Goal: Task Accomplishment & Management: Use online tool/utility

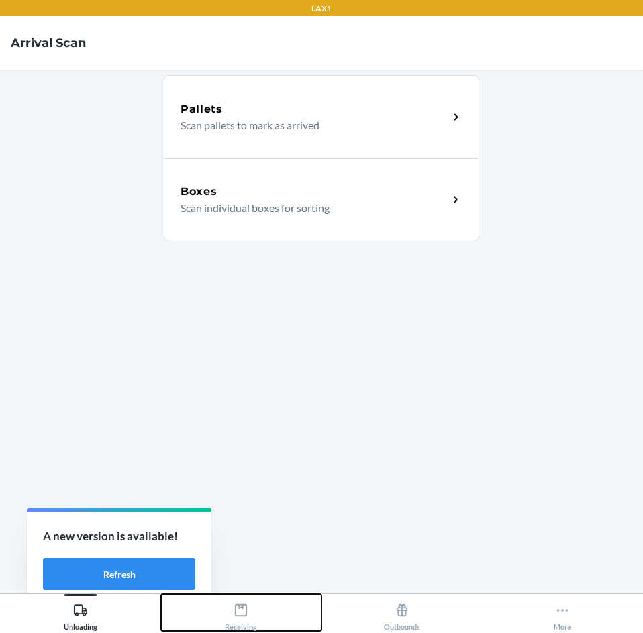
click at [220, 601] on button "Receiving" at bounding box center [241, 612] width 161 height 37
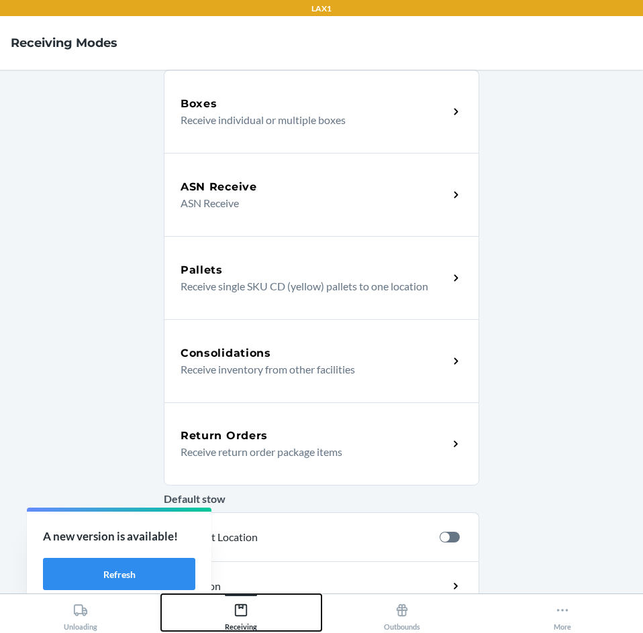
scroll to position [201, 0]
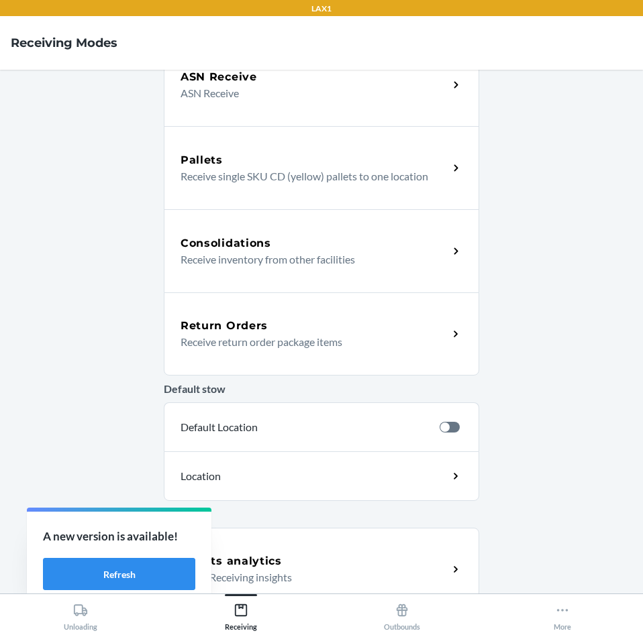
click at [280, 349] on p "Receive return order package items" at bounding box center [308, 342] width 257 height 16
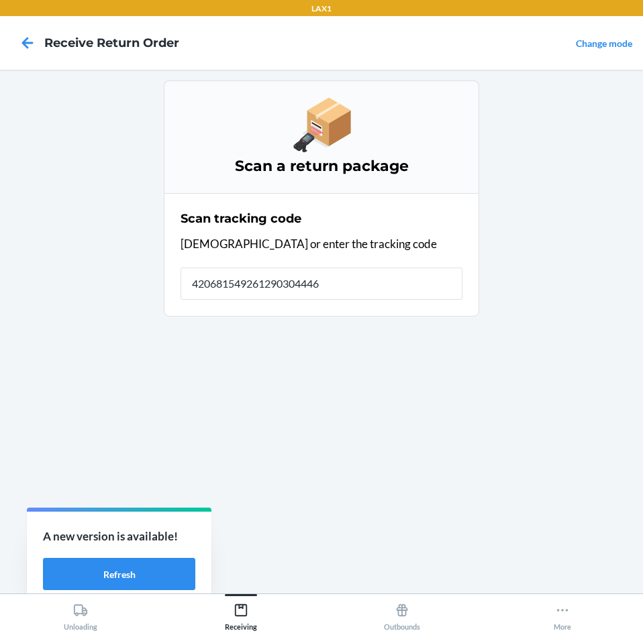
type input "4206815492612903044466"
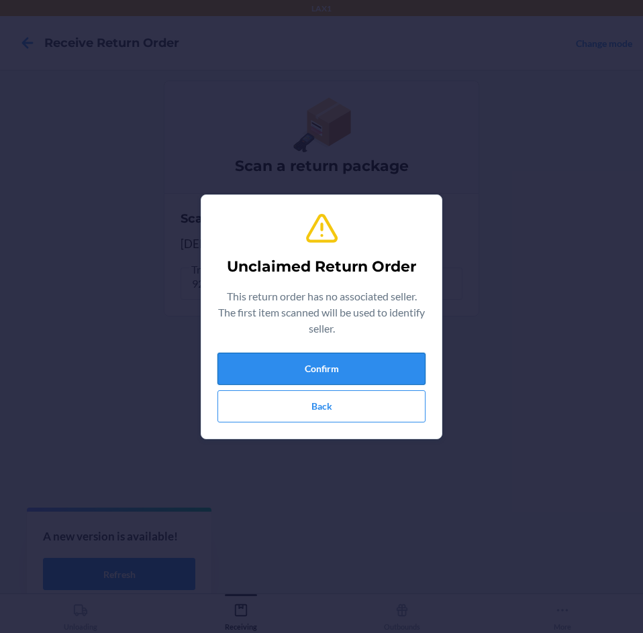
click at [421, 359] on button "Confirm" at bounding box center [321, 369] width 208 height 32
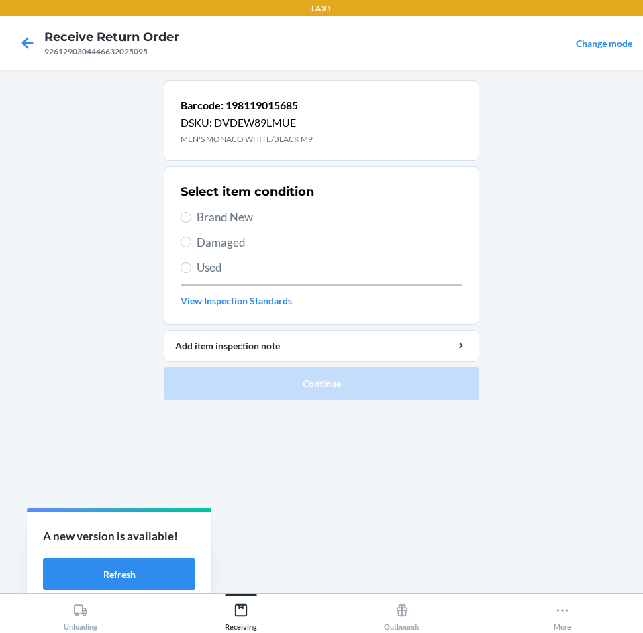
click at [371, 247] on span "Damaged" at bounding box center [330, 242] width 266 height 17
click at [191, 247] on input "Damaged" at bounding box center [185, 242] width 11 height 11
radio input "true"
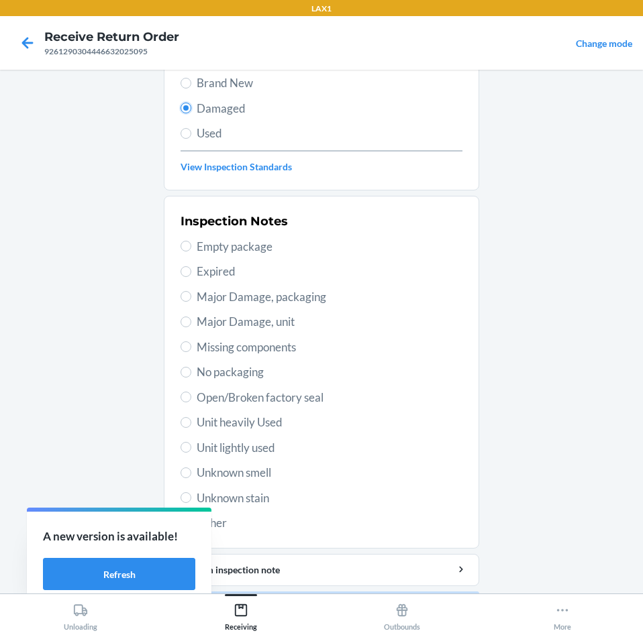
scroll to position [175, 0]
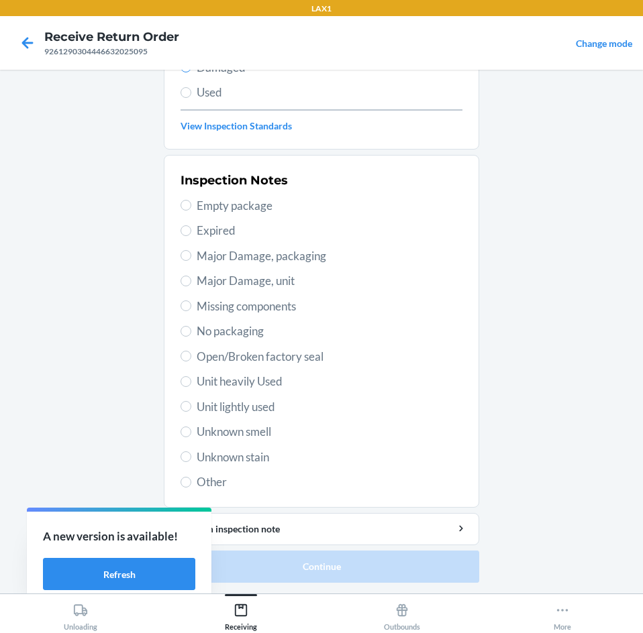
click at [251, 404] on span "Unit lightly used" at bounding box center [330, 406] width 266 height 17
click at [191, 404] on input "Unit lightly used" at bounding box center [185, 406] width 11 height 11
radio input "true"
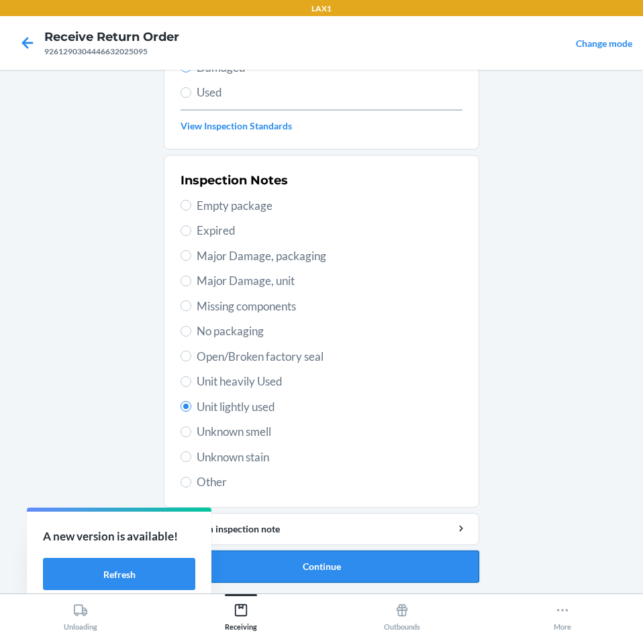
click at [339, 571] on button "Continue" at bounding box center [321, 567] width 315 height 32
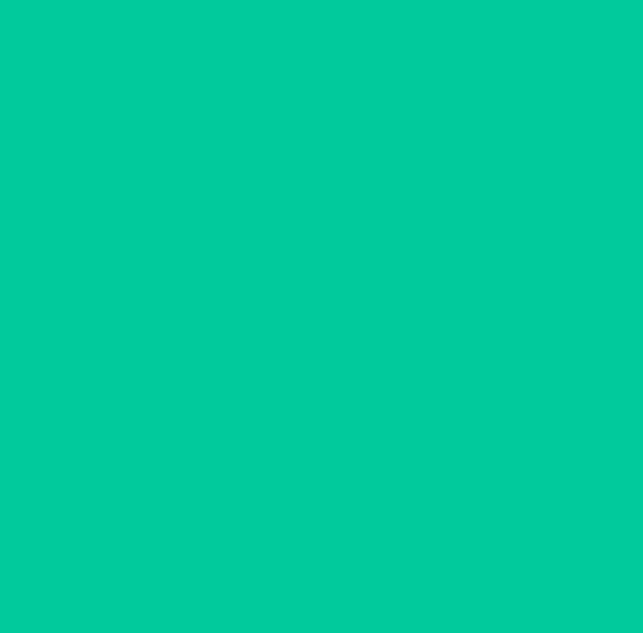
scroll to position [64, 0]
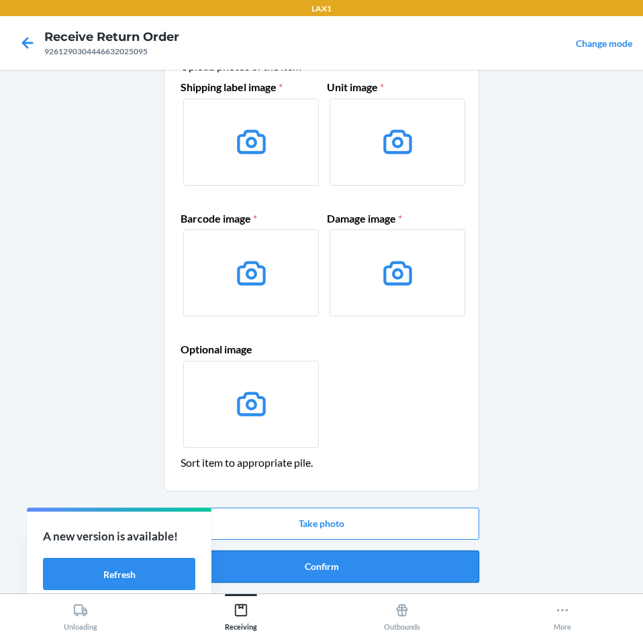
click at [378, 561] on button "Confirm" at bounding box center [321, 567] width 315 height 32
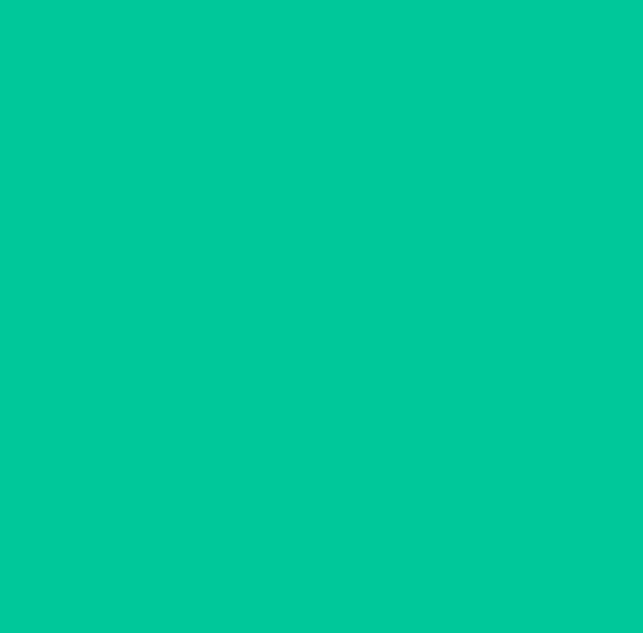
scroll to position [0, 0]
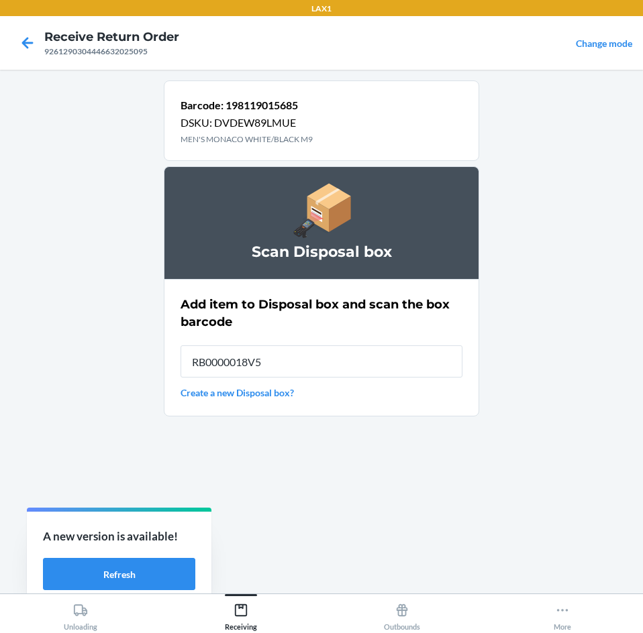
type input "RB0000018V5"
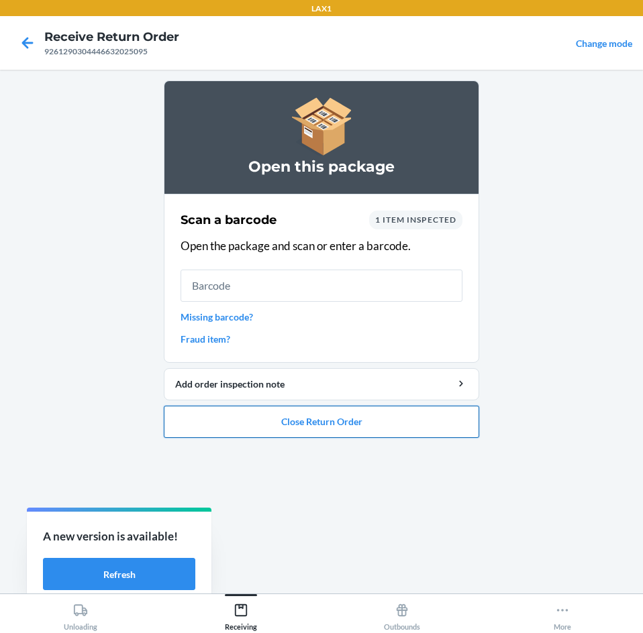
click at [345, 429] on button "Close Return Order" at bounding box center [321, 422] width 315 height 32
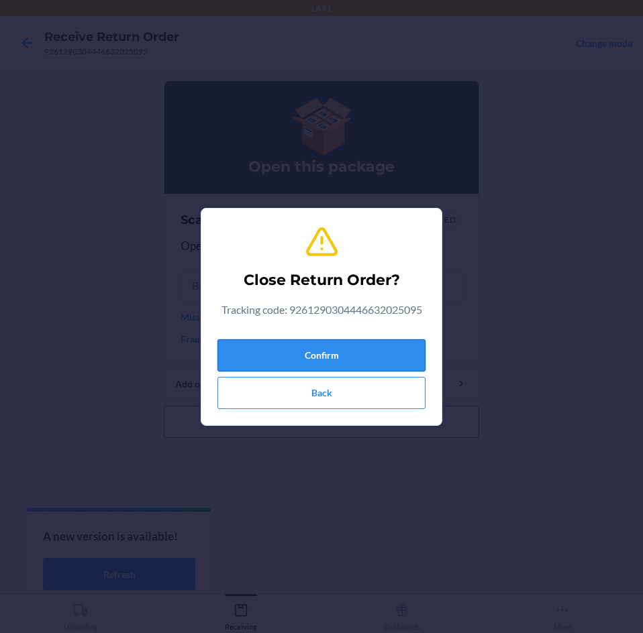
click at [385, 360] on button "Confirm" at bounding box center [321, 355] width 208 height 32
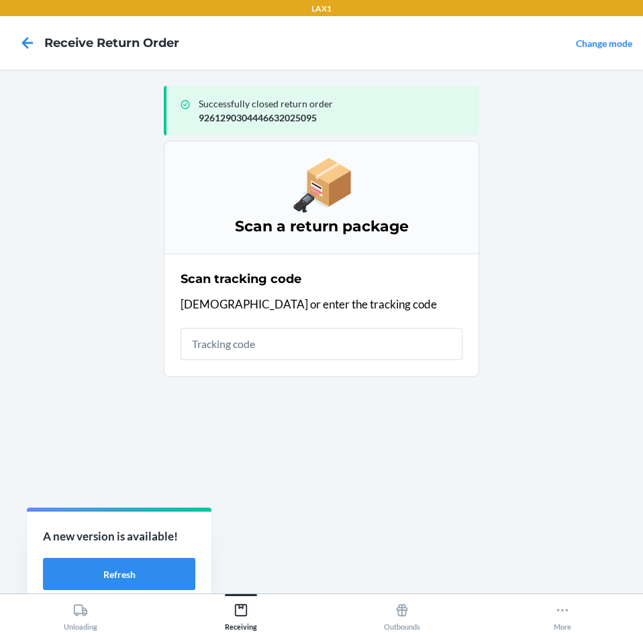
click at [406, 343] on input "text" at bounding box center [321, 344] width 282 height 32
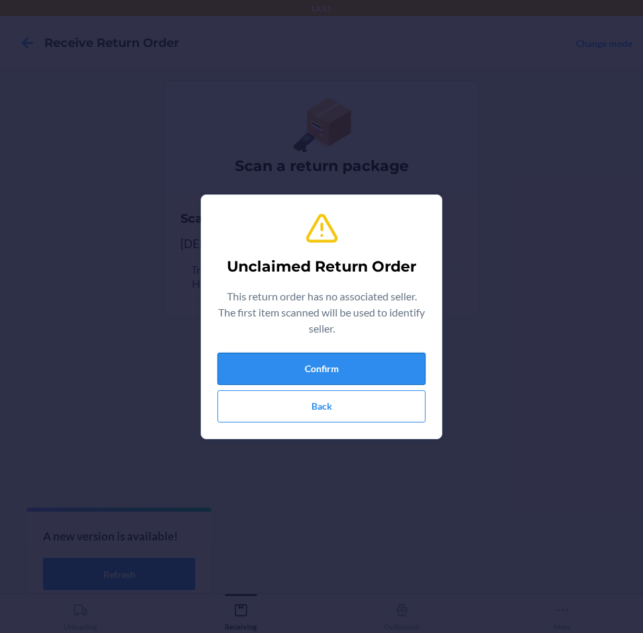
click at [248, 375] on button "Confirm" at bounding box center [321, 369] width 208 height 32
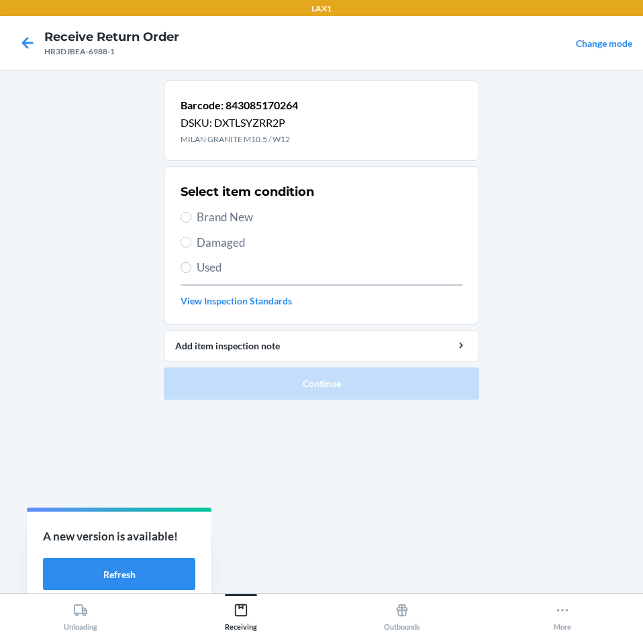
click at [217, 251] on div "Select item condition Brand New Damaged Used View Inspection Standards" at bounding box center [321, 245] width 282 height 133
click at [219, 245] on span "Damaged" at bounding box center [330, 242] width 266 height 17
click at [191, 245] on input "Damaged" at bounding box center [185, 242] width 11 height 11
radio input "true"
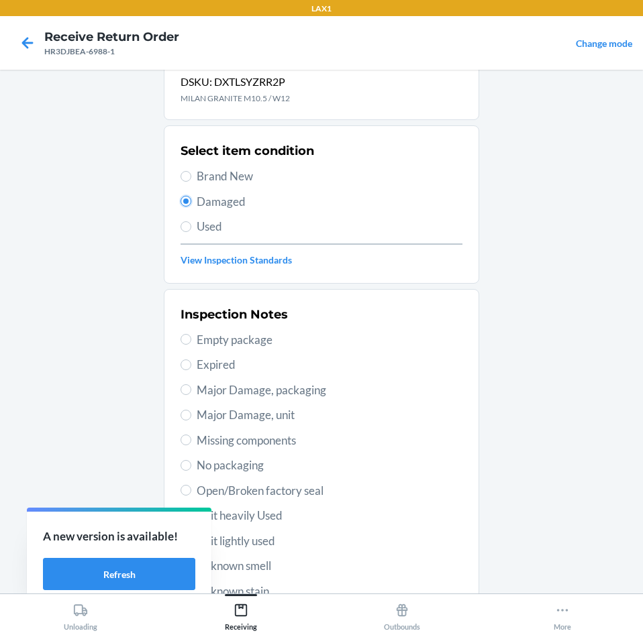
scroll to position [175, 0]
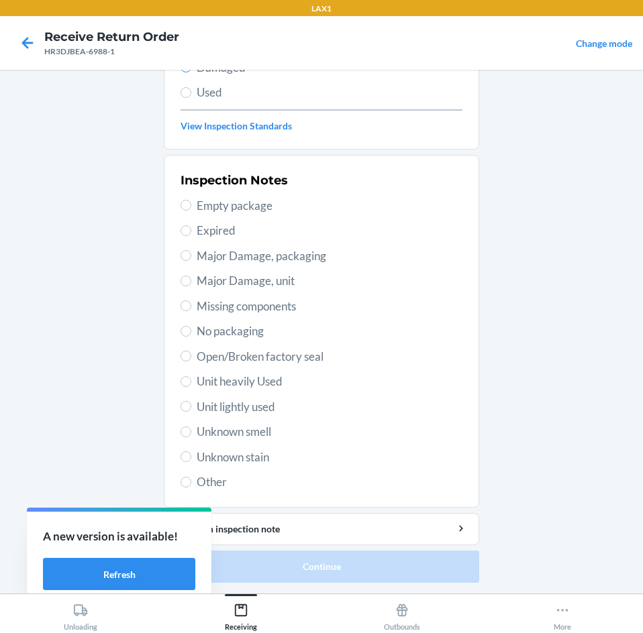
click at [268, 407] on span "Unit lightly used" at bounding box center [330, 406] width 266 height 17
click at [191, 407] on input "Unit lightly used" at bounding box center [185, 406] width 11 height 11
radio input "true"
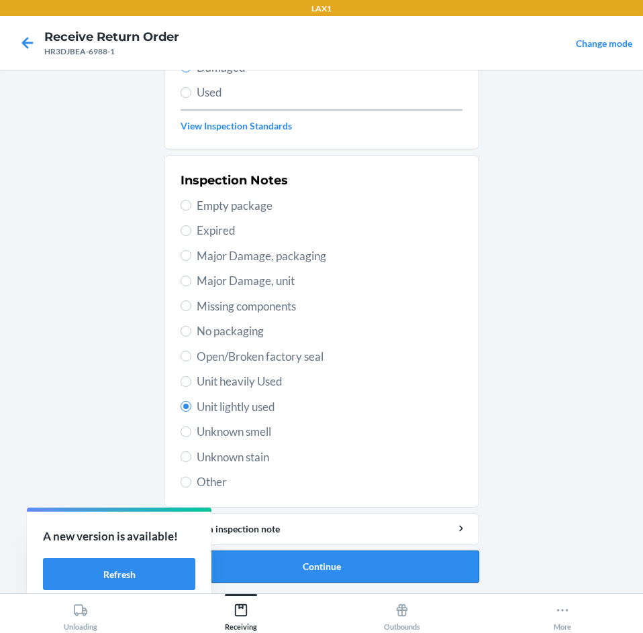
click at [345, 579] on button "Continue" at bounding box center [321, 567] width 315 height 32
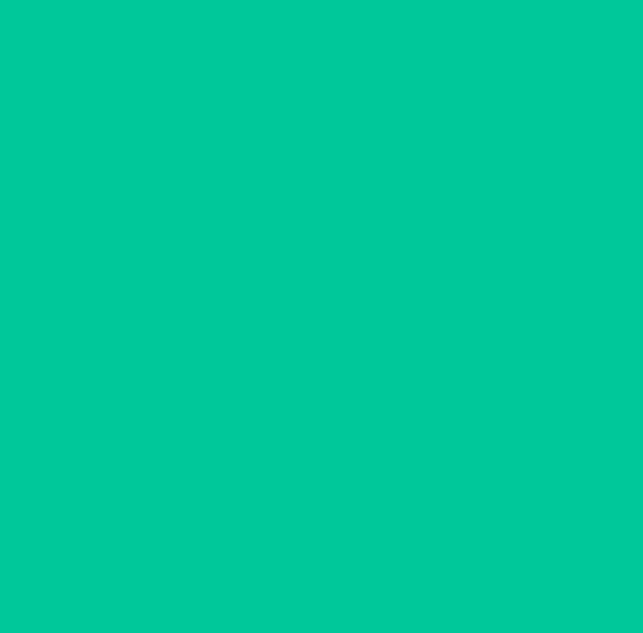
scroll to position [64, 0]
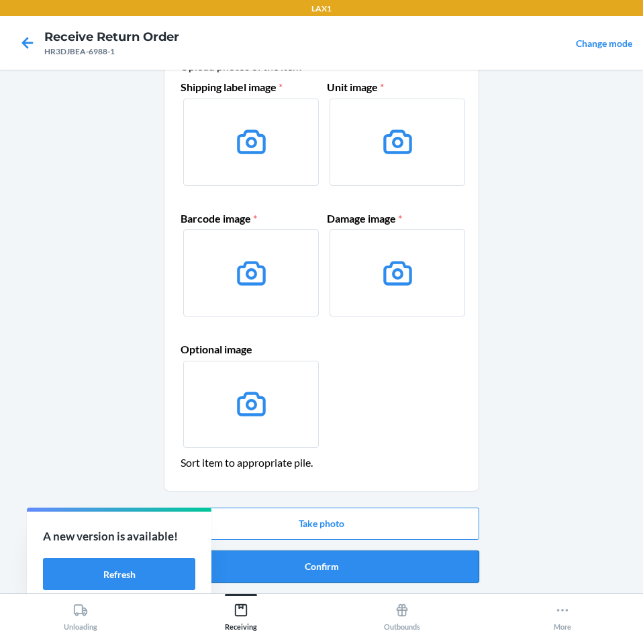
click at [339, 574] on button "Confirm" at bounding box center [321, 567] width 315 height 32
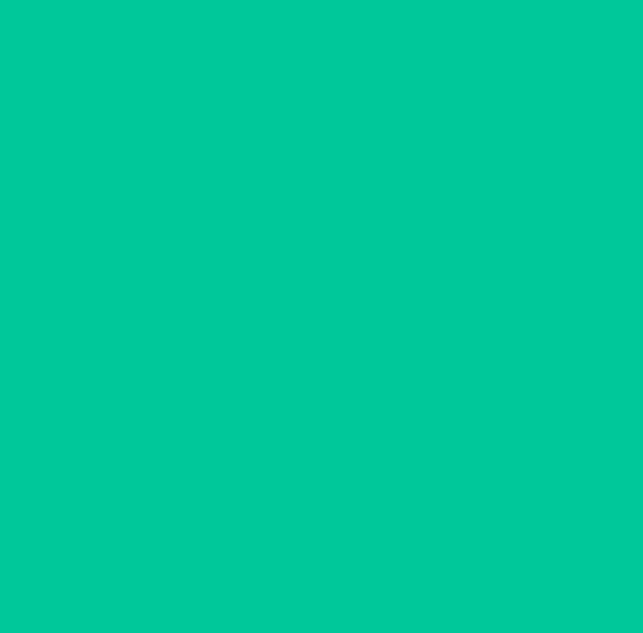
scroll to position [0, 0]
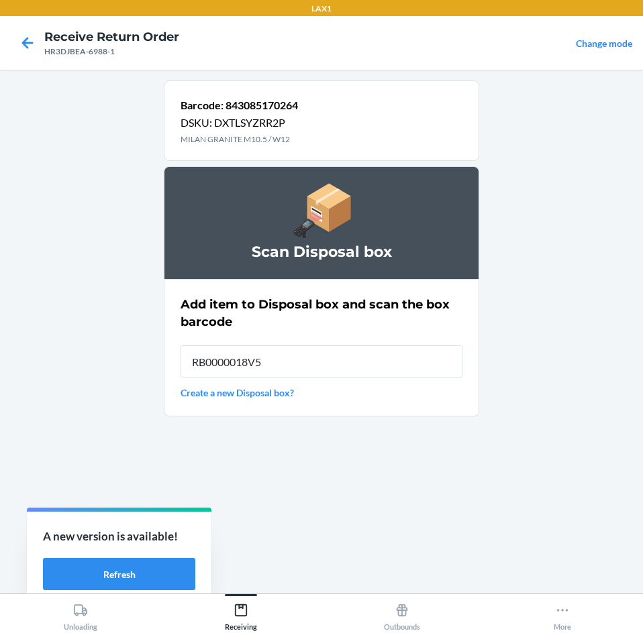
type input "RB0000018V5"
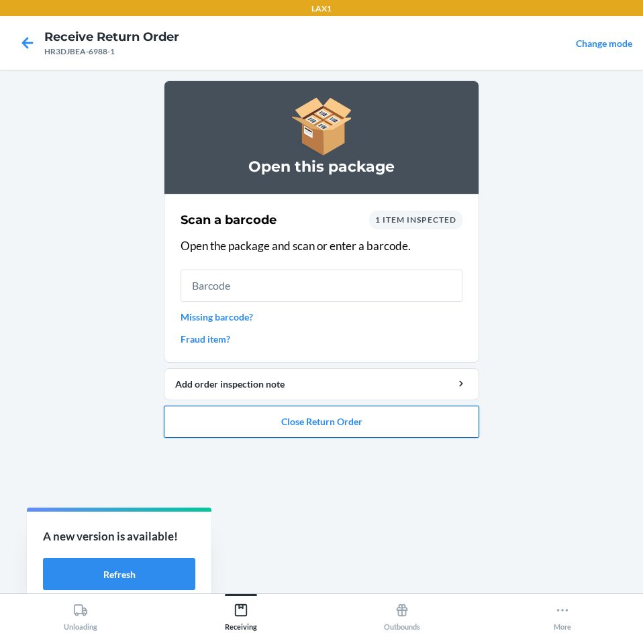
click at [350, 427] on button "Close Return Order" at bounding box center [321, 422] width 315 height 32
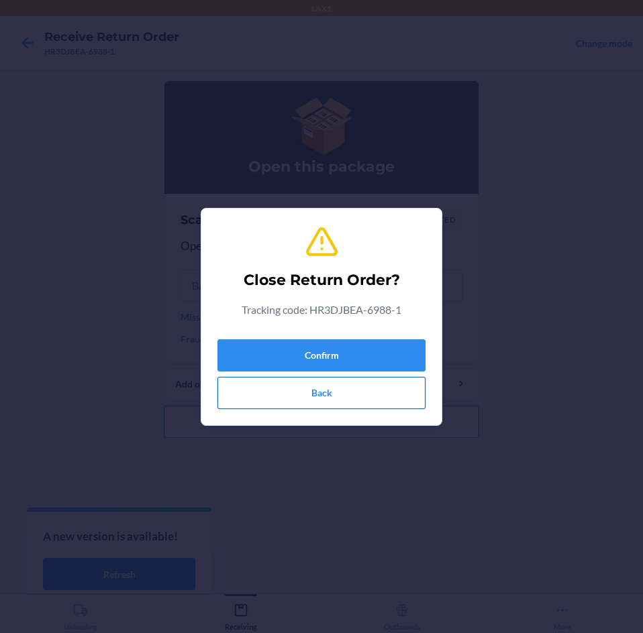
click at [351, 404] on button "Back" at bounding box center [321, 393] width 208 height 32
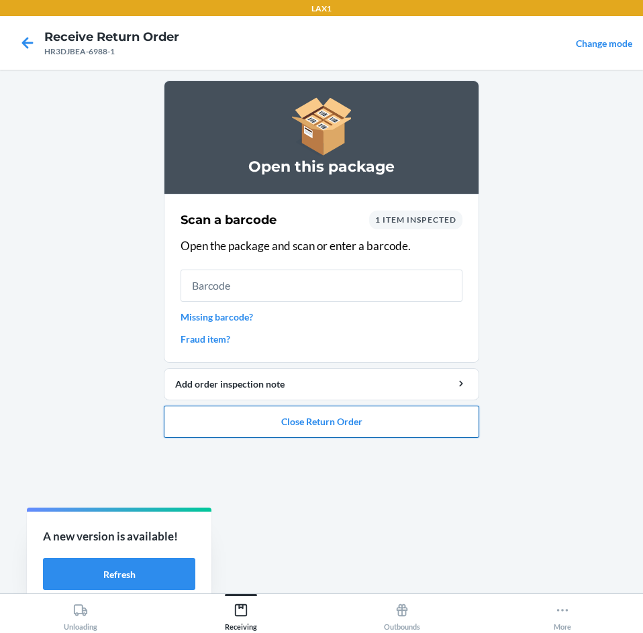
click at [298, 426] on button "Close Return Order" at bounding box center [321, 422] width 315 height 32
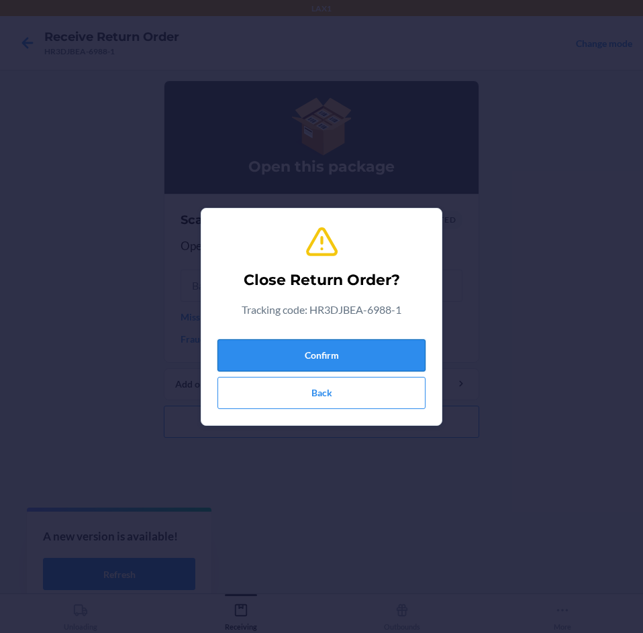
click at [321, 355] on button "Confirm" at bounding box center [321, 355] width 208 height 32
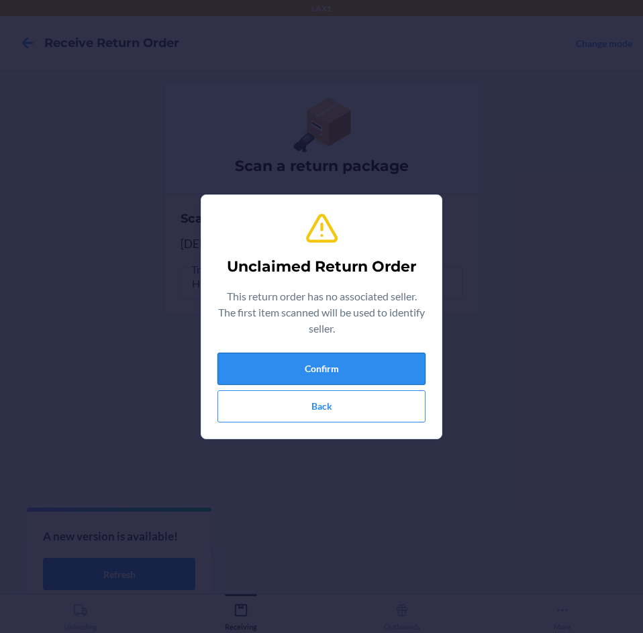
click at [317, 371] on button "Confirm" at bounding box center [321, 369] width 208 height 32
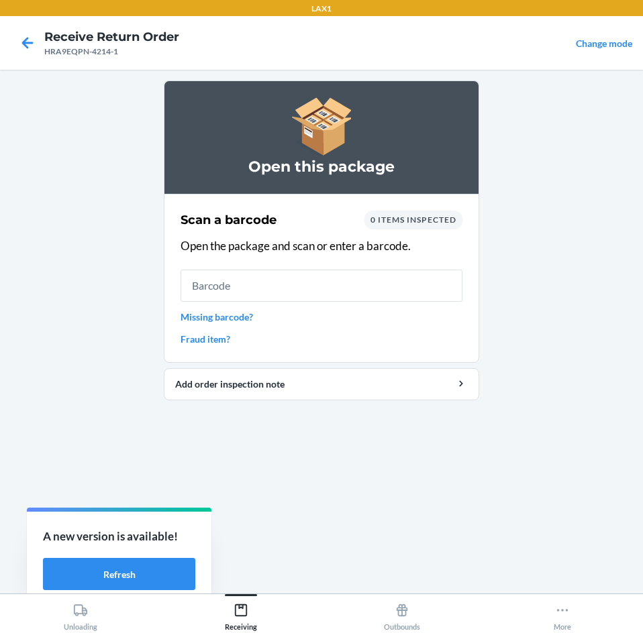
click at [297, 283] on input "text" at bounding box center [321, 286] width 282 height 32
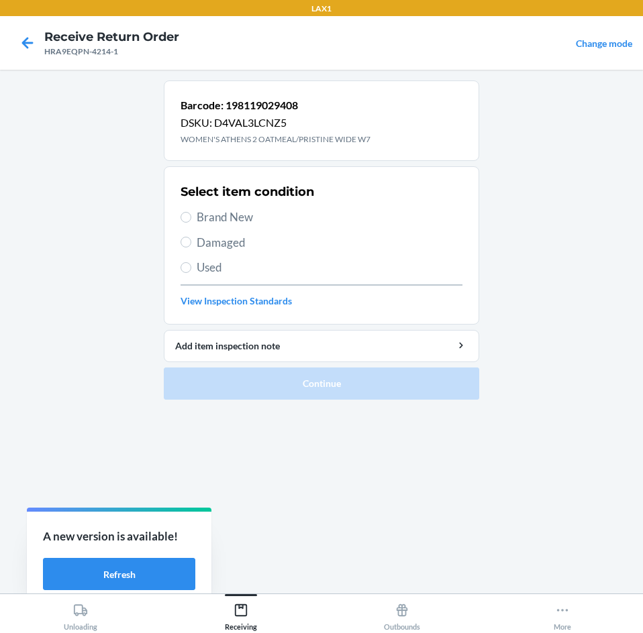
click at [222, 215] on span "Brand New" at bounding box center [330, 217] width 266 height 17
click at [191, 215] on input "Brand New" at bounding box center [185, 217] width 11 height 11
radio input "true"
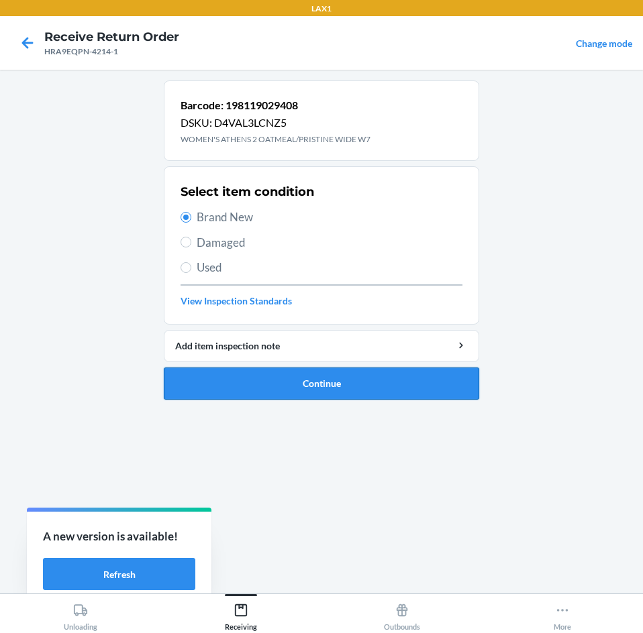
click at [296, 382] on button "Continue" at bounding box center [321, 384] width 315 height 32
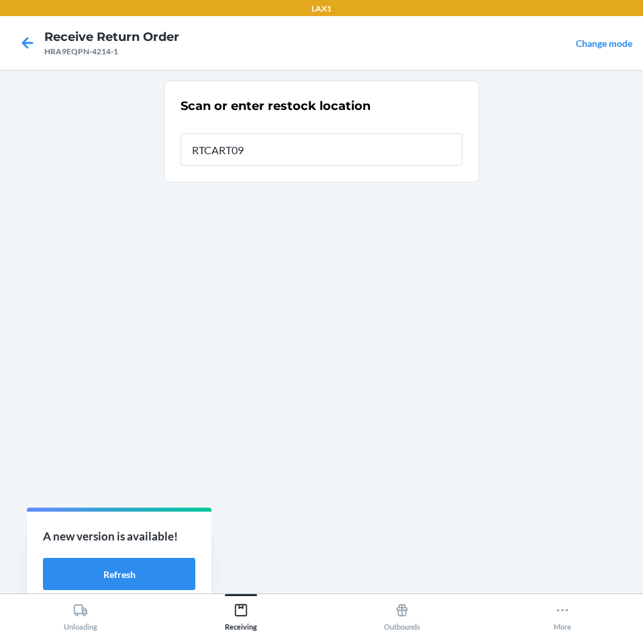
type input "RTCART090"
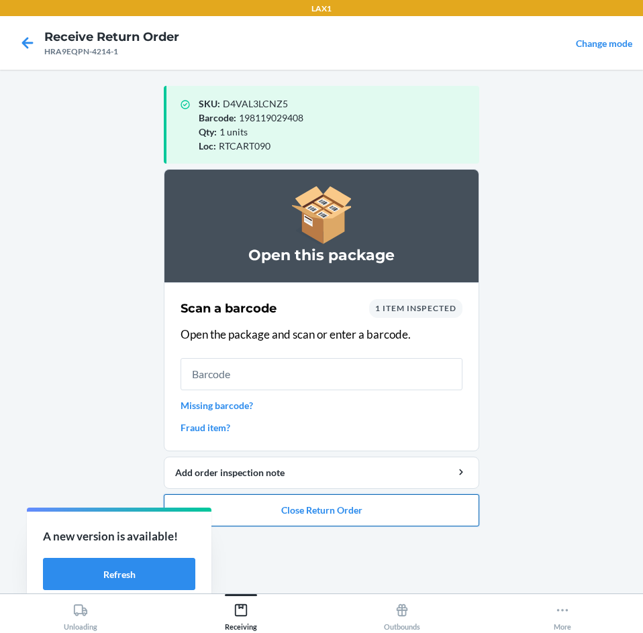
click at [337, 510] on button "Close Return Order" at bounding box center [321, 510] width 315 height 32
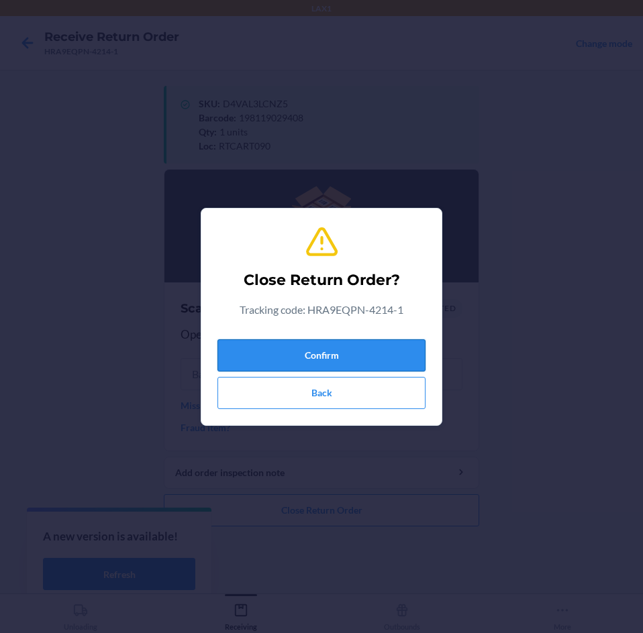
click at [382, 356] on button "Confirm" at bounding box center [321, 355] width 208 height 32
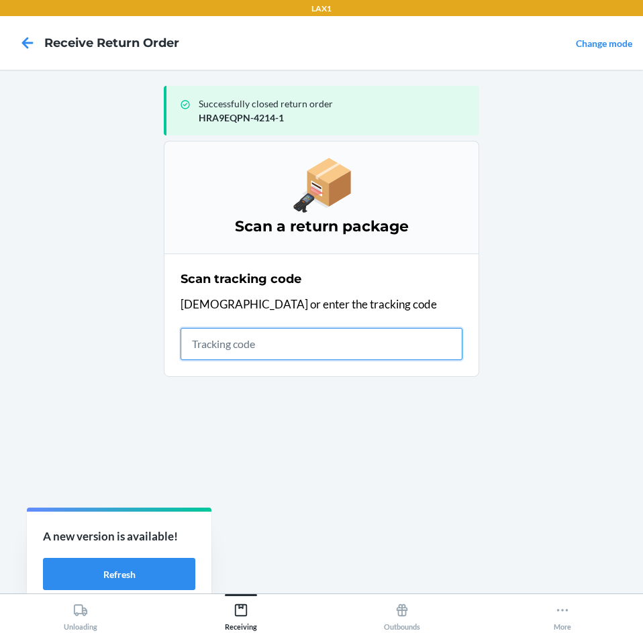
click at [203, 349] on input "text" at bounding box center [321, 344] width 282 height 32
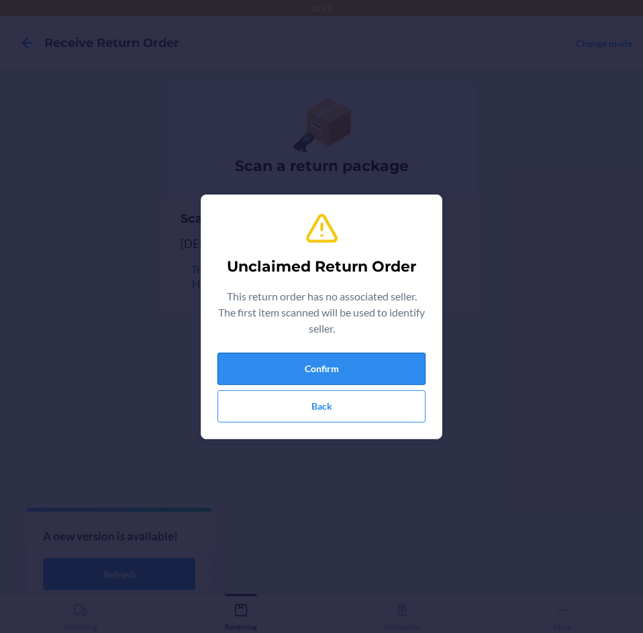
click at [287, 368] on button "Confirm" at bounding box center [321, 369] width 208 height 32
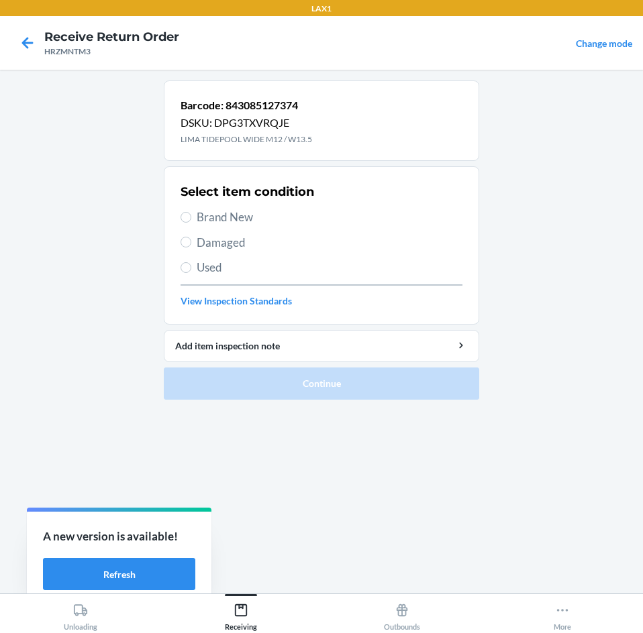
click at [219, 237] on span "Damaged" at bounding box center [330, 242] width 266 height 17
click at [191, 237] on input "Damaged" at bounding box center [185, 242] width 11 height 11
radio input "true"
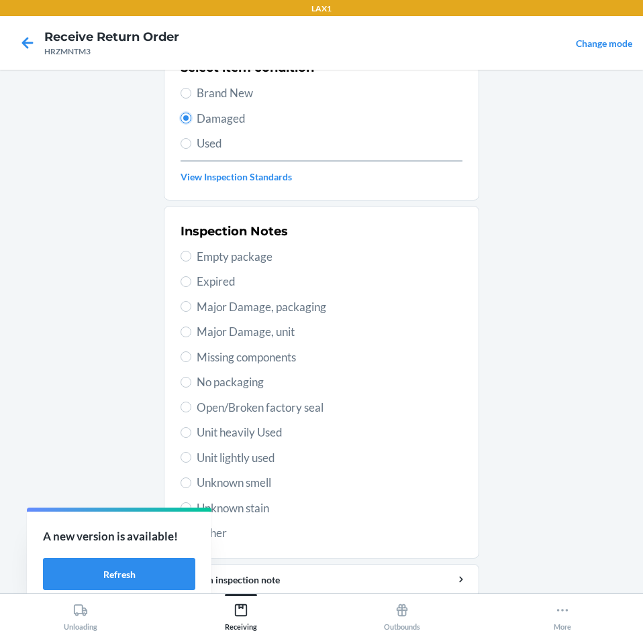
scroll to position [175, 0]
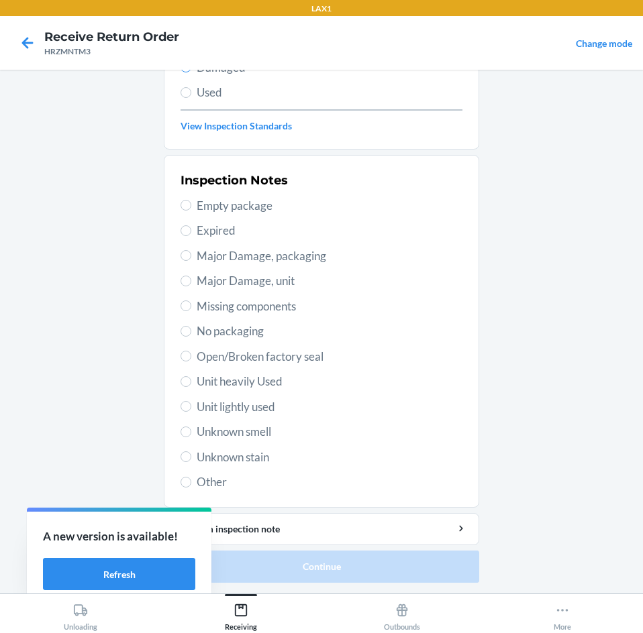
click at [262, 411] on span "Unit lightly used" at bounding box center [330, 406] width 266 height 17
click at [191, 411] on input "Unit lightly used" at bounding box center [185, 406] width 11 height 11
radio input "true"
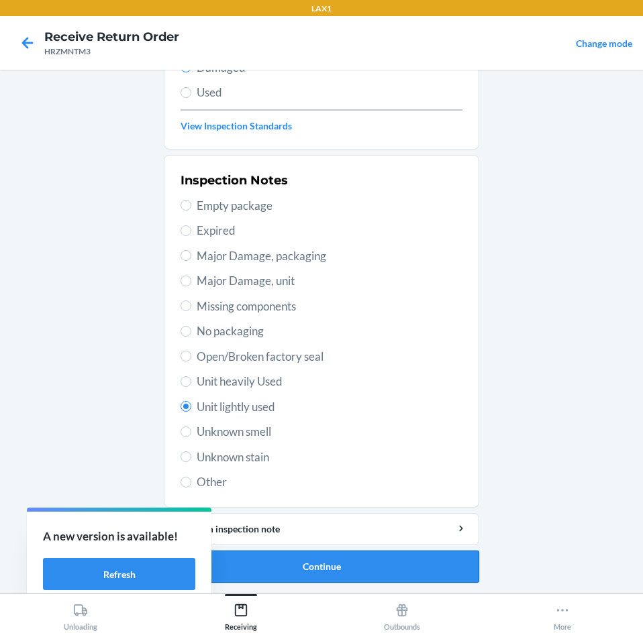
click at [339, 576] on button "Continue" at bounding box center [321, 567] width 315 height 32
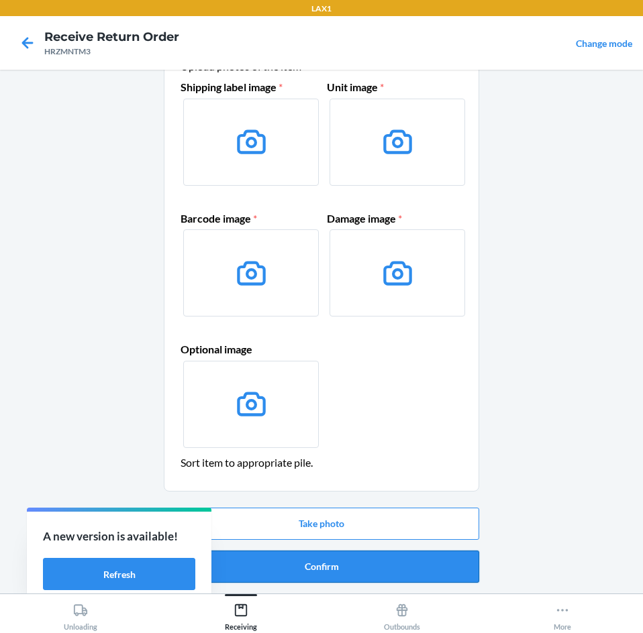
click at [309, 582] on button "Confirm" at bounding box center [321, 567] width 315 height 32
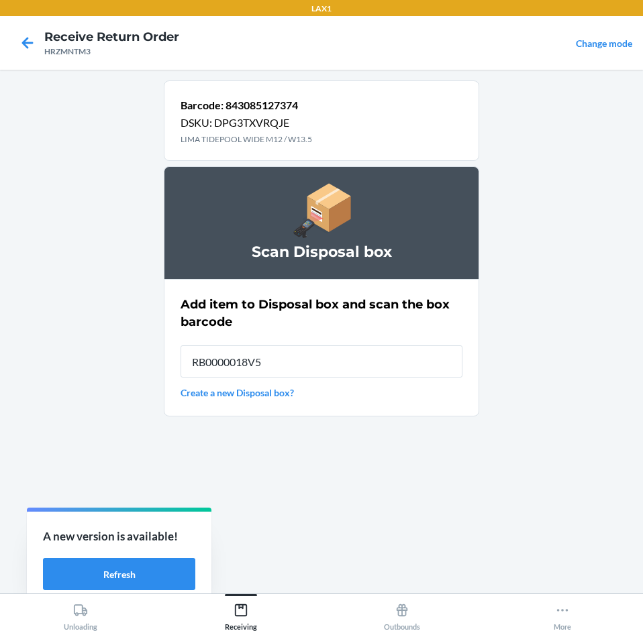
type input "RB0000018V5"
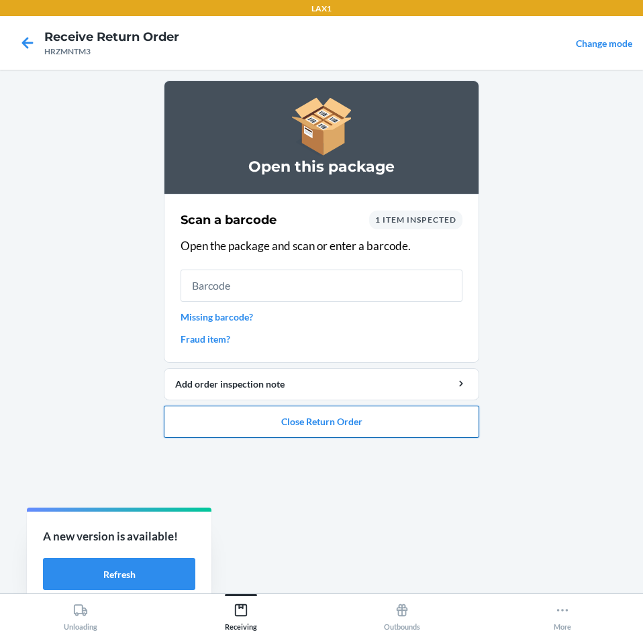
click at [378, 427] on button "Close Return Order" at bounding box center [321, 422] width 315 height 32
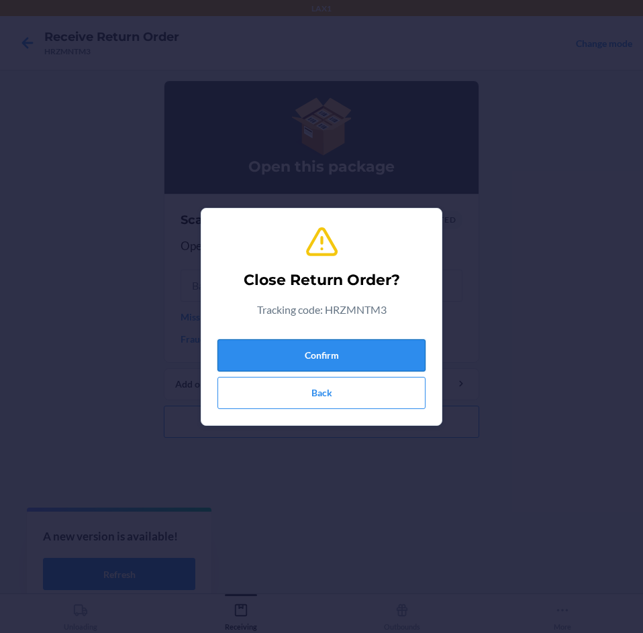
click at [371, 342] on button "Confirm" at bounding box center [321, 355] width 208 height 32
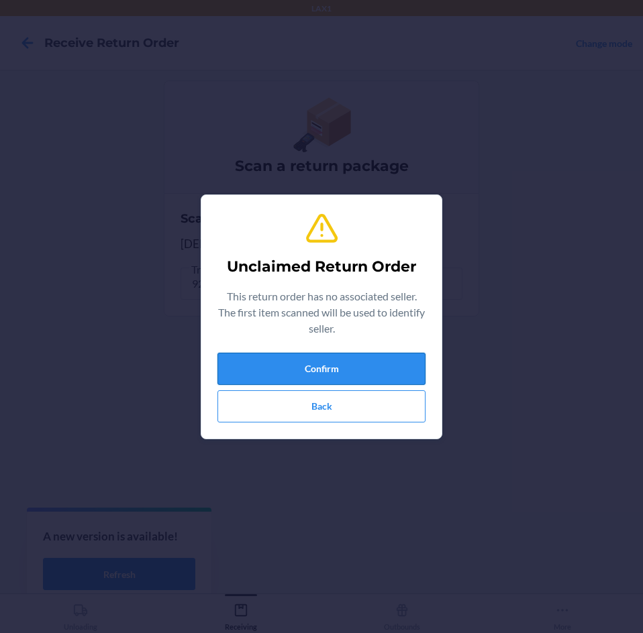
click at [374, 384] on button "Confirm" at bounding box center [321, 369] width 208 height 32
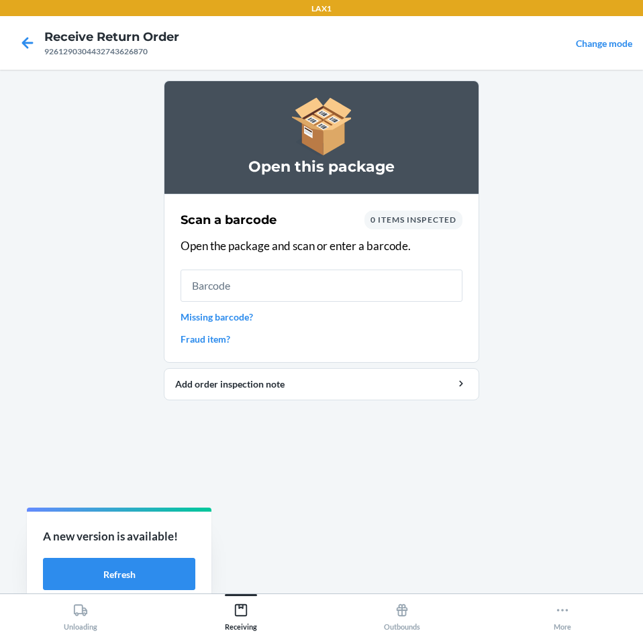
click at [310, 277] on input "text" at bounding box center [321, 286] width 282 height 32
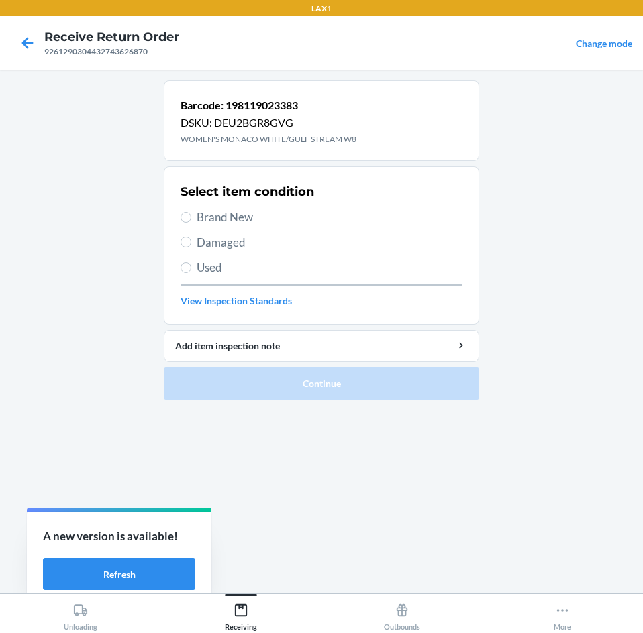
click at [260, 219] on span "Brand New" at bounding box center [330, 217] width 266 height 17
click at [191, 219] on input "Brand New" at bounding box center [185, 217] width 11 height 11
radio input "true"
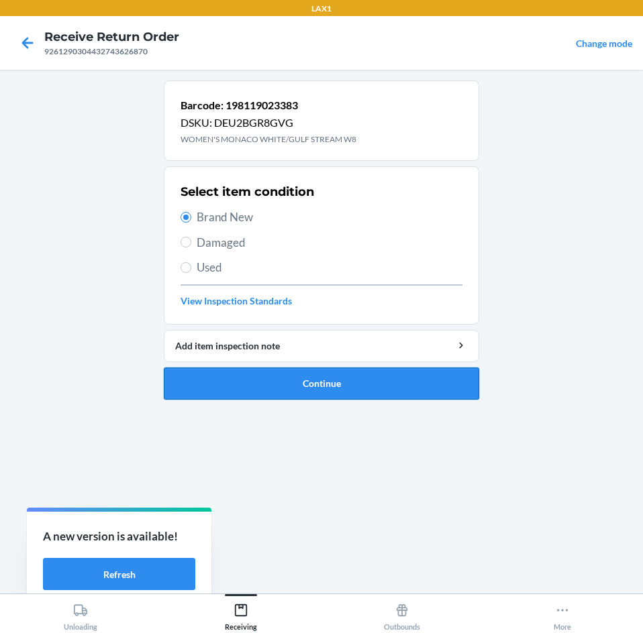
click at [274, 376] on button "Continue" at bounding box center [321, 384] width 315 height 32
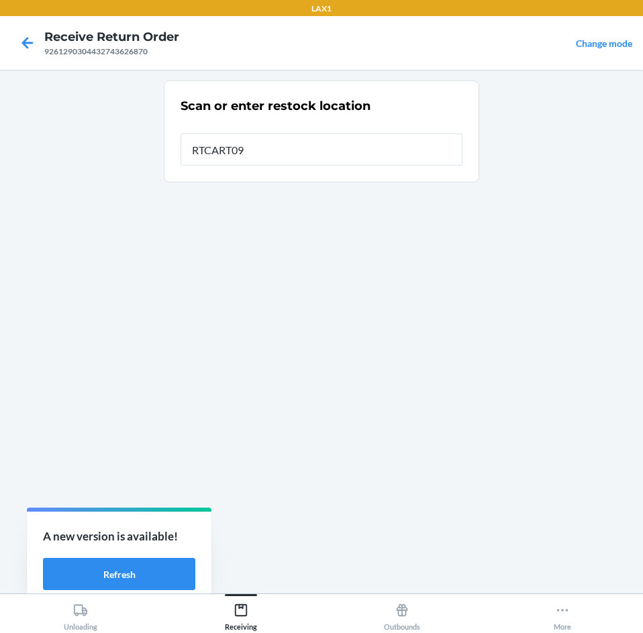
type input "RTCART090"
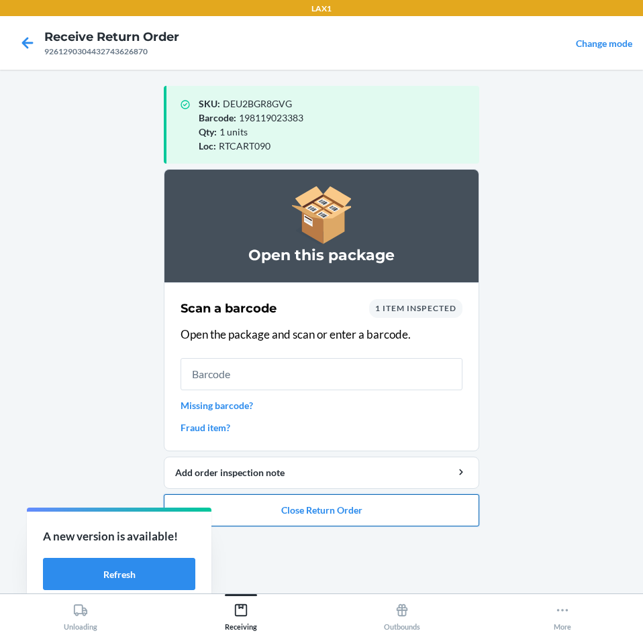
click at [303, 513] on button "Close Return Order" at bounding box center [321, 510] width 315 height 32
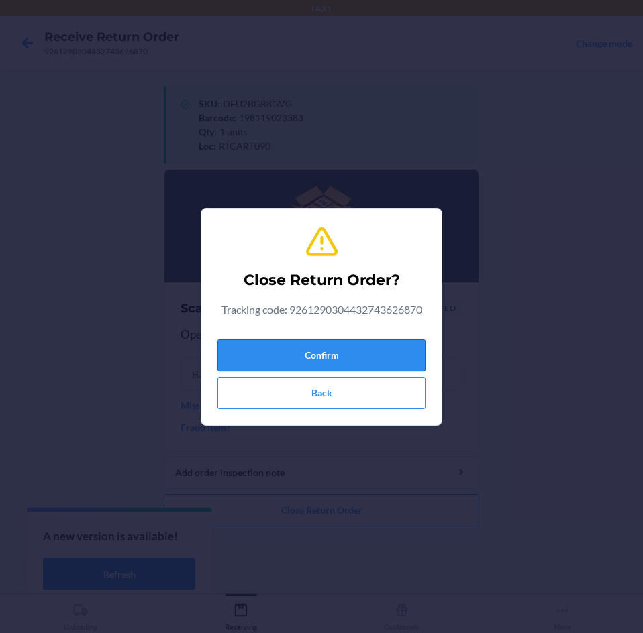
click at [321, 365] on button "Confirm" at bounding box center [321, 355] width 208 height 32
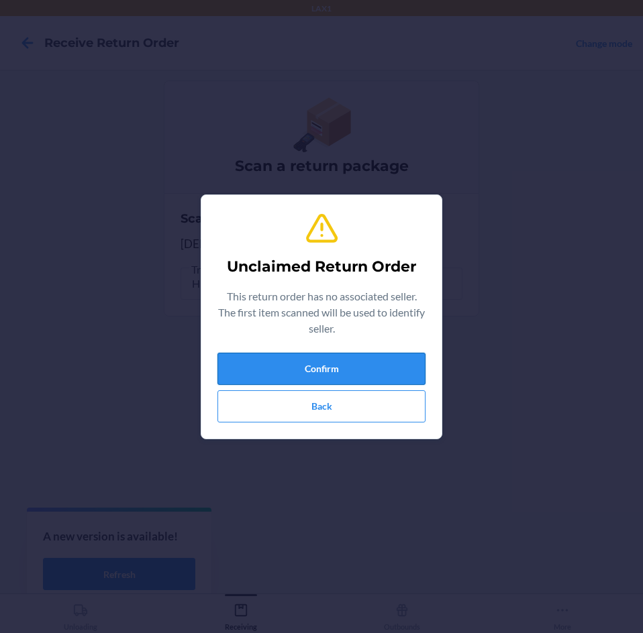
click at [340, 366] on button "Confirm" at bounding box center [321, 369] width 208 height 32
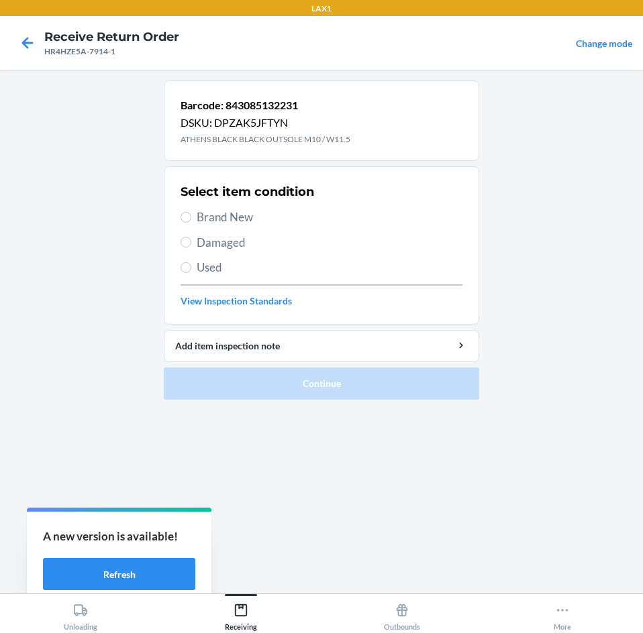
click at [209, 239] on span "Damaged" at bounding box center [330, 242] width 266 height 17
click at [191, 239] on input "Damaged" at bounding box center [185, 242] width 11 height 11
radio input "true"
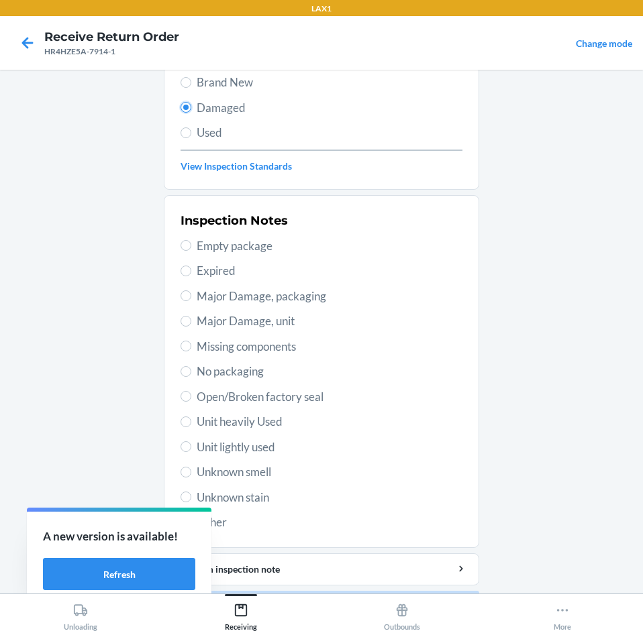
scroll to position [134, 0]
click at [236, 441] on span "Unit lightly used" at bounding box center [330, 447] width 266 height 17
click at [191, 442] on input "Unit lightly used" at bounding box center [185, 447] width 11 height 11
radio input "true"
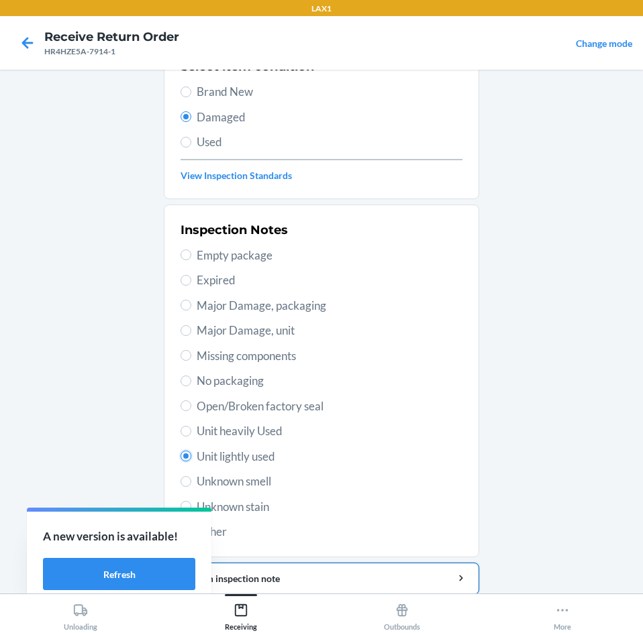
scroll to position [175, 0]
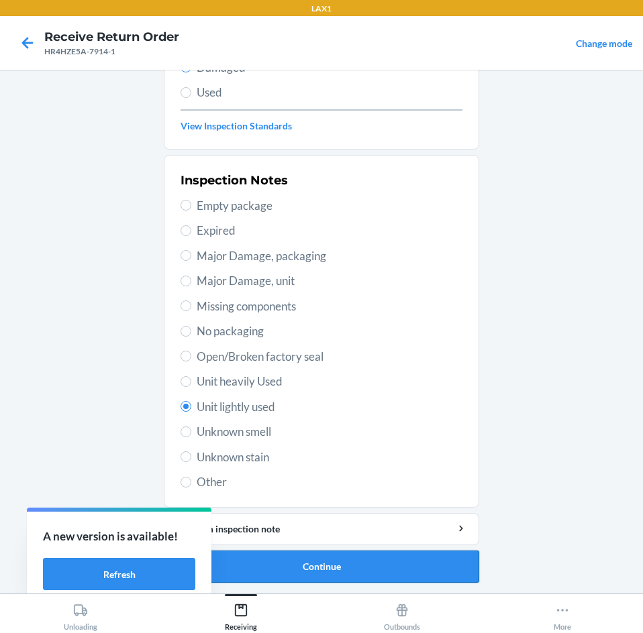
click at [273, 562] on button "Continue" at bounding box center [321, 567] width 315 height 32
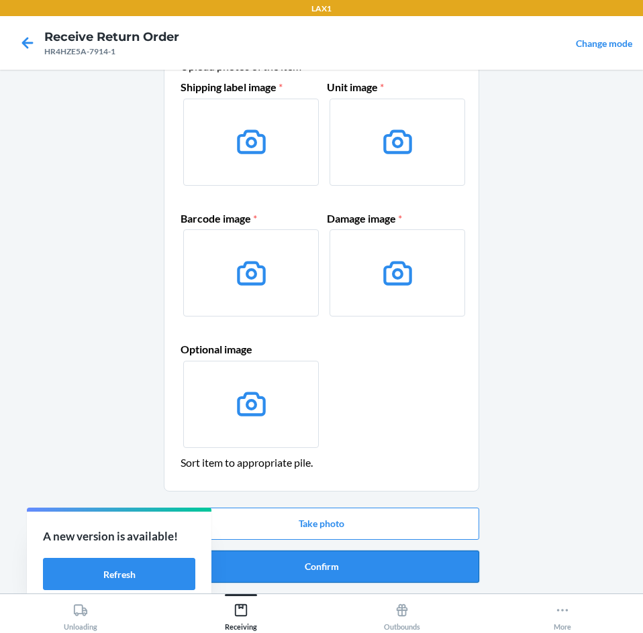
click at [303, 562] on button "Confirm" at bounding box center [321, 567] width 315 height 32
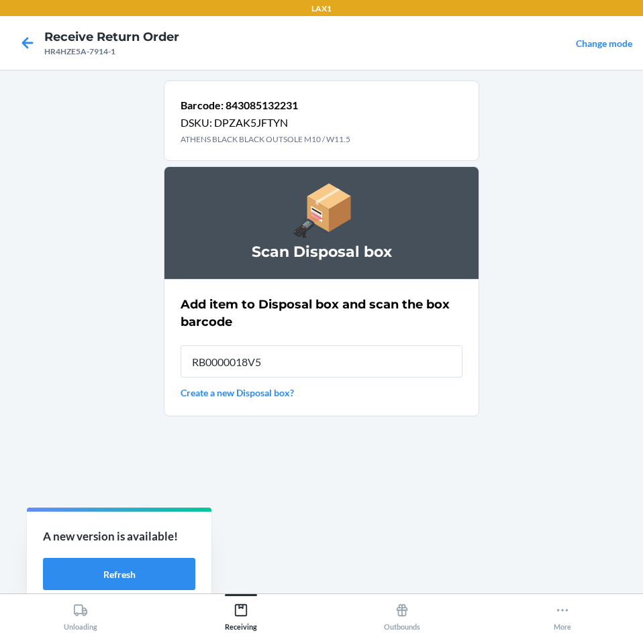
type input "RB0000018V5"
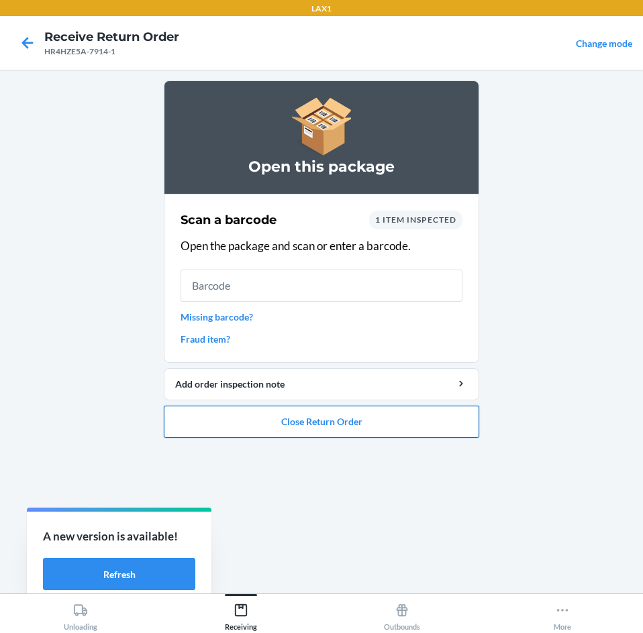
drag, startPoint x: 388, startPoint y: 434, endPoint x: 227, endPoint y: 406, distance: 163.3
click at [227, 406] on button "Close Return Order" at bounding box center [321, 422] width 315 height 32
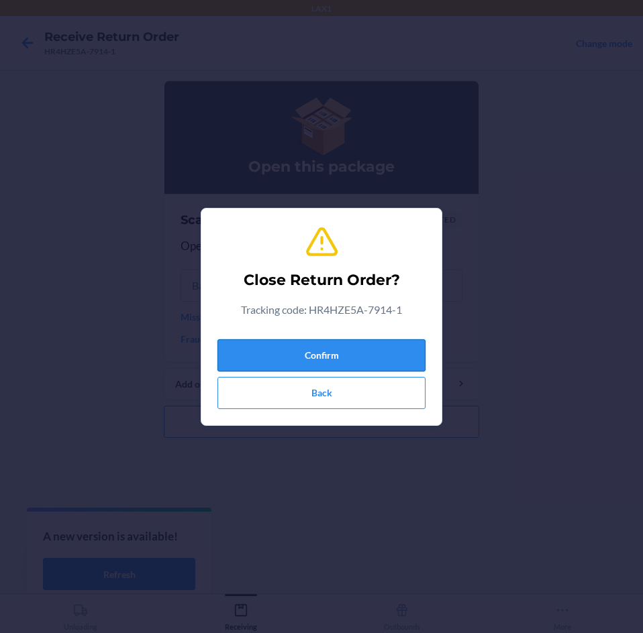
click at [296, 355] on button "Confirm" at bounding box center [321, 355] width 208 height 32
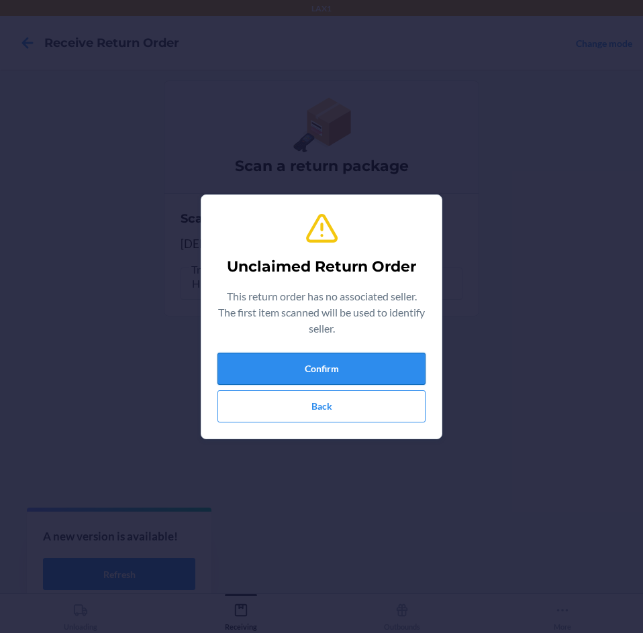
click at [405, 379] on button "Confirm" at bounding box center [321, 369] width 208 height 32
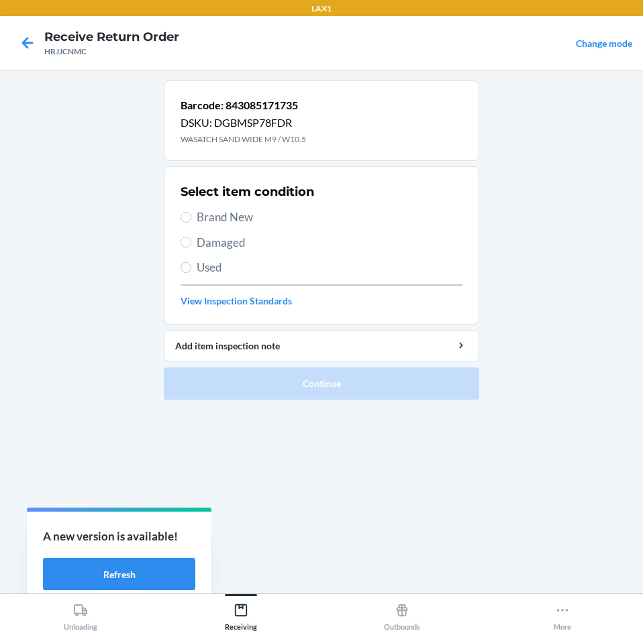
click at [329, 227] on div "Select item condition Brand New Damaged Used View Inspection Standards" at bounding box center [321, 245] width 282 height 133
click at [300, 243] on span "Damaged" at bounding box center [330, 242] width 266 height 17
click at [191, 243] on input "Damaged" at bounding box center [185, 242] width 11 height 11
radio input "true"
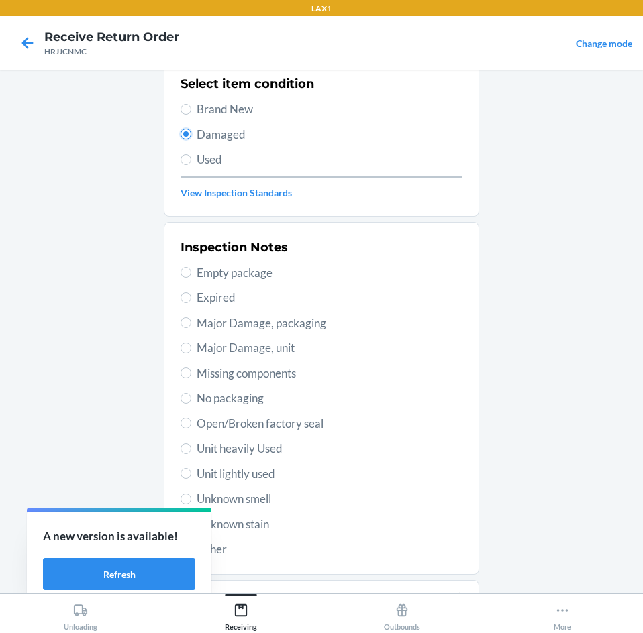
scroll to position [175, 0]
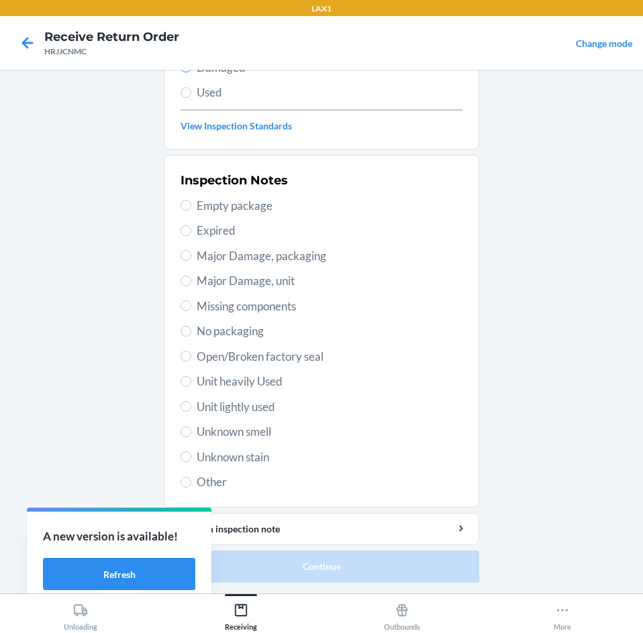
click at [209, 410] on span "Unit lightly used" at bounding box center [330, 406] width 266 height 17
click at [191, 410] on input "Unit lightly used" at bounding box center [185, 406] width 11 height 11
radio input "true"
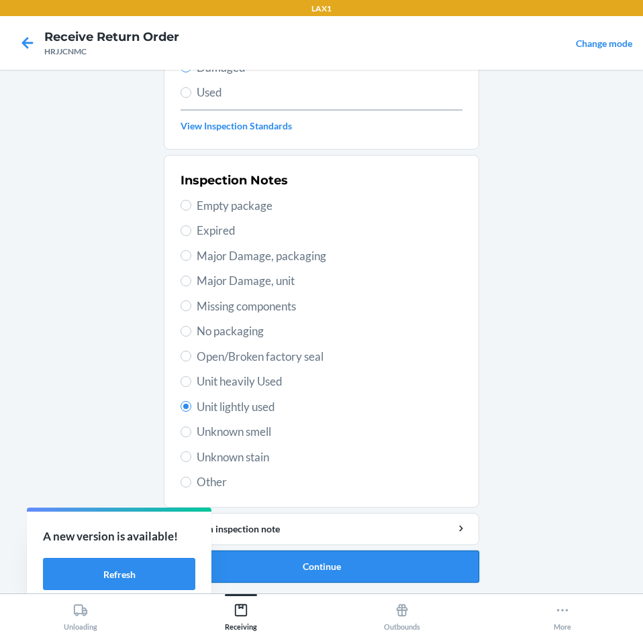
click at [366, 560] on button "Continue" at bounding box center [321, 567] width 315 height 32
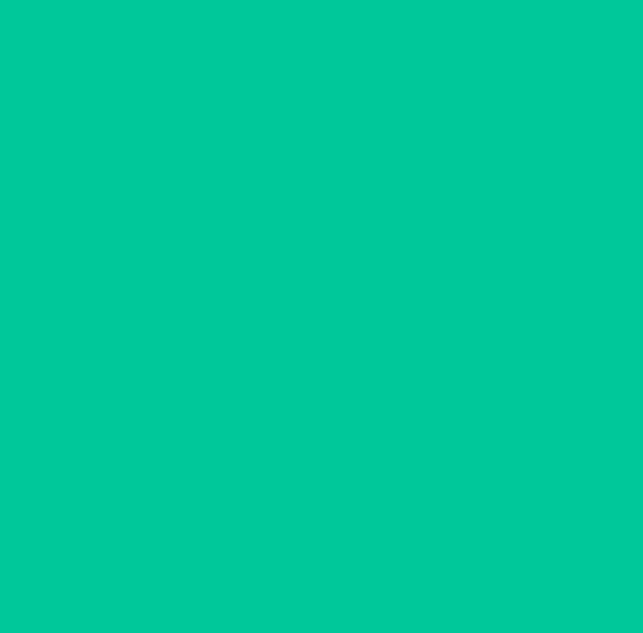
scroll to position [64, 0]
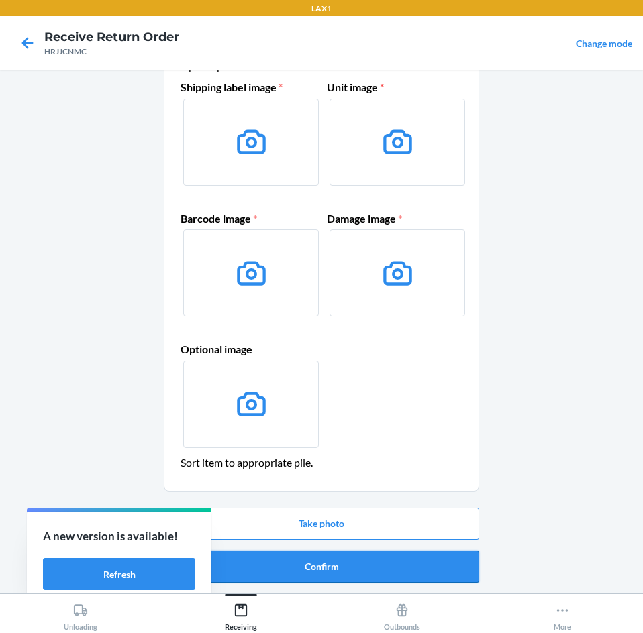
click at [343, 569] on button "Confirm" at bounding box center [321, 567] width 315 height 32
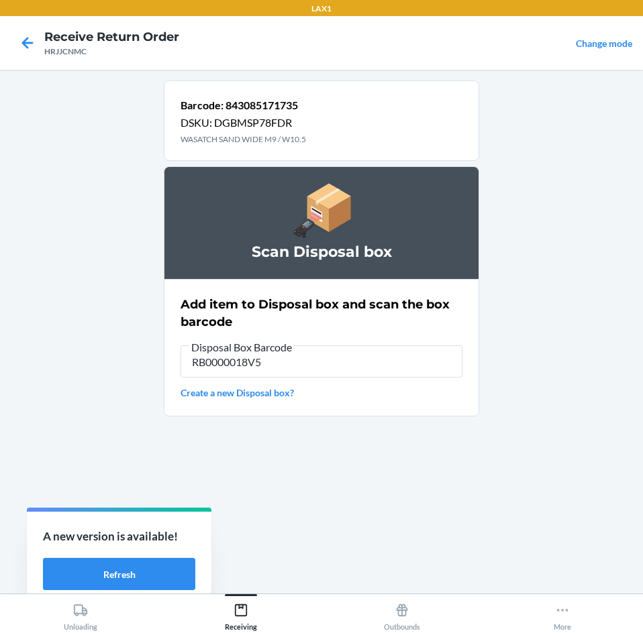
type input "RB0000018V5"
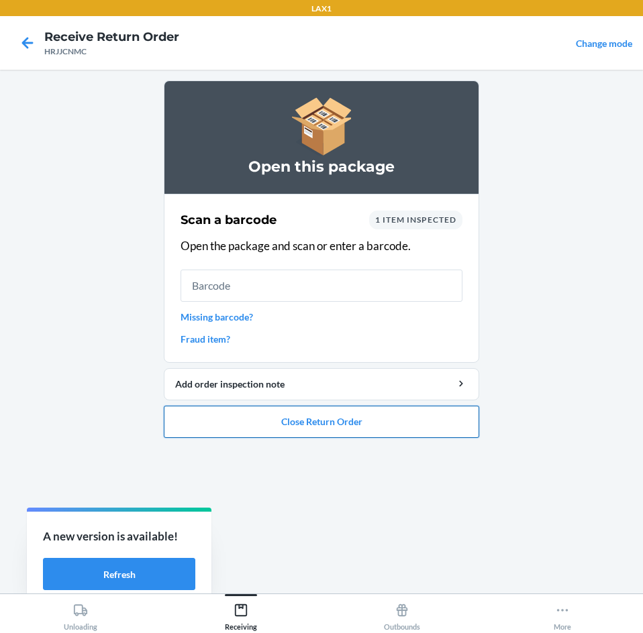
click at [362, 425] on button "Close Return Order" at bounding box center [321, 422] width 315 height 32
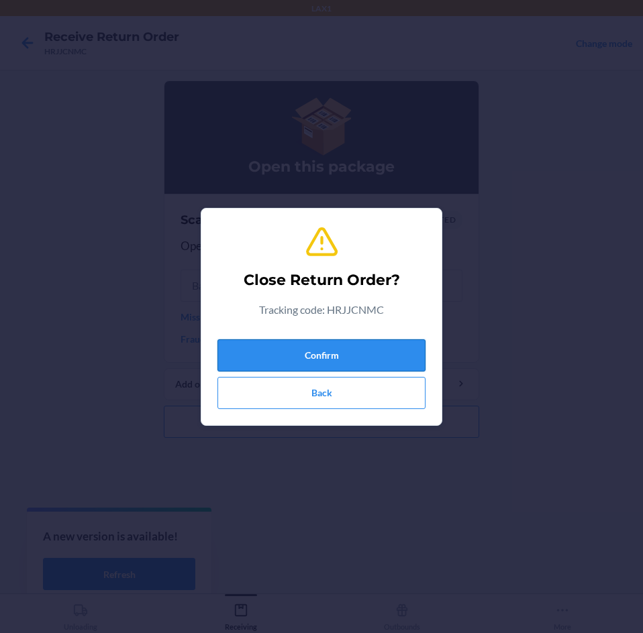
click at [392, 358] on button "Confirm" at bounding box center [321, 355] width 208 height 32
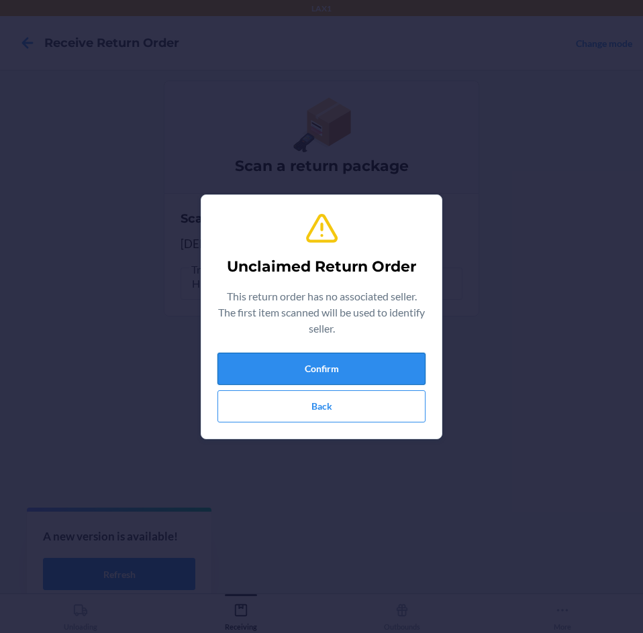
click at [363, 378] on button "Confirm" at bounding box center [321, 369] width 208 height 32
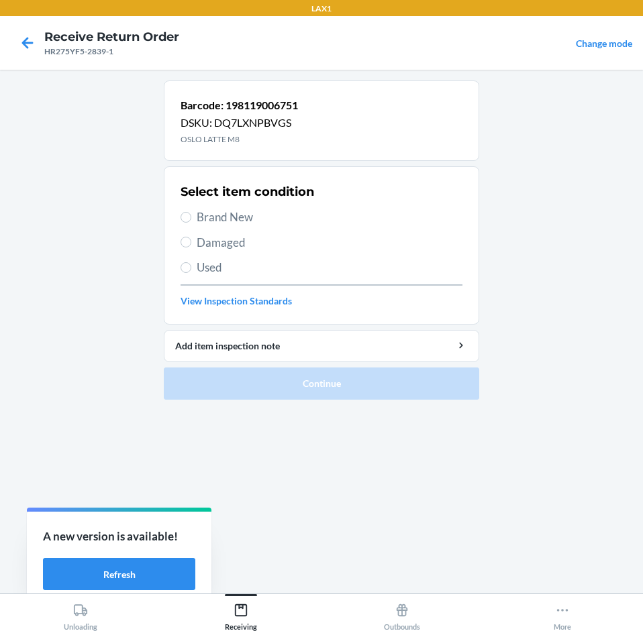
click at [217, 246] on span "Damaged" at bounding box center [330, 242] width 266 height 17
click at [191, 246] on input "Damaged" at bounding box center [185, 242] width 11 height 11
radio input "true"
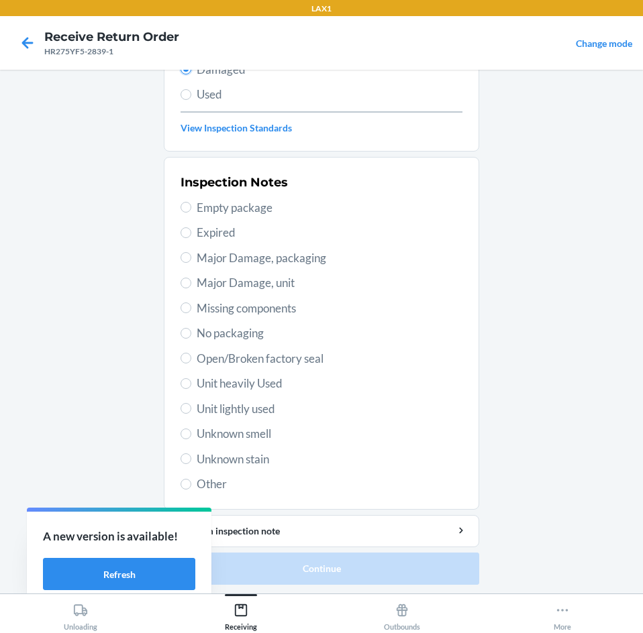
scroll to position [175, 0]
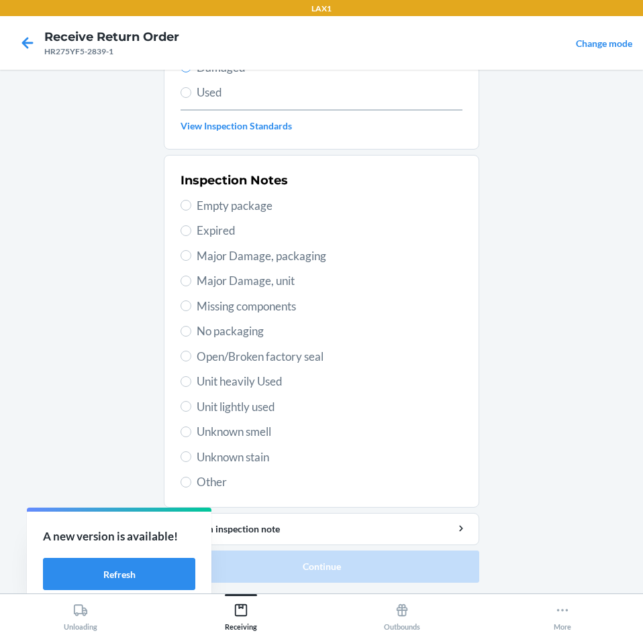
click at [283, 413] on span "Unit lightly used" at bounding box center [330, 406] width 266 height 17
click at [191, 412] on input "Unit lightly used" at bounding box center [185, 406] width 11 height 11
radio input "true"
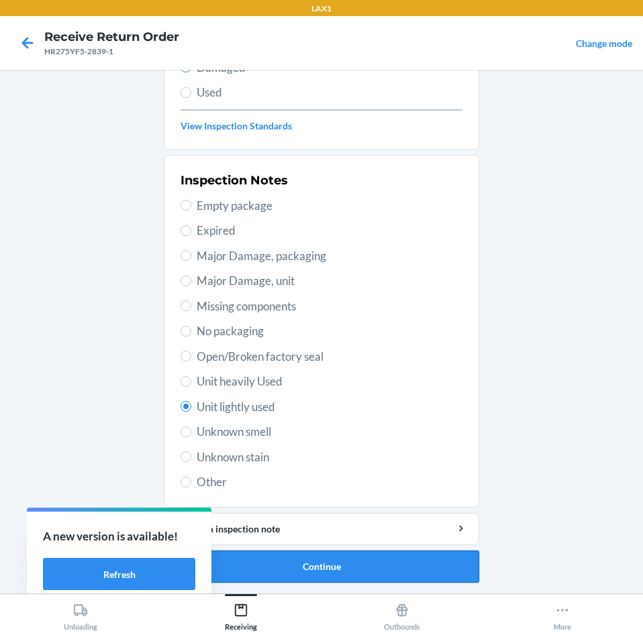
click at [315, 569] on button "Continue" at bounding box center [321, 567] width 315 height 32
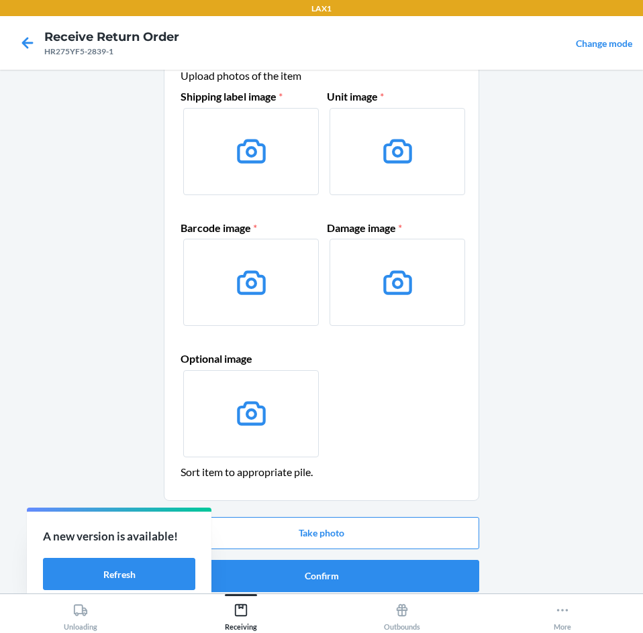
scroll to position [64, 0]
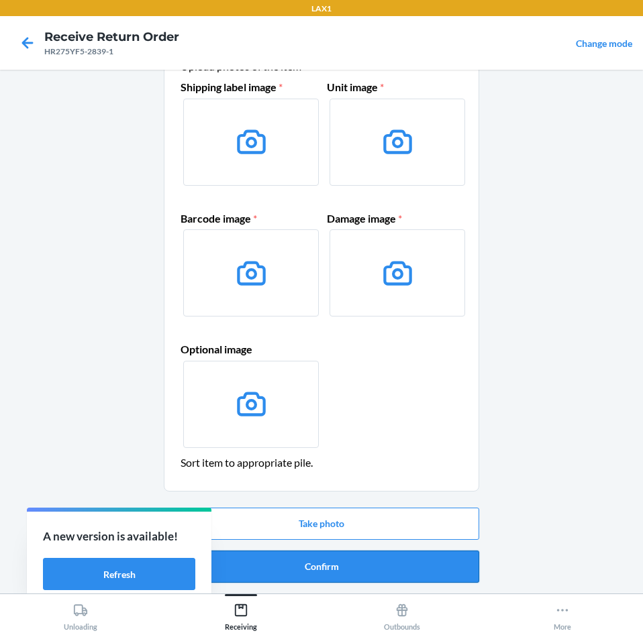
click at [342, 578] on button "Confirm" at bounding box center [321, 567] width 315 height 32
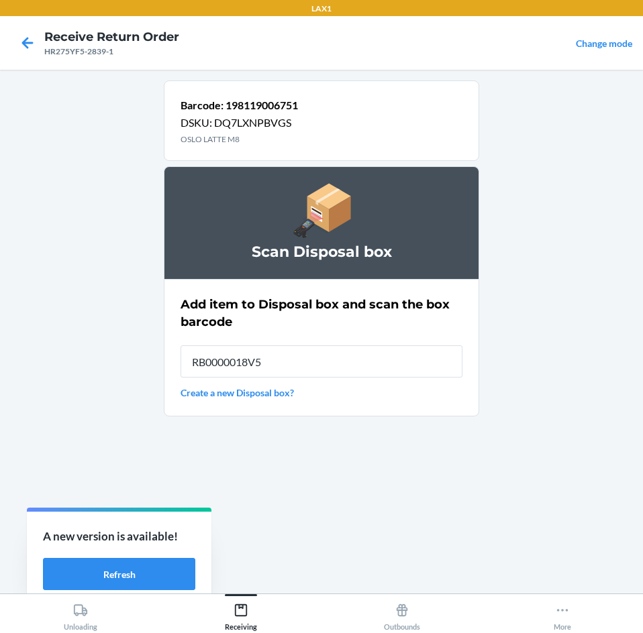
type input "RB0000018V5"
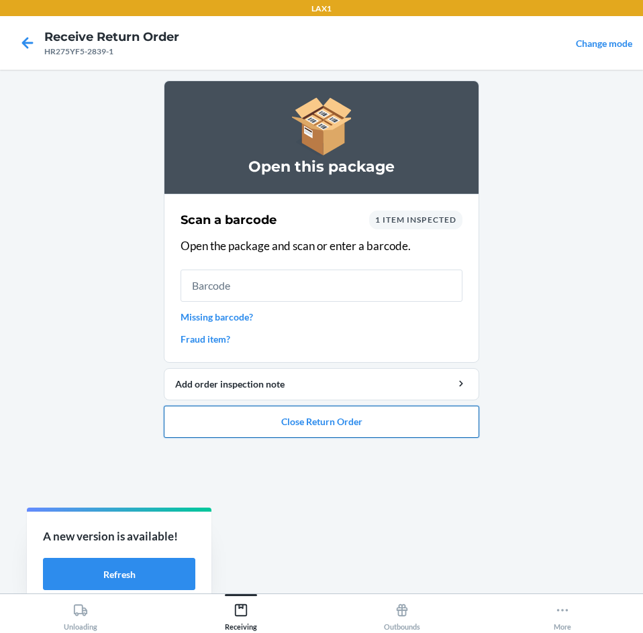
click at [313, 421] on button "Close Return Order" at bounding box center [321, 422] width 315 height 32
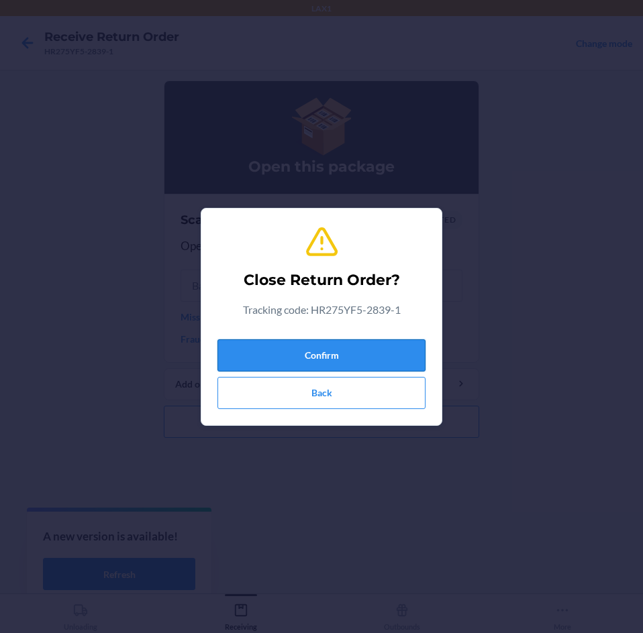
click at [337, 362] on button "Confirm" at bounding box center [321, 355] width 208 height 32
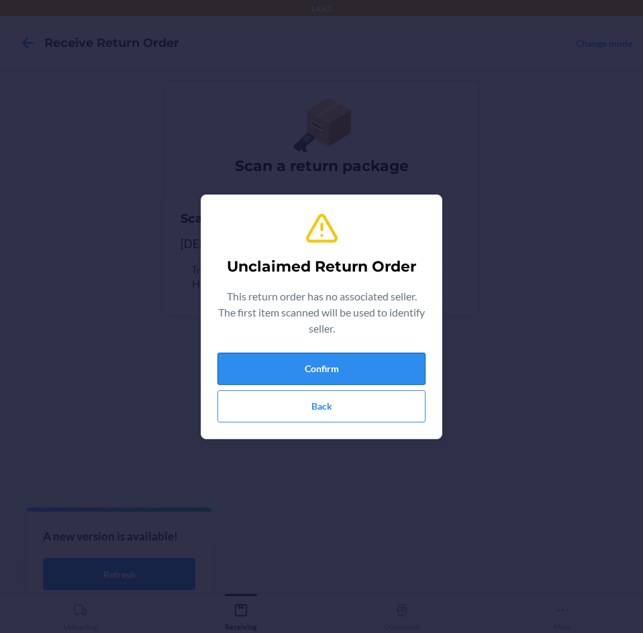
click at [348, 363] on button "Confirm" at bounding box center [321, 369] width 208 height 32
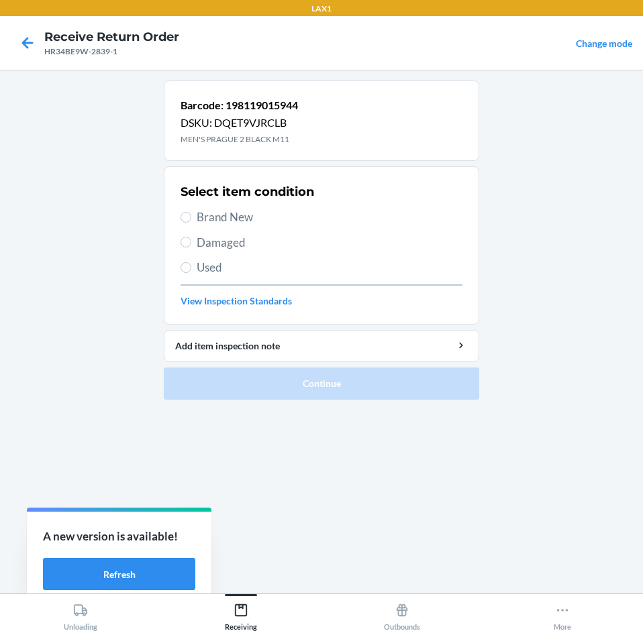
click at [243, 240] on span "Damaged" at bounding box center [330, 242] width 266 height 17
click at [191, 240] on input "Damaged" at bounding box center [185, 242] width 11 height 11
radio input "true"
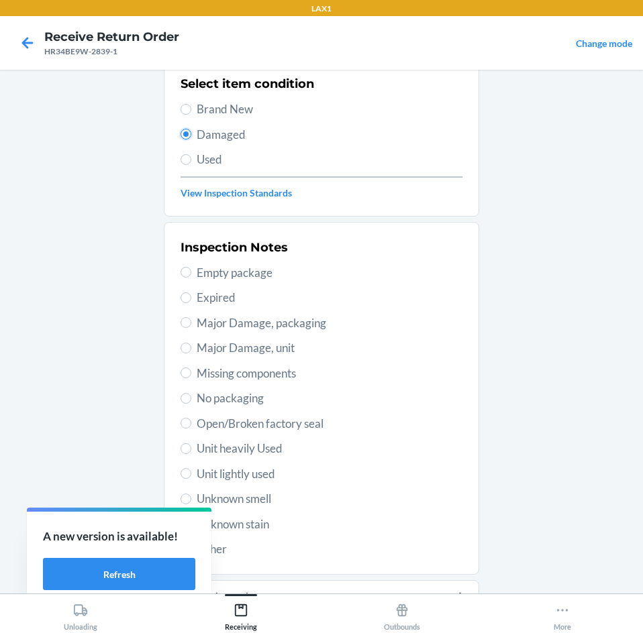
scroll to position [175, 0]
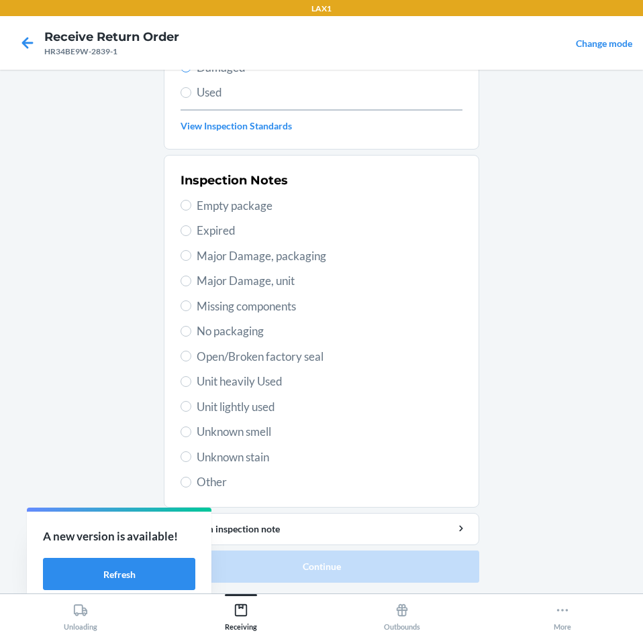
click at [243, 407] on span "Unit lightly used" at bounding box center [330, 406] width 266 height 17
click at [191, 407] on input "Unit lightly used" at bounding box center [185, 406] width 11 height 11
radio input "true"
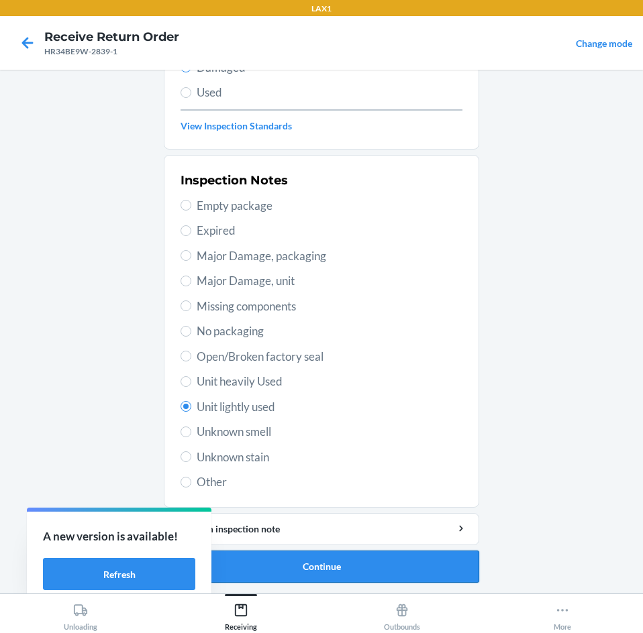
click at [311, 574] on button "Continue" at bounding box center [321, 567] width 315 height 32
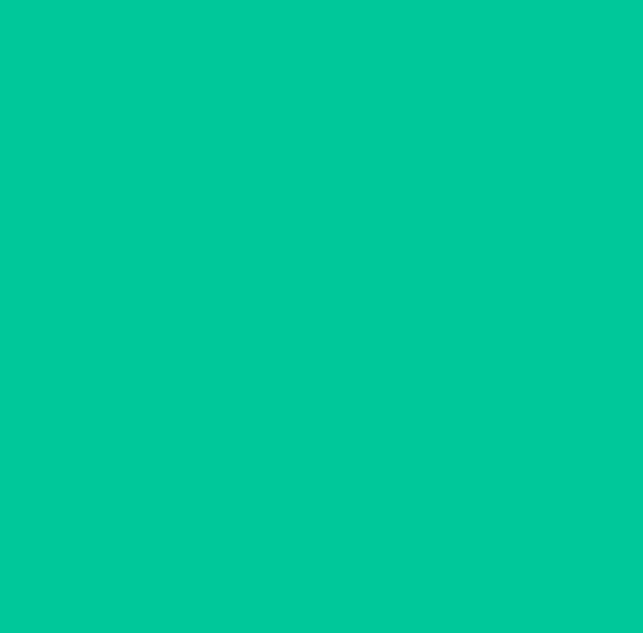
scroll to position [64, 0]
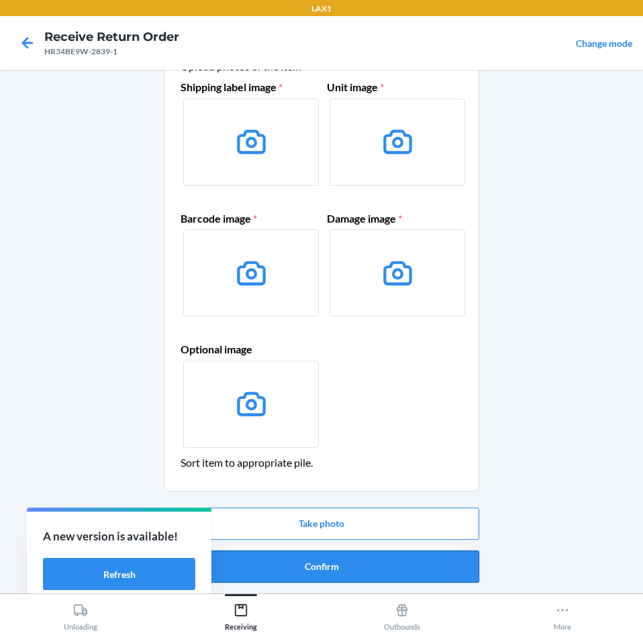
click at [302, 564] on button "Confirm" at bounding box center [321, 567] width 315 height 32
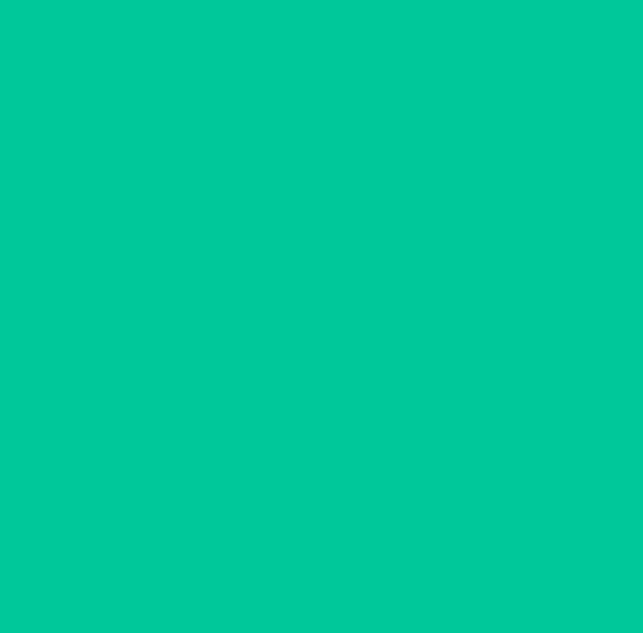
scroll to position [0, 0]
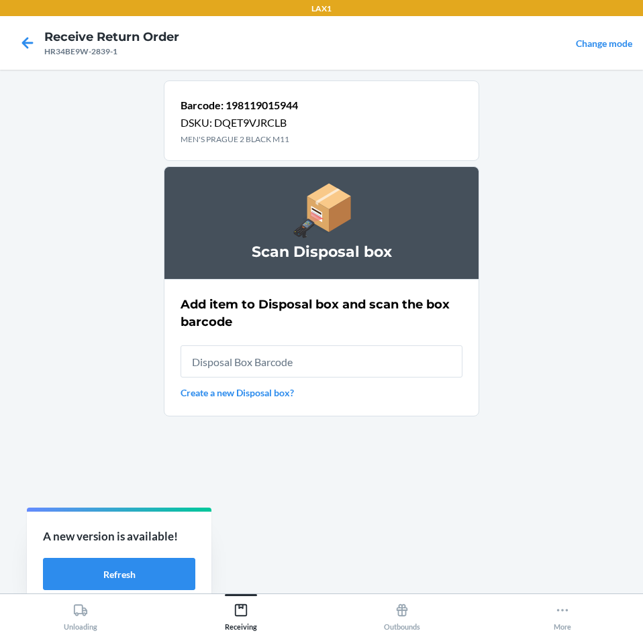
click at [359, 362] on input "text" at bounding box center [321, 361] width 282 height 32
type input "RB0000018V5"
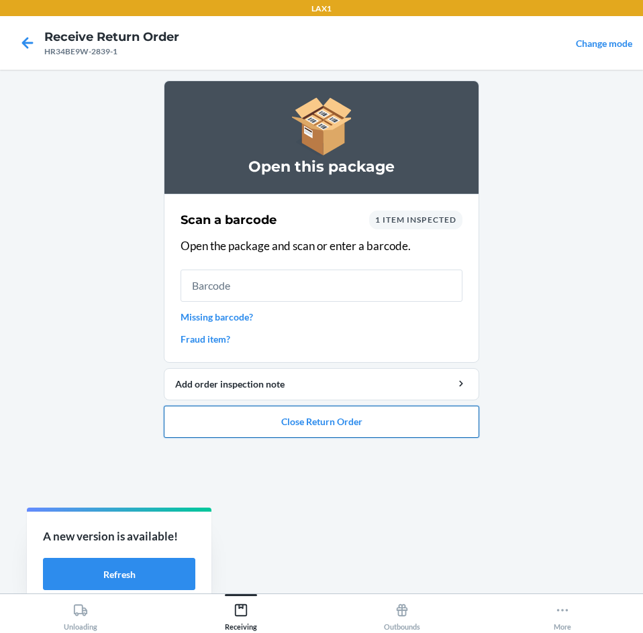
drag, startPoint x: 359, startPoint y: 362, endPoint x: 347, endPoint y: 422, distance: 61.4
click at [347, 422] on button "Close Return Order" at bounding box center [321, 422] width 315 height 32
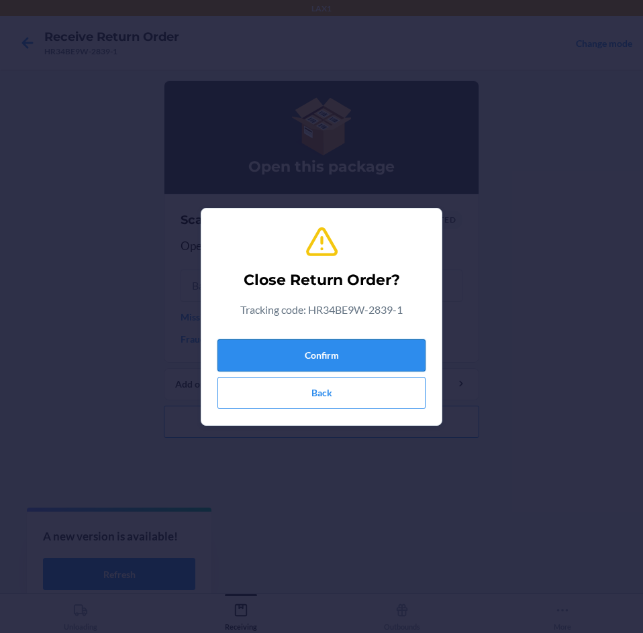
click at [349, 350] on button "Confirm" at bounding box center [321, 355] width 208 height 32
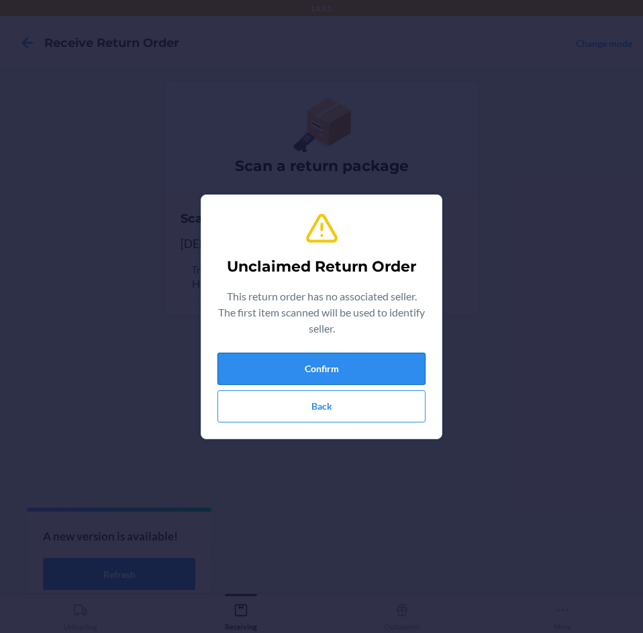
click at [405, 360] on button "Confirm" at bounding box center [321, 369] width 208 height 32
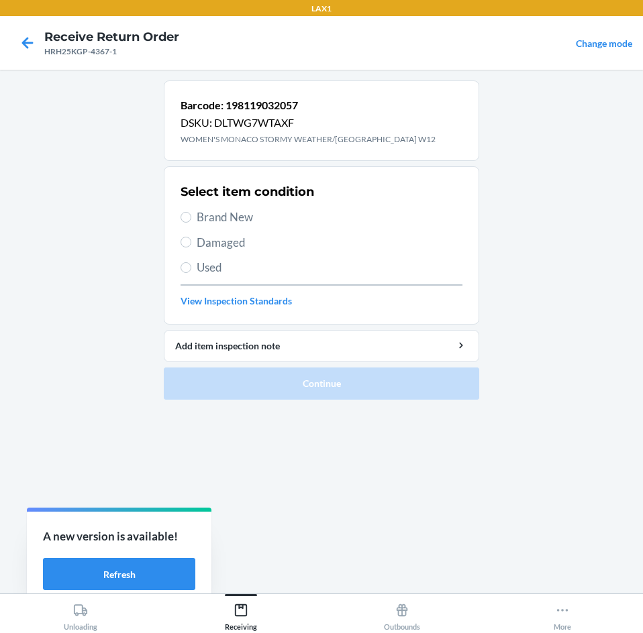
click at [223, 242] on span "Damaged" at bounding box center [330, 242] width 266 height 17
click at [191, 242] on input "Damaged" at bounding box center [185, 242] width 11 height 11
radio input "true"
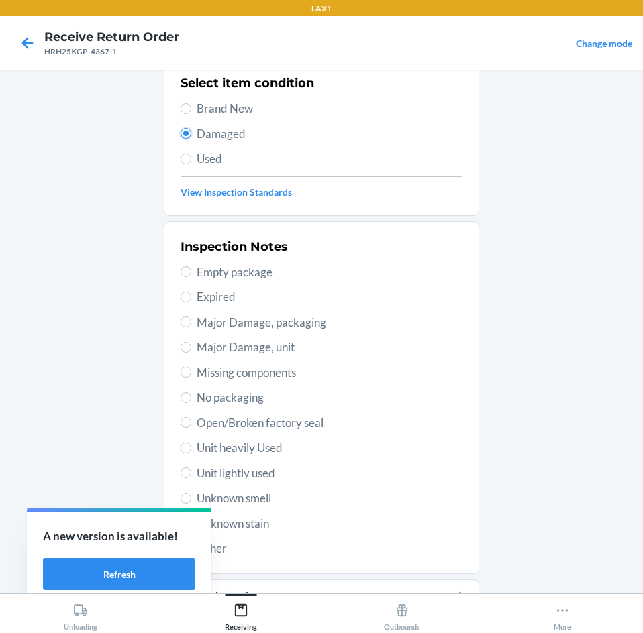
scroll to position [108, 0]
click at [253, 482] on span "Unit lightly used" at bounding box center [330, 474] width 266 height 17
click at [262, 479] on span "Unit lightly used" at bounding box center [330, 474] width 266 height 17
click at [191, 479] on input "Unit lightly used" at bounding box center [185, 473] width 11 height 11
radio input "true"
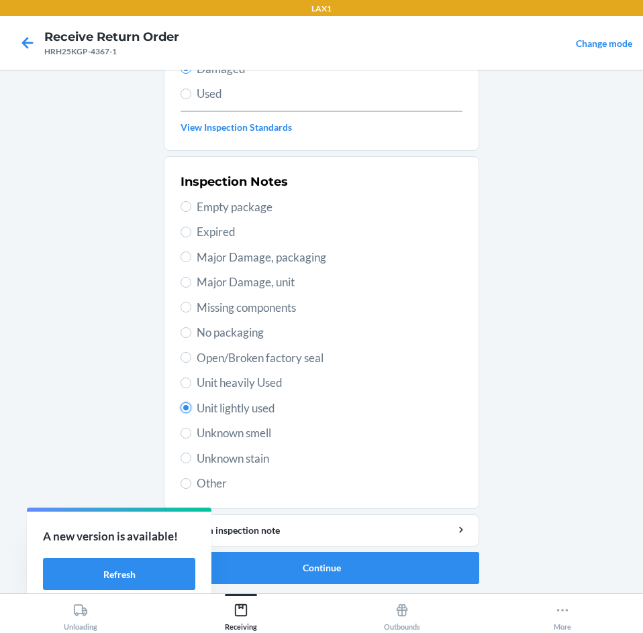
scroll to position [175, 0]
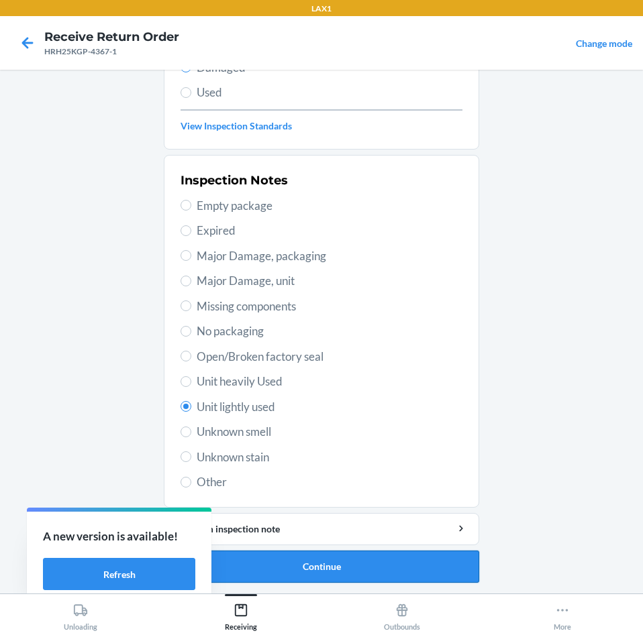
click at [291, 580] on button "Continue" at bounding box center [321, 567] width 315 height 32
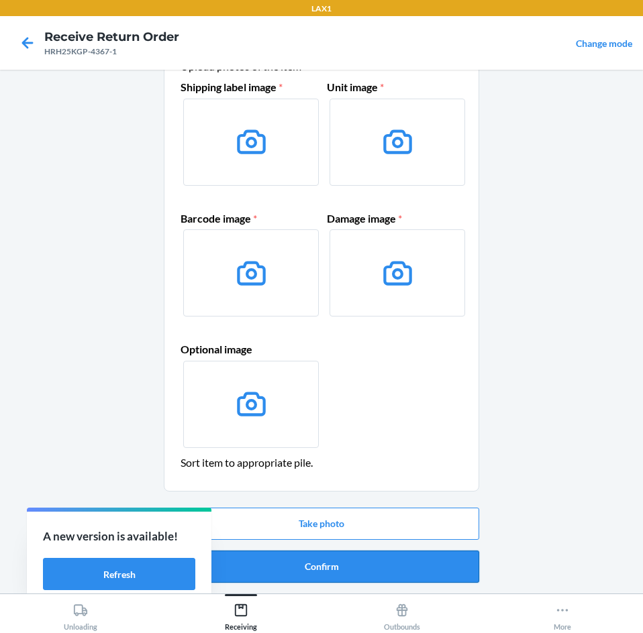
click at [294, 573] on button "Confirm" at bounding box center [321, 567] width 315 height 32
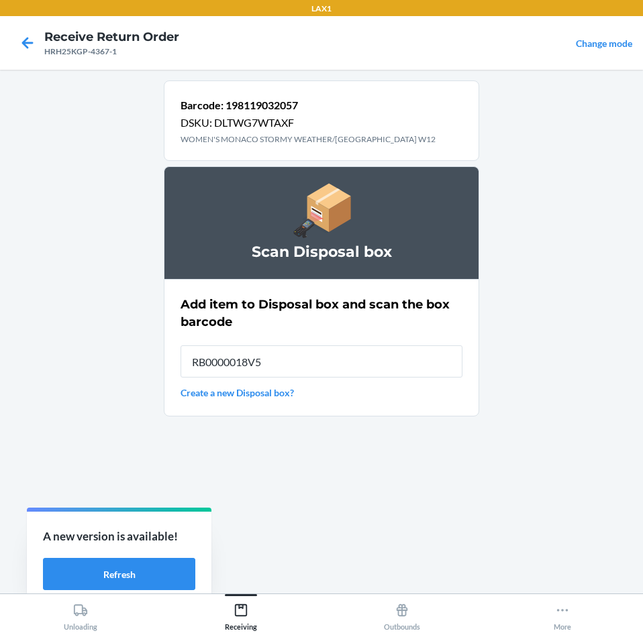
type input "RB0000018V5"
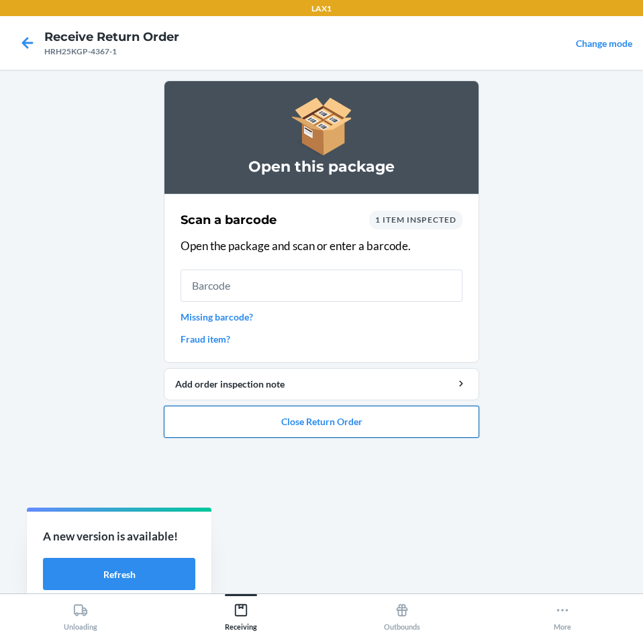
click at [315, 435] on button "Close Return Order" at bounding box center [321, 422] width 315 height 32
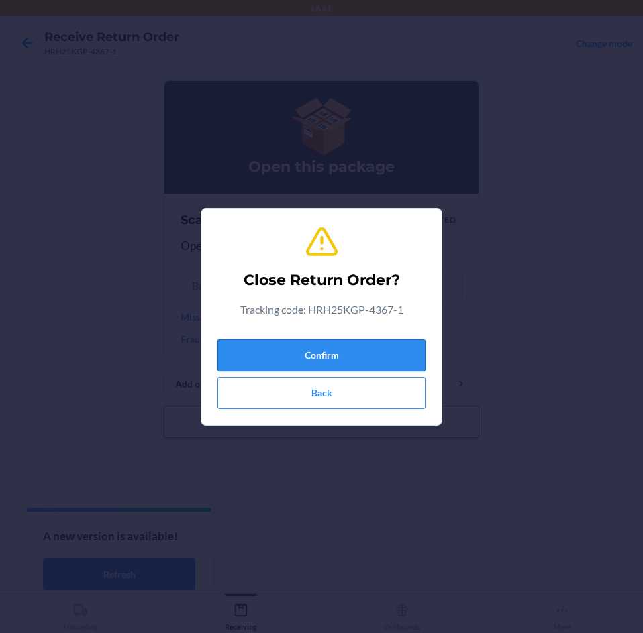
click at [347, 366] on button "Confirm" at bounding box center [321, 355] width 208 height 32
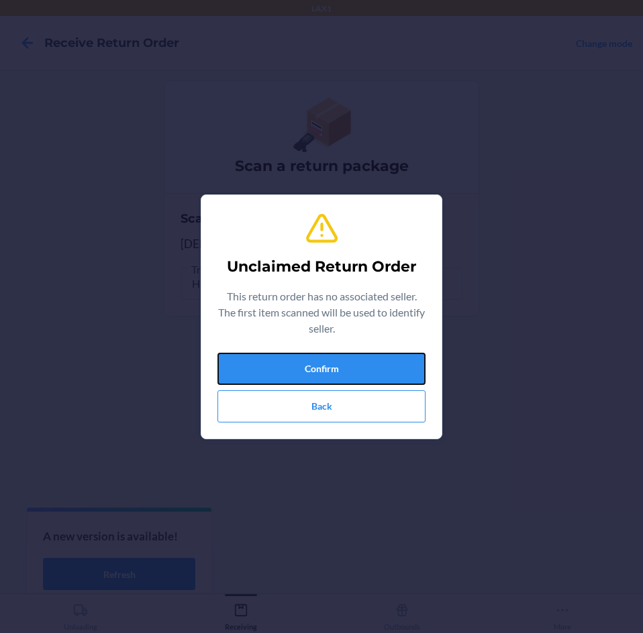
click at [345, 366] on button "Confirm" at bounding box center [321, 369] width 208 height 32
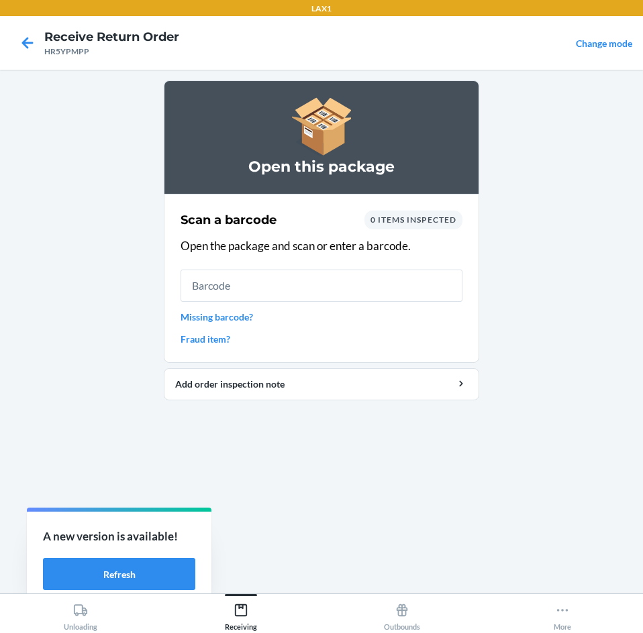
click at [246, 321] on link "Missing barcode?" at bounding box center [321, 317] width 282 height 14
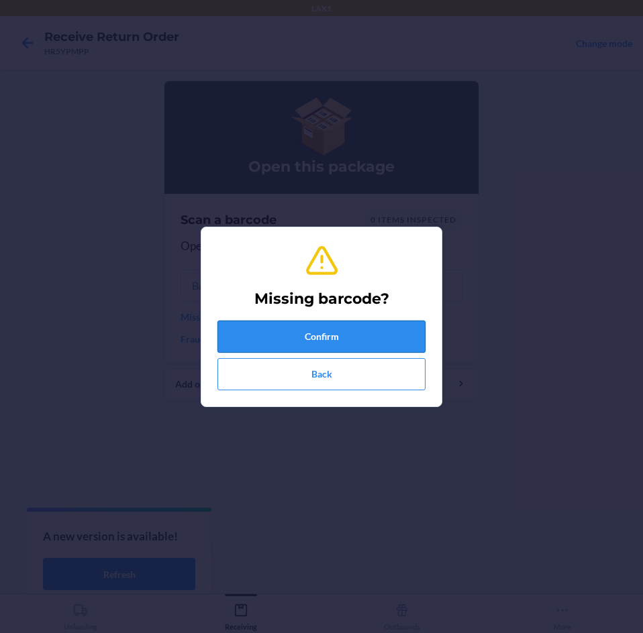
click at [262, 337] on button "Confirm" at bounding box center [321, 337] width 208 height 32
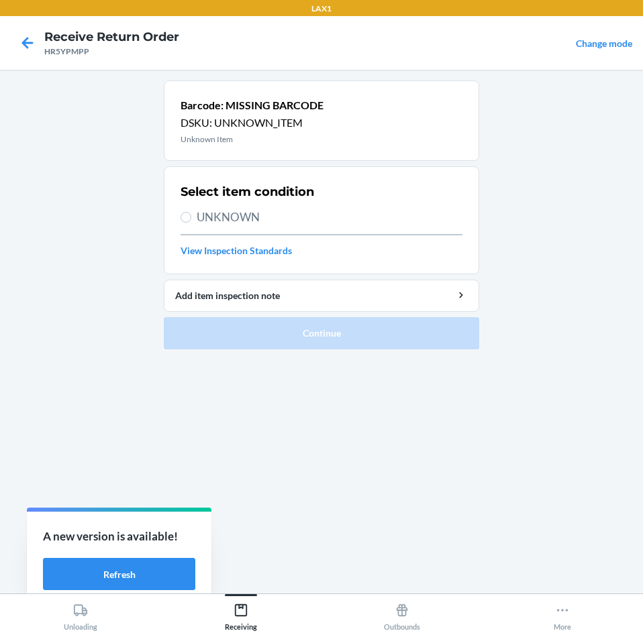
click at [223, 217] on span "UNKNOWN" at bounding box center [330, 217] width 266 height 17
click at [191, 217] on input "UNKNOWN" at bounding box center [185, 217] width 11 height 11
radio input "true"
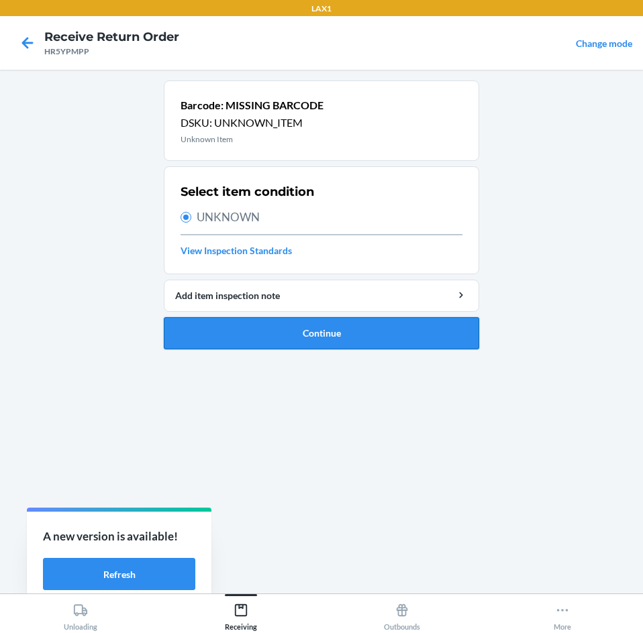
click at [227, 327] on button "Continue" at bounding box center [321, 333] width 315 height 32
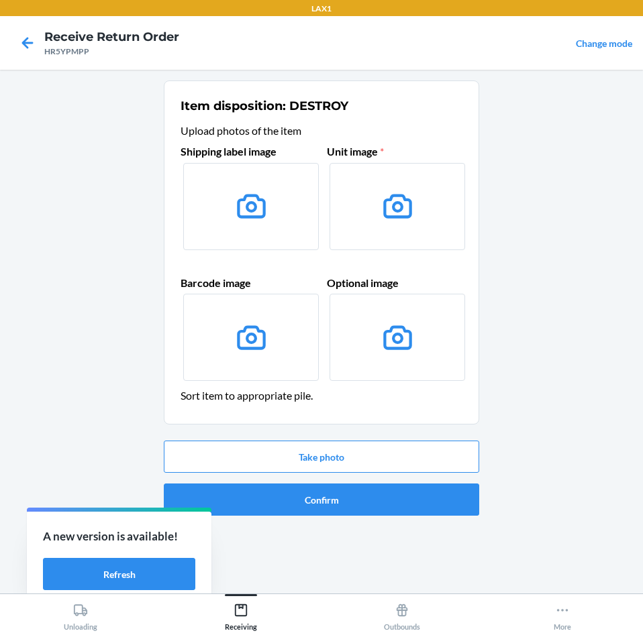
click at [345, 191] on label at bounding box center [396, 206] width 135 height 87
click at [0, 0] on input "file" at bounding box center [0, 0] width 0 height 0
click at [382, 198] on icon at bounding box center [397, 206] width 34 height 34
click at [0, 0] on input "file" at bounding box center [0, 0] width 0 height 0
click at [412, 461] on button "Take photo" at bounding box center [321, 457] width 315 height 32
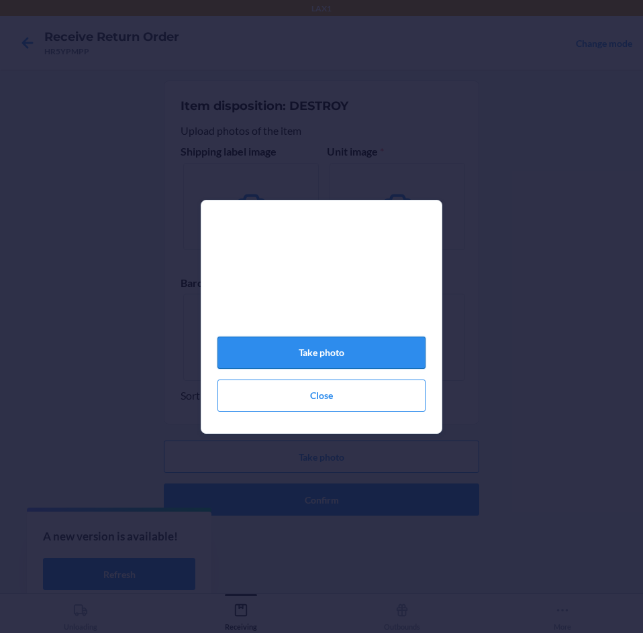
click at [307, 365] on button "Take photo" at bounding box center [321, 353] width 208 height 32
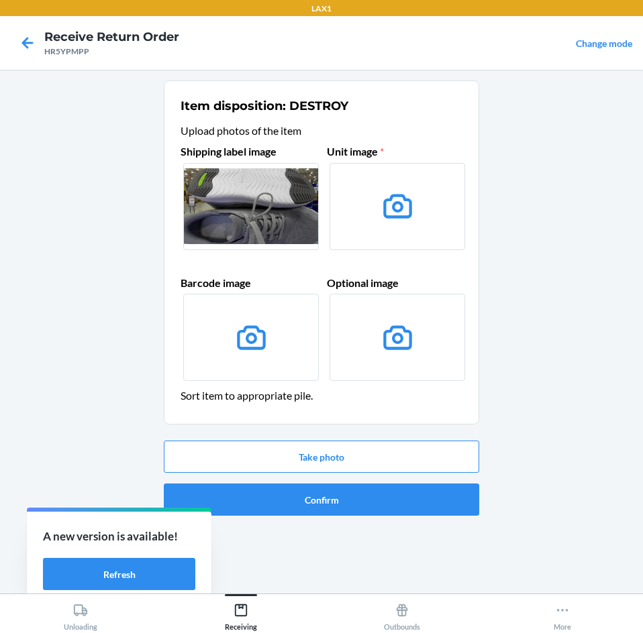
click at [231, 193] on label at bounding box center [250, 206] width 135 height 87
click at [0, 0] on input "file" at bounding box center [0, 0] width 0 height 0
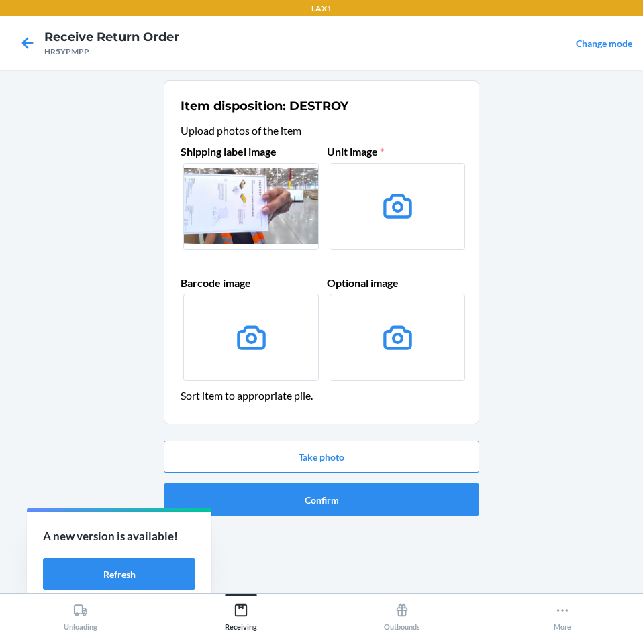
click at [254, 216] on label at bounding box center [250, 206] width 135 height 87
click at [0, 0] on input "file" at bounding box center [0, 0] width 0 height 0
click at [303, 212] on label at bounding box center [250, 206] width 135 height 87
click at [0, 0] on input "file" at bounding box center [0, 0] width 0 height 0
click at [281, 462] on button "Take photo" at bounding box center [321, 457] width 315 height 32
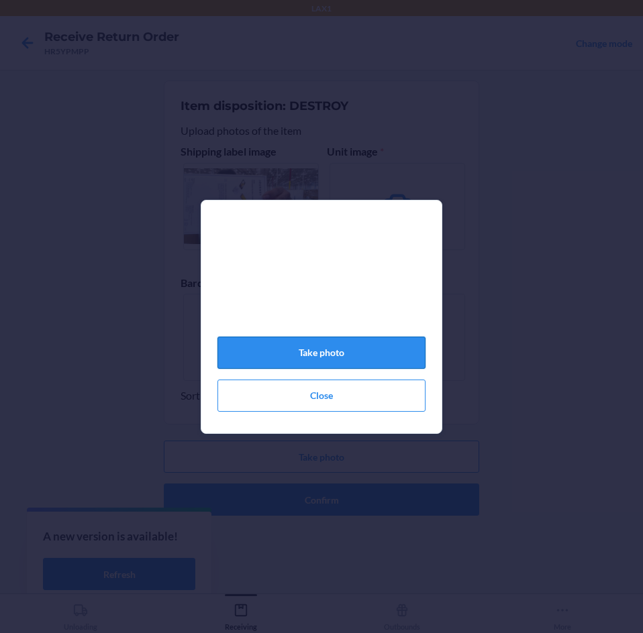
click at [299, 354] on button "Take photo" at bounding box center [321, 353] width 208 height 32
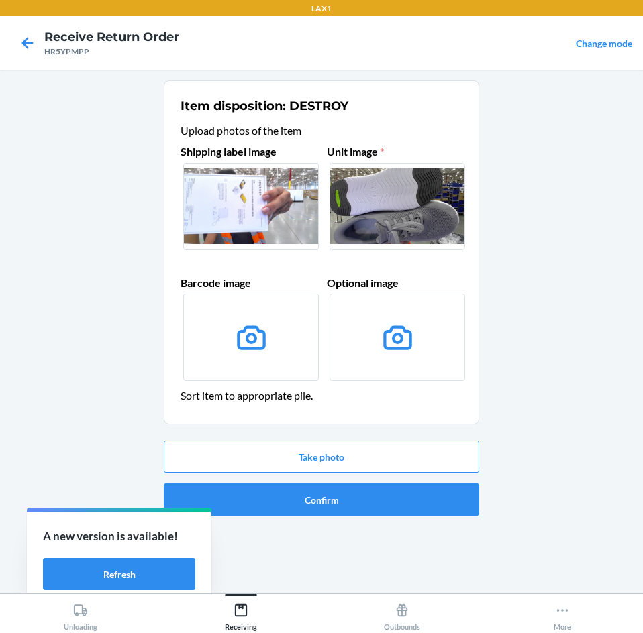
drag, startPoint x: 280, startPoint y: 196, endPoint x: 106, endPoint y: 226, distance: 177.0
click at [106, 226] on main "Item disposition: DESTROY Upload photos of the item Shipping label image Unit i…" at bounding box center [321, 332] width 643 height 524
drag, startPoint x: 296, startPoint y: 205, endPoint x: 280, endPoint y: 242, distance: 40.3
click at [280, 242] on label at bounding box center [250, 206] width 135 height 87
click at [0, 0] on input "file" at bounding box center [0, 0] width 0 height 0
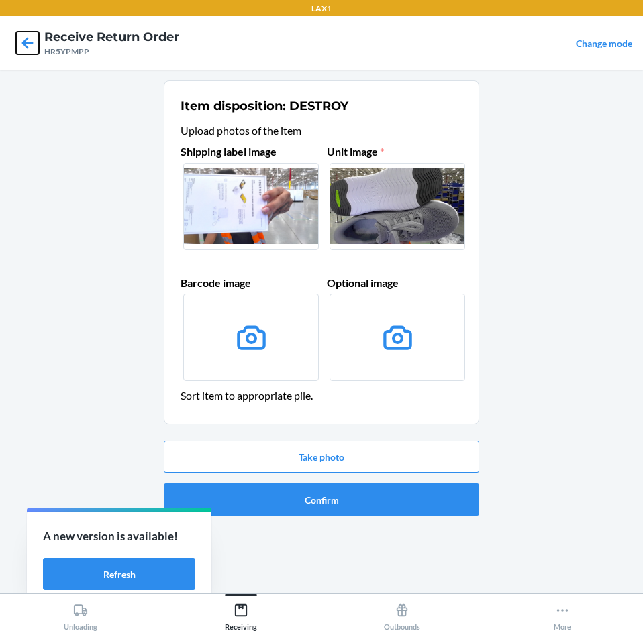
click at [25, 46] on icon at bounding box center [27, 42] width 11 height 11
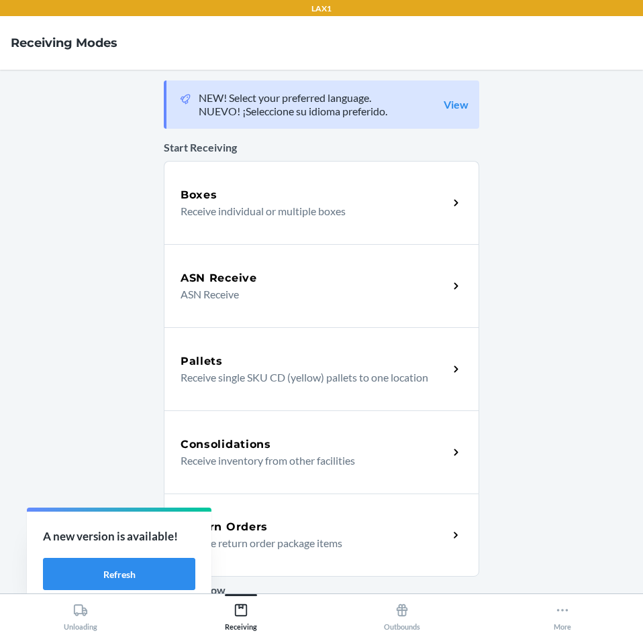
click at [372, 567] on div "Return Orders Receive return order package items" at bounding box center [321, 535] width 315 height 83
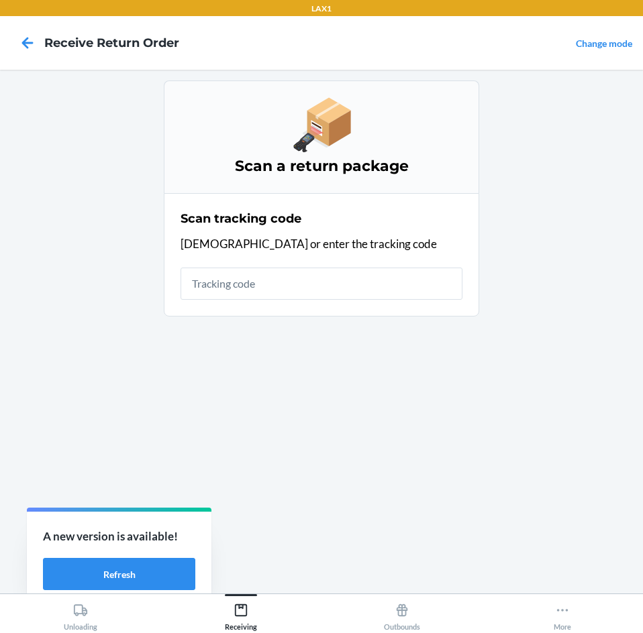
click at [283, 290] on input "text" at bounding box center [321, 284] width 282 height 32
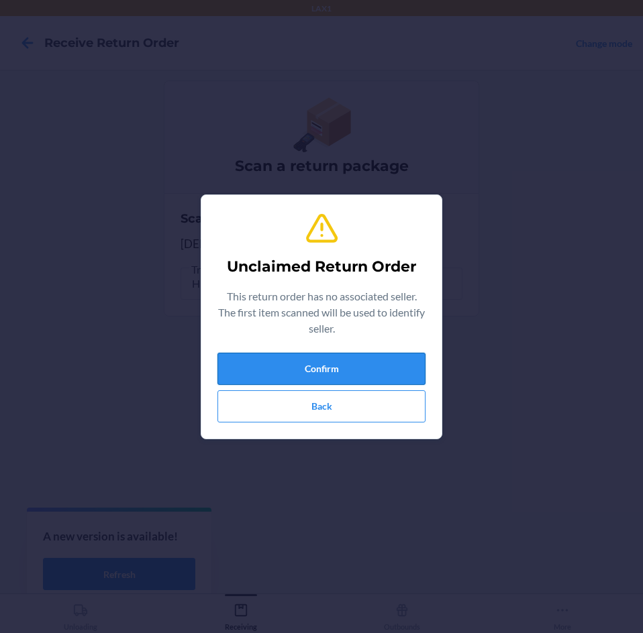
click at [325, 364] on button "Confirm" at bounding box center [321, 369] width 208 height 32
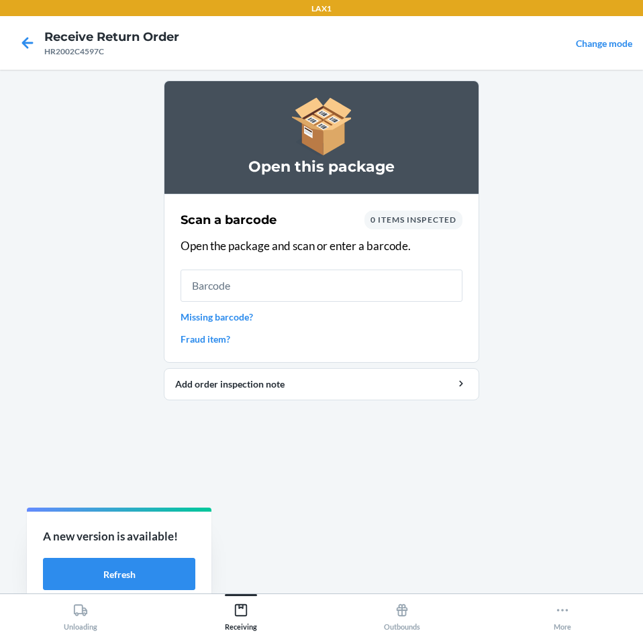
click at [252, 317] on link "Missing barcode?" at bounding box center [321, 317] width 282 height 14
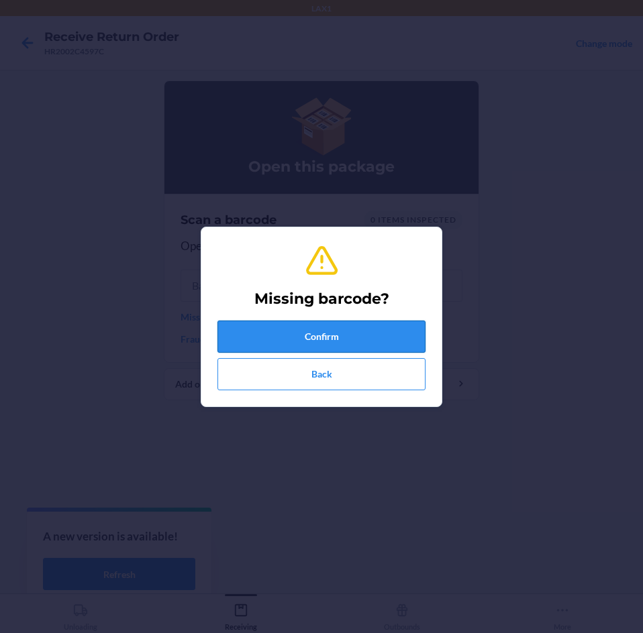
click at [278, 327] on button "Confirm" at bounding box center [321, 337] width 208 height 32
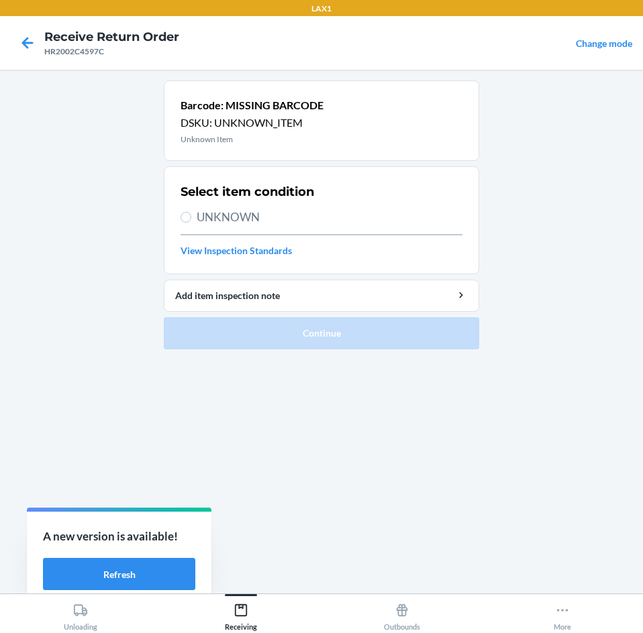
click at [278, 217] on span "UNKNOWN" at bounding box center [330, 217] width 266 height 17
click at [191, 217] on input "UNKNOWN" at bounding box center [185, 217] width 11 height 11
radio input "true"
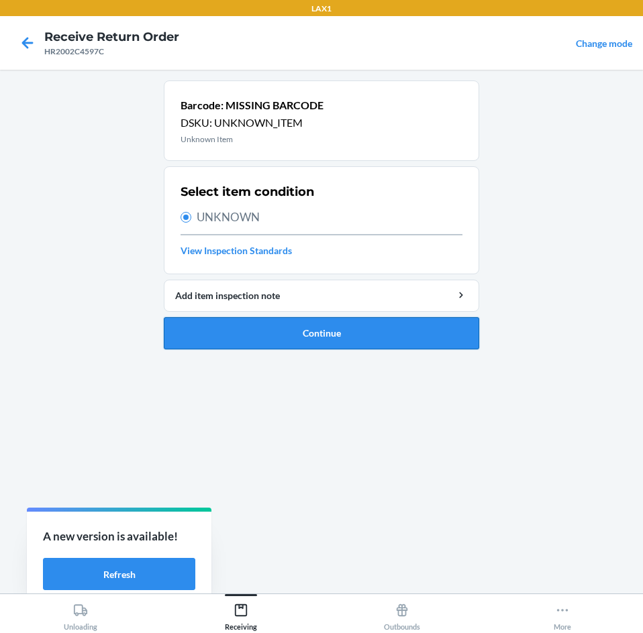
click at [326, 335] on button "Continue" at bounding box center [321, 333] width 315 height 32
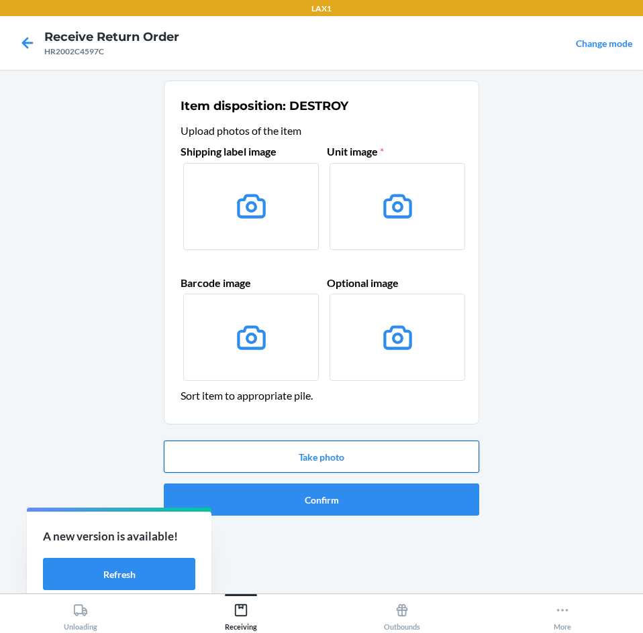
click at [354, 449] on button "Take photo" at bounding box center [321, 457] width 315 height 32
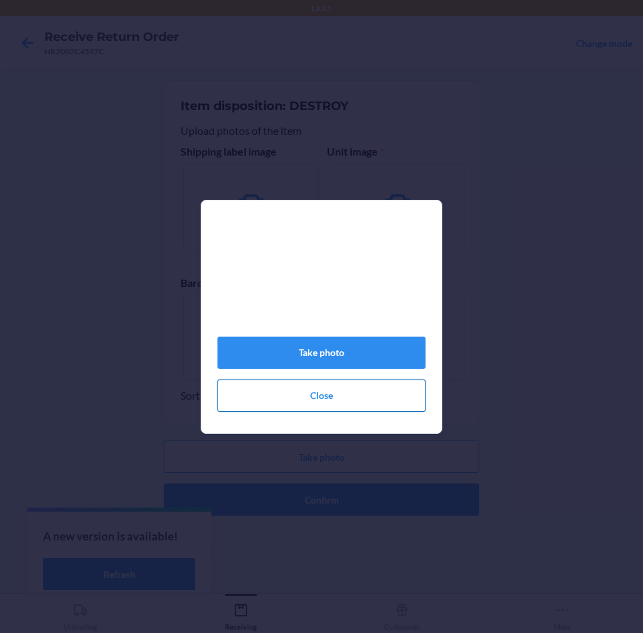
click at [374, 404] on button "Close" at bounding box center [321, 396] width 208 height 32
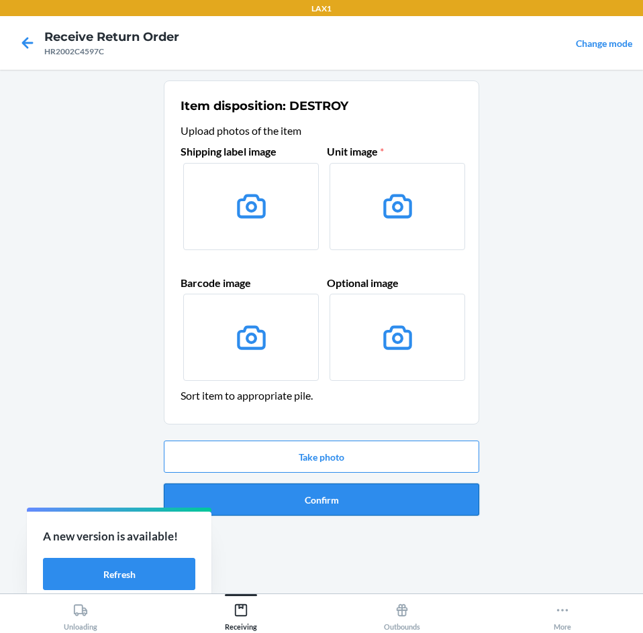
click at [360, 509] on button "Confirm" at bounding box center [321, 500] width 315 height 32
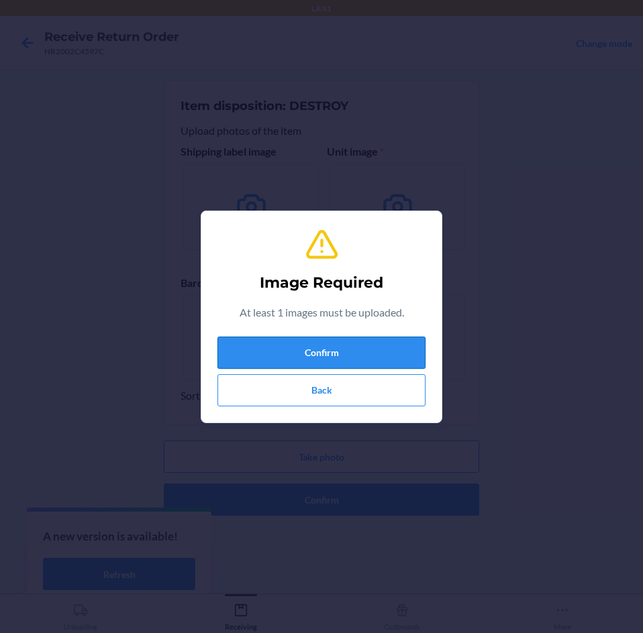
click at [357, 366] on button "Confirm" at bounding box center [321, 353] width 208 height 32
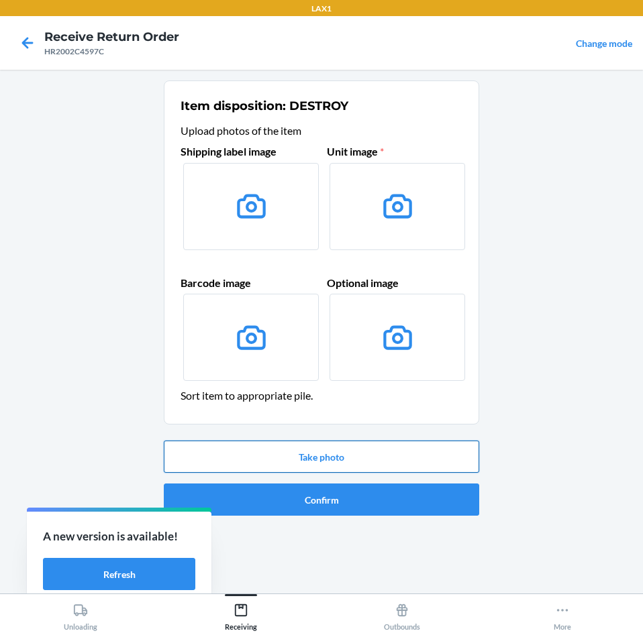
click at [335, 452] on button "Take photo" at bounding box center [321, 457] width 315 height 32
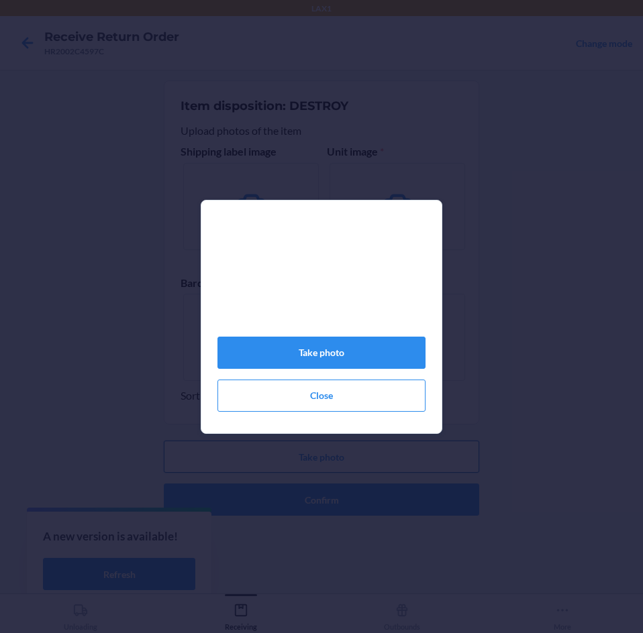
click at [335, 452] on div "Take photo Close" at bounding box center [321, 316] width 643 height 633
click at [296, 341] on div "Take photo Close" at bounding box center [321, 322] width 208 height 190
click at [262, 346] on button "Take photo" at bounding box center [321, 353] width 208 height 32
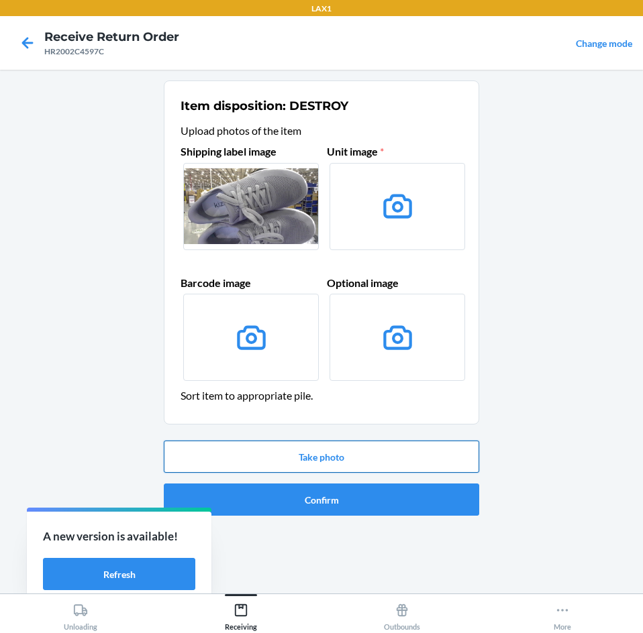
click at [362, 465] on button "Take photo" at bounding box center [321, 457] width 315 height 32
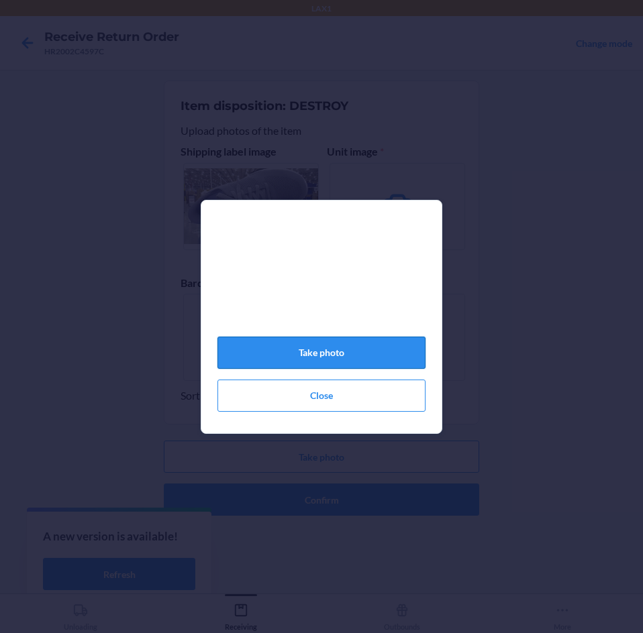
click at [355, 368] on button "Take photo" at bounding box center [321, 353] width 208 height 32
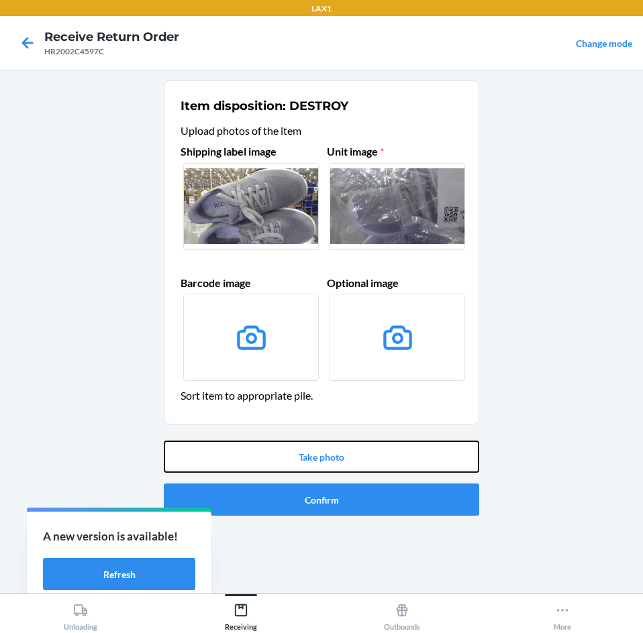
drag, startPoint x: 390, startPoint y: 461, endPoint x: 361, endPoint y: 570, distance: 113.1
click at [361, 570] on div "Item disposition: DESTROY Upload photos of the item Shipping label image Unit i…" at bounding box center [321, 331] width 315 height 502
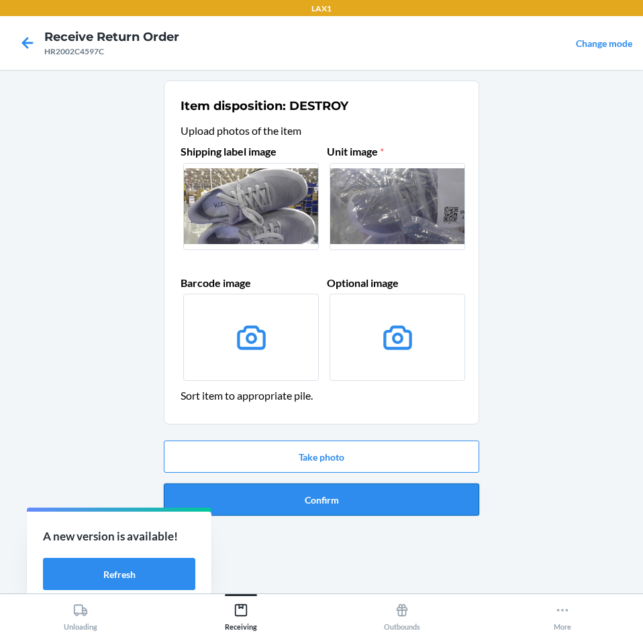
click at [372, 502] on button "Confirm" at bounding box center [321, 500] width 315 height 32
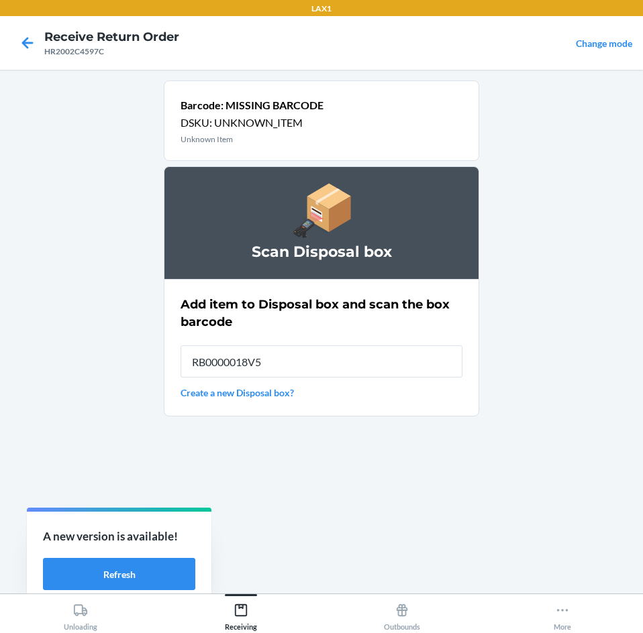
type input "RB0000018V5"
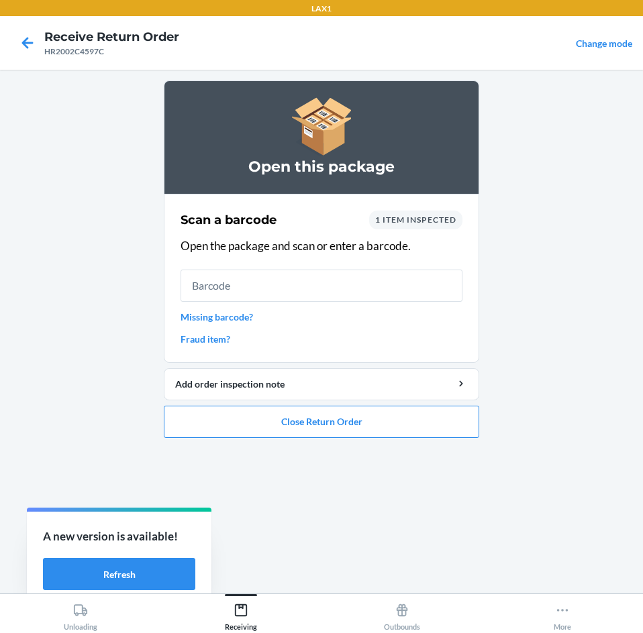
click at [396, 288] on input "text" at bounding box center [321, 286] width 282 height 32
click at [362, 412] on button "Close Return Order" at bounding box center [321, 422] width 315 height 32
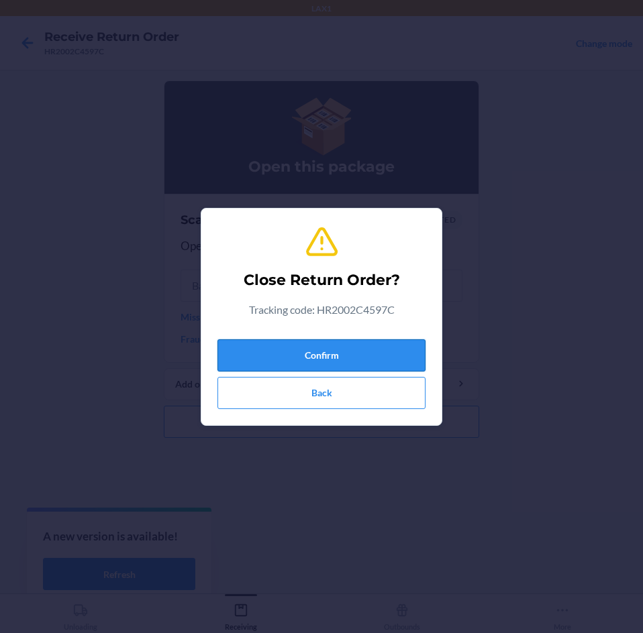
click at [358, 356] on button "Confirm" at bounding box center [321, 355] width 208 height 32
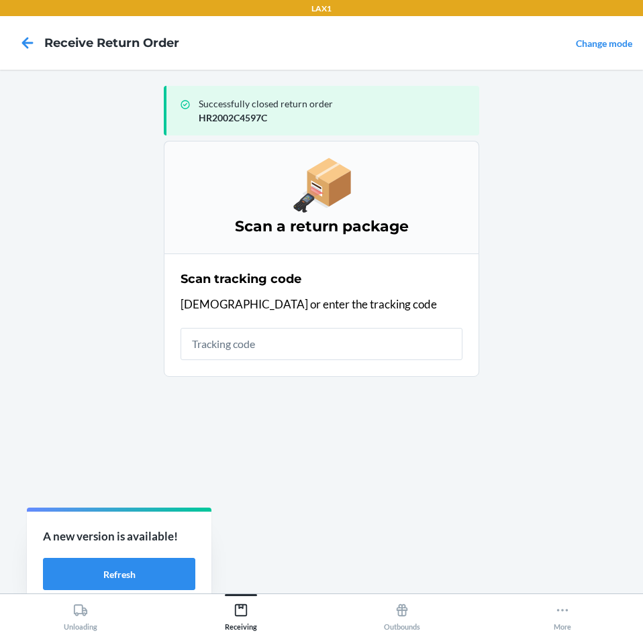
click at [356, 343] on input "text" at bounding box center [321, 344] width 282 height 32
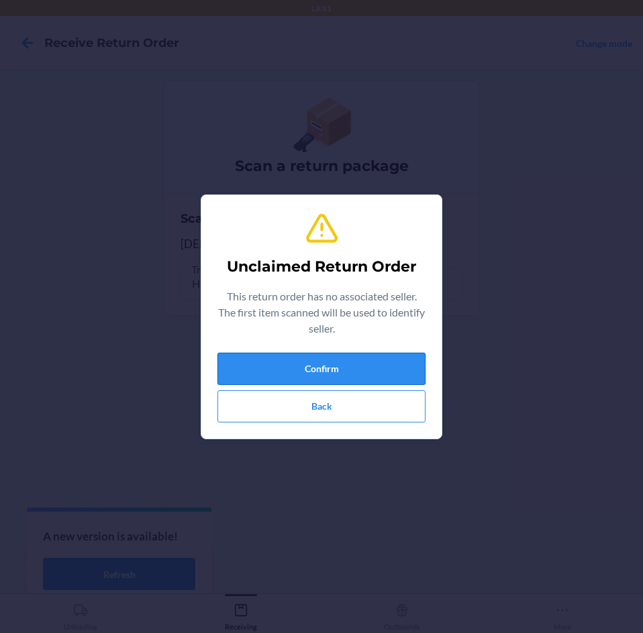
click at [355, 358] on button "Confirm" at bounding box center [321, 369] width 208 height 32
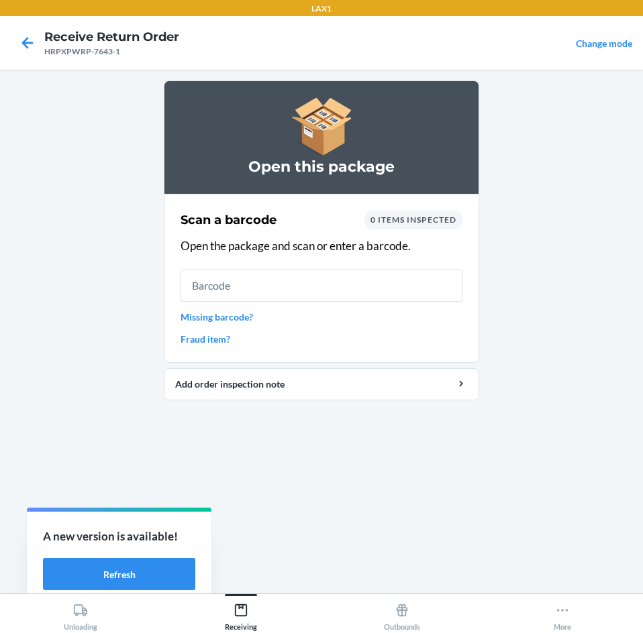
click at [372, 292] on input "text" at bounding box center [321, 286] width 282 height 32
click at [286, 321] on link "Missing barcode?" at bounding box center [321, 317] width 282 height 14
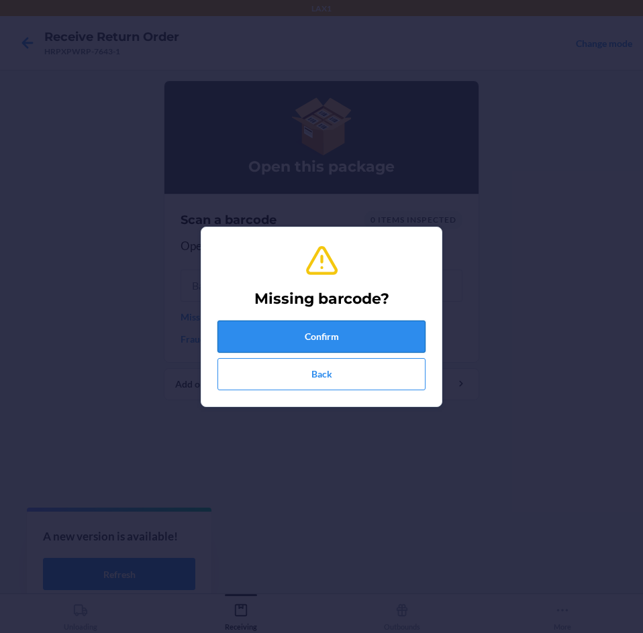
click at [286, 332] on button "Confirm" at bounding box center [321, 337] width 208 height 32
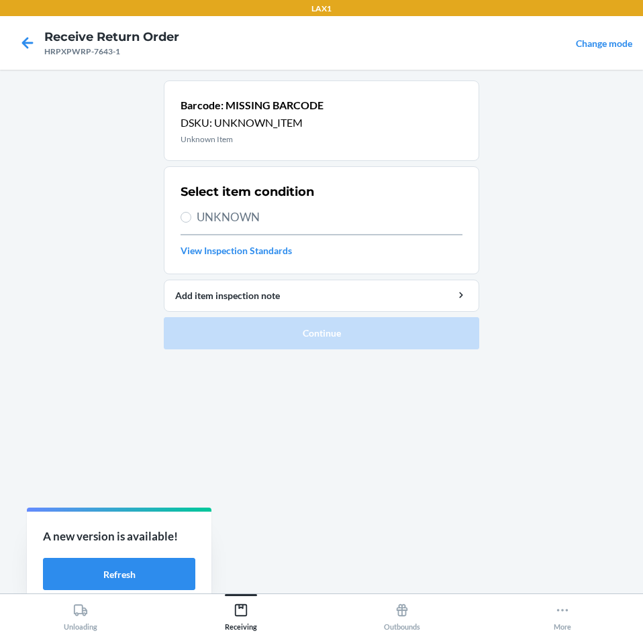
click at [307, 225] on span "UNKNOWN" at bounding box center [330, 217] width 266 height 17
click at [191, 223] on input "UNKNOWN" at bounding box center [185, 217] width 11 height 11
radio input "true"
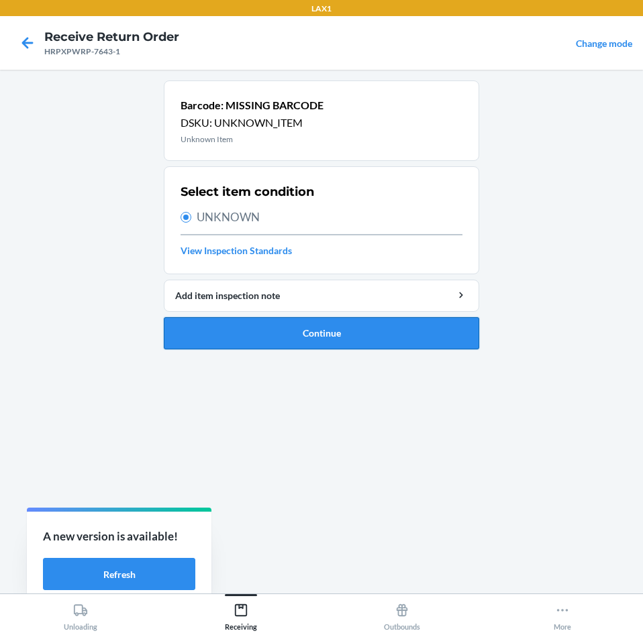
click at [280, 339] on button "Continue" at bounding box center [321, 333] width 315 height 32
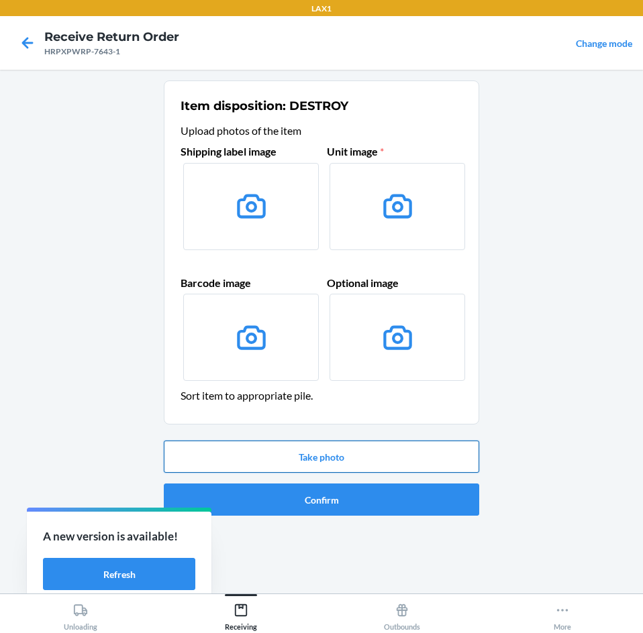
click at [300, 459] on button "Take photo" at bounding box center [321, 457] width 315 height 32
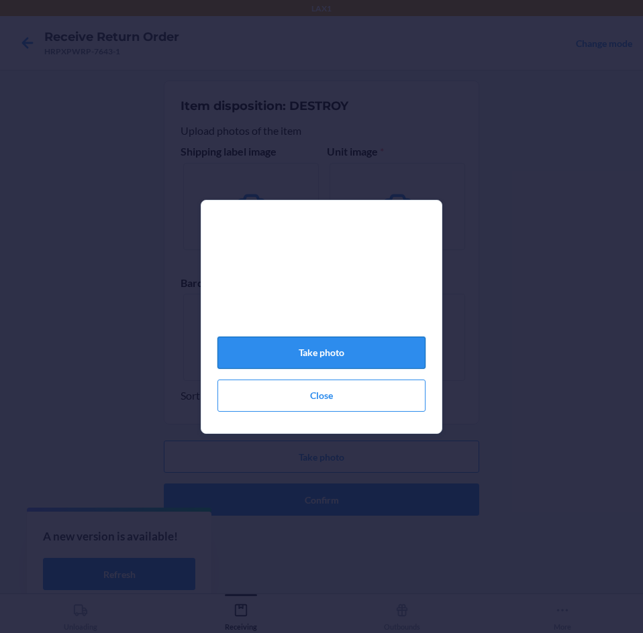
click at [394, 354] on button "Take photo" at bounding box center [321, 353] width 208 height 32
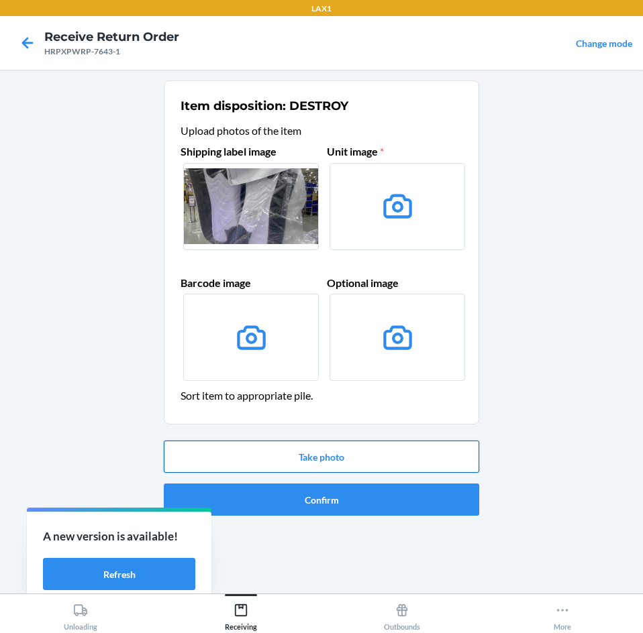
click at [331, 453] on button "Take photo" at bounding box center [321, 457] width 315 height 32
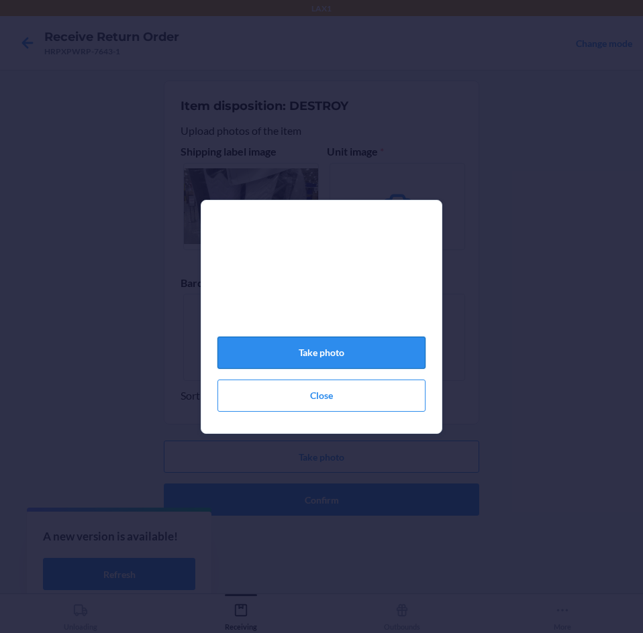
click at [281, 355] on button "Take photo" at bounding box center [321, 353] width 208 height 32
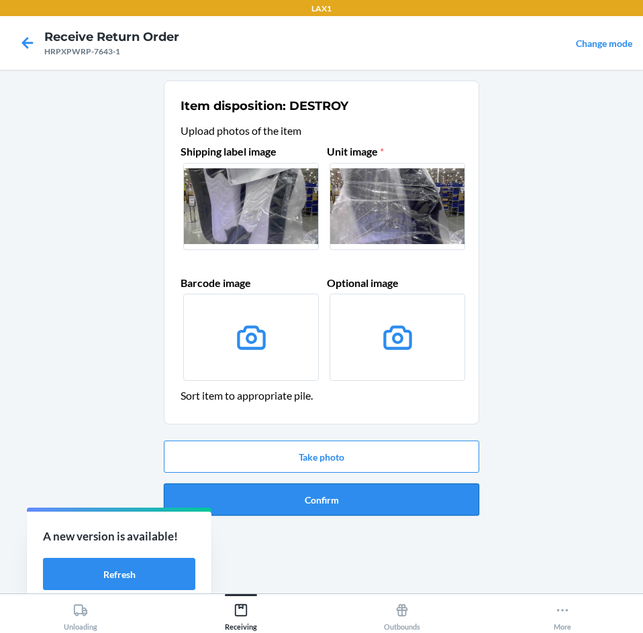
click at [380, 512] on button "Confirm" at bounding box center [321, 500] width 315 height 32
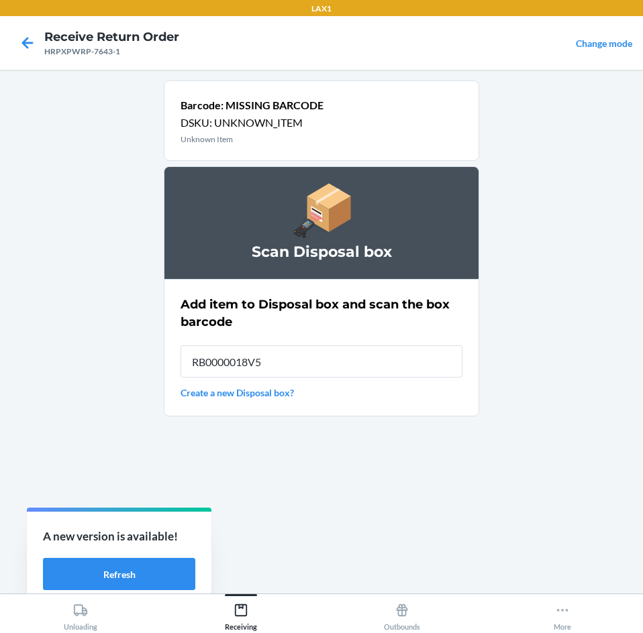
type input "RB0000018V5"
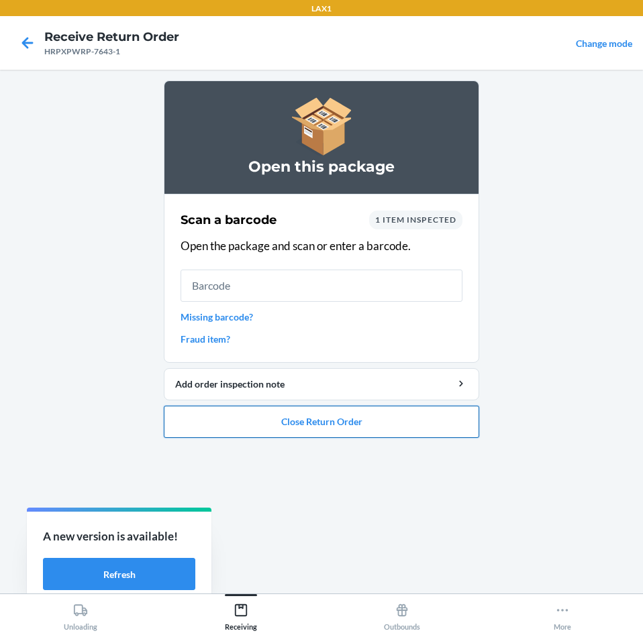
click at [417, 428] on button "Close Return Order" at bounding box center [321, 422] width 315 height 32
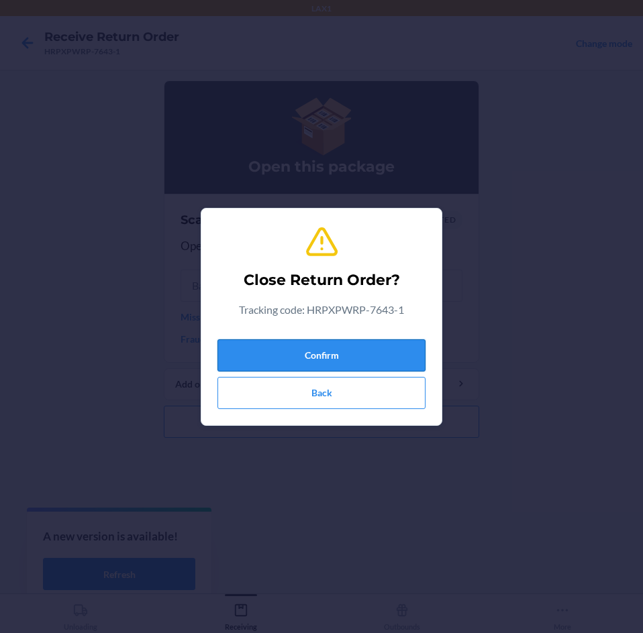
click at [416, 362] on button "Confirm" at bounding box center [321, 355] width 208 height 32
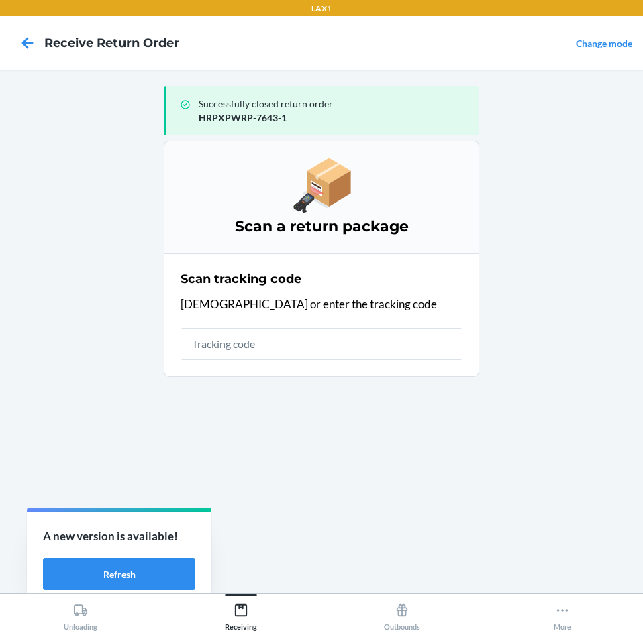
click at [410, 329] on input "text" at bounding box center [321, 344] width 282 height 32
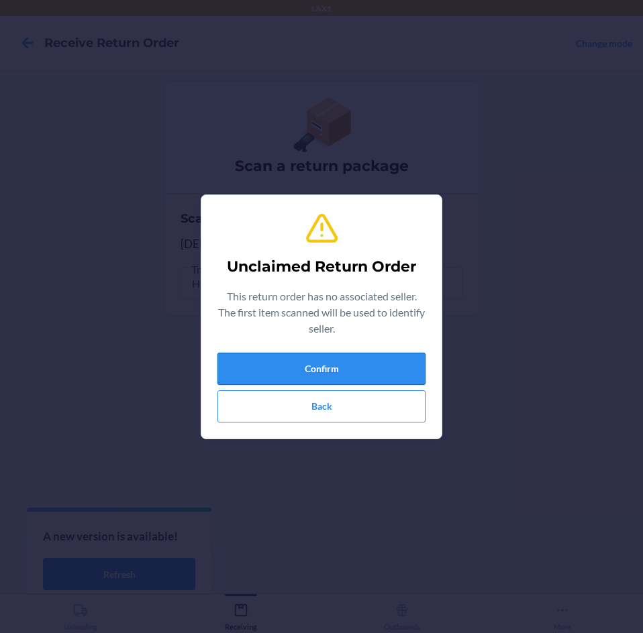
click at [379, 370] on button "Confirm" at bounding box center [321, 369] width 208 height 32
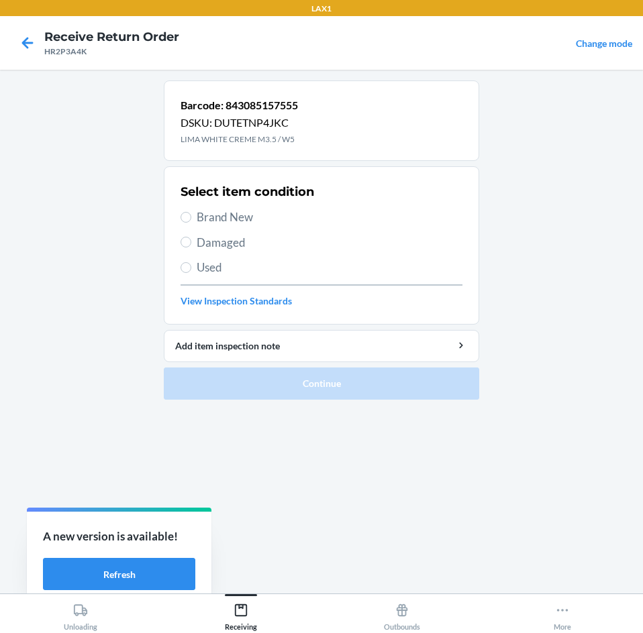
click at [230, 274] on span "Used" at bounding box center [330, 267] width 266 height 17
click at [191, 273] on input "Used" at bounding box center [185, 267] width 11 height 11
radio input "true"
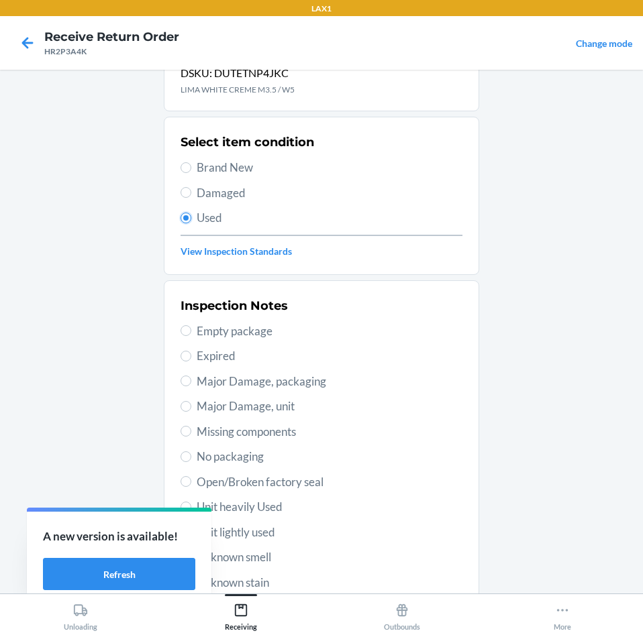
scroll to position [108, 0]
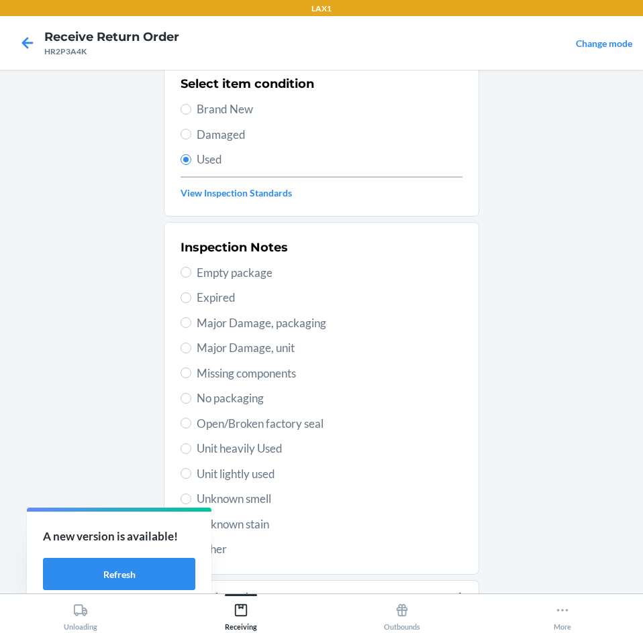
click at [271, 470] on span "Unit lightly used" at bounding box center [330, 474] width 266 height 17
click at [191, 470] on input "Unit lightly used" at bounding box center [185, 473] width 11 height 11
radio input "true"
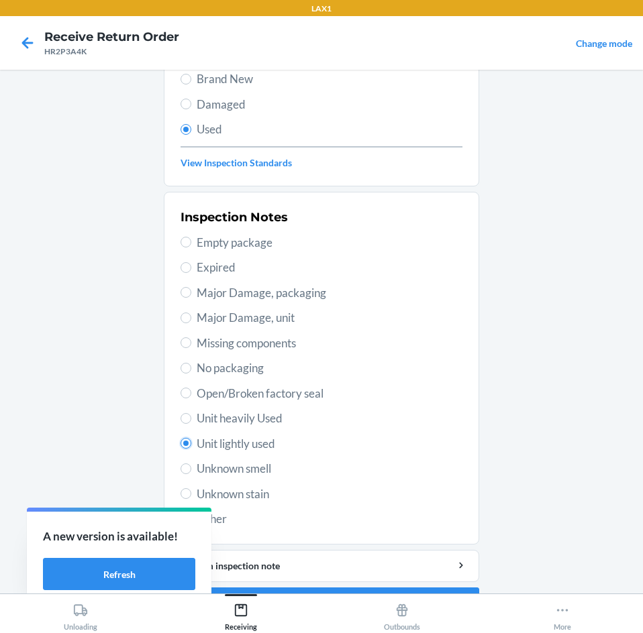
scroll to position [175, 0]
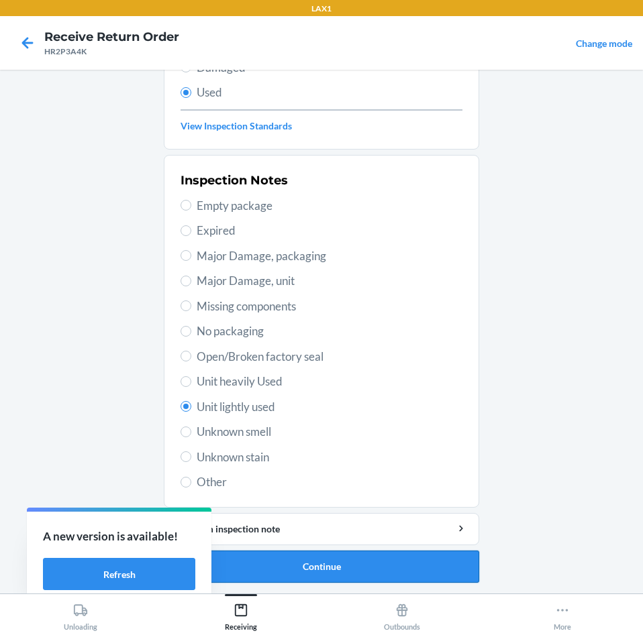
click at [347, 562] on button "Continue" at bounding box center [321, 567] width 315 height 32
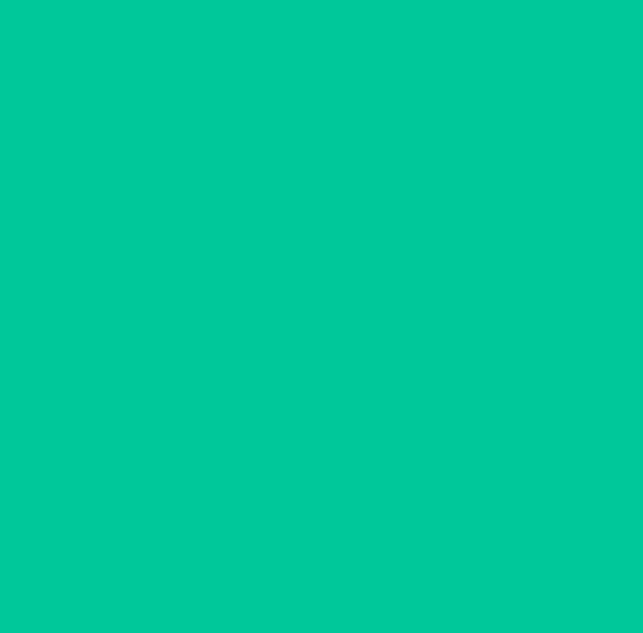
scroll to position [0, 0]
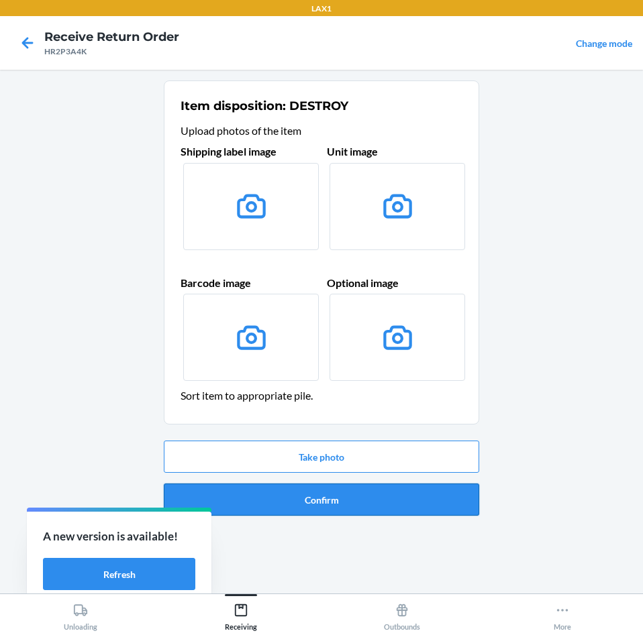
click at [358, 498] on button "Confirm" at bounding box center [321, 500] width 315 height 32
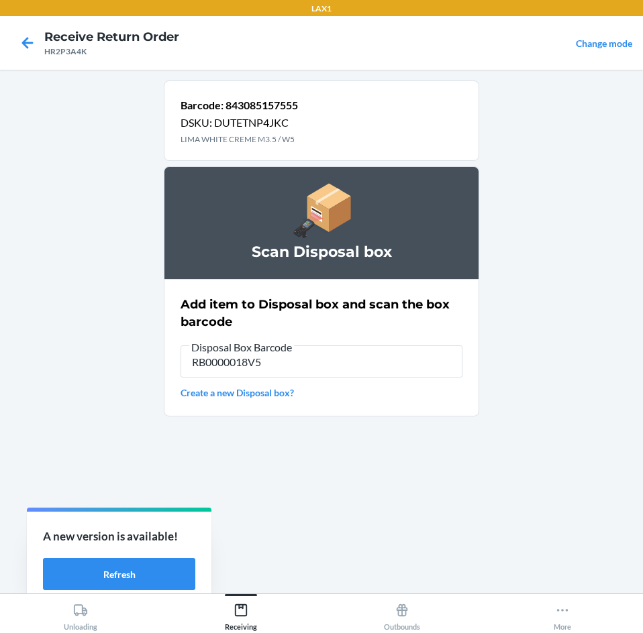
type input "RB0000018V5"
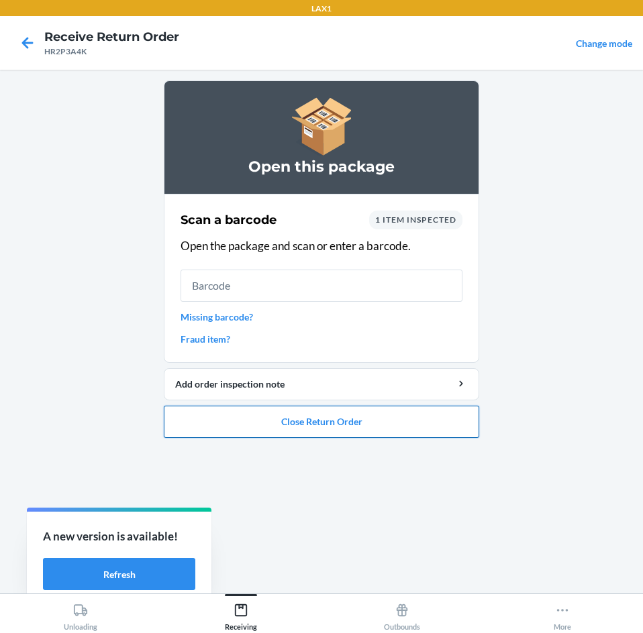
click at [199, 419] on button "Close Return Order" at bounding box center [321, 422] width 315 height 32
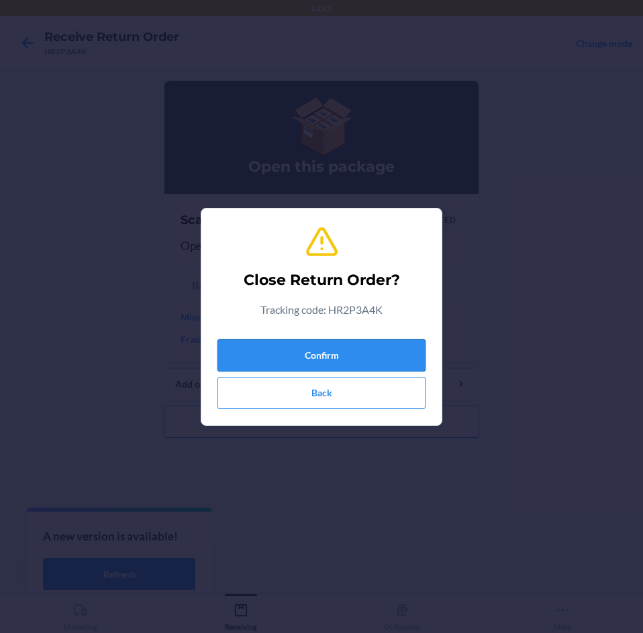
click at [241, 366] on button "Confirm" at bounding box center [321, 355] width 208 height 32
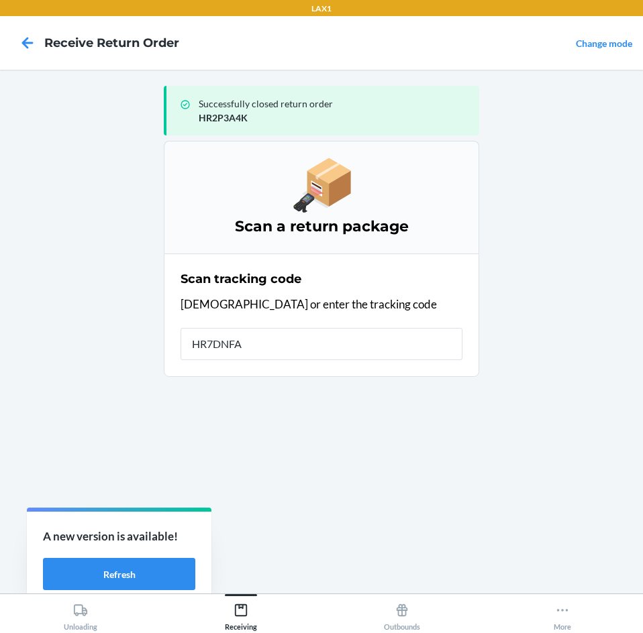
type input "HR7DNFAN"
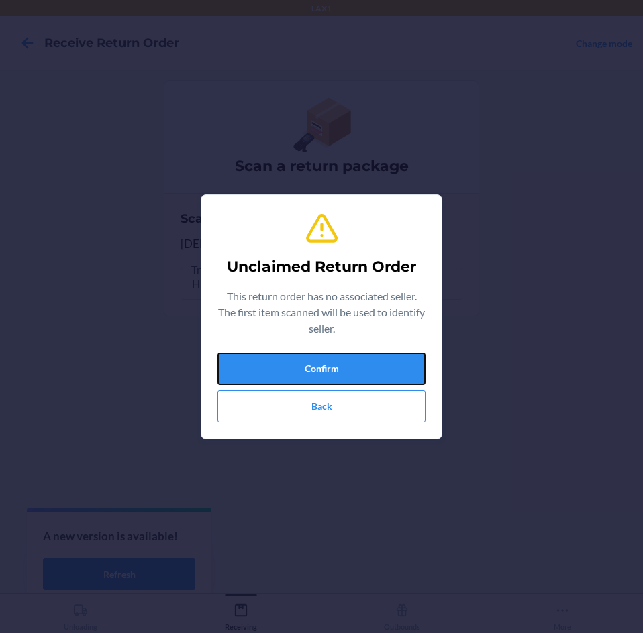
click at [241, 366] on button "Confirm" at bounding box center [321, 369] width 208 height 32
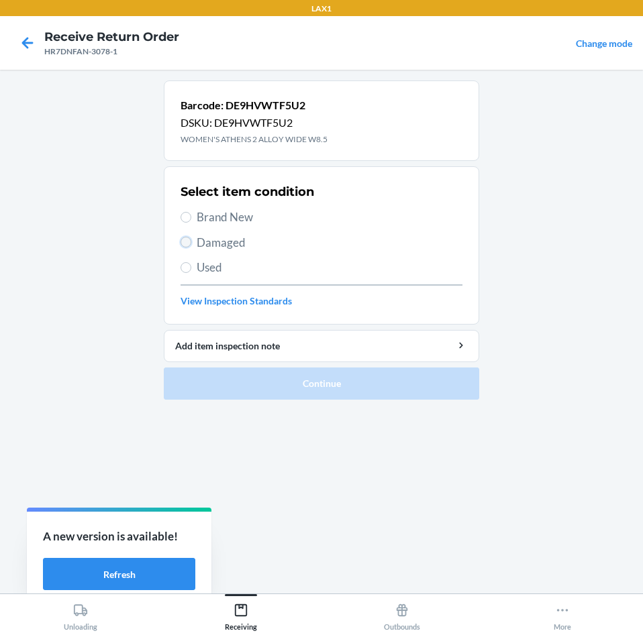
click at [183, 246] on input "Damaged" at bounding box center [185, 242] width 11 height 11
radio input "true"
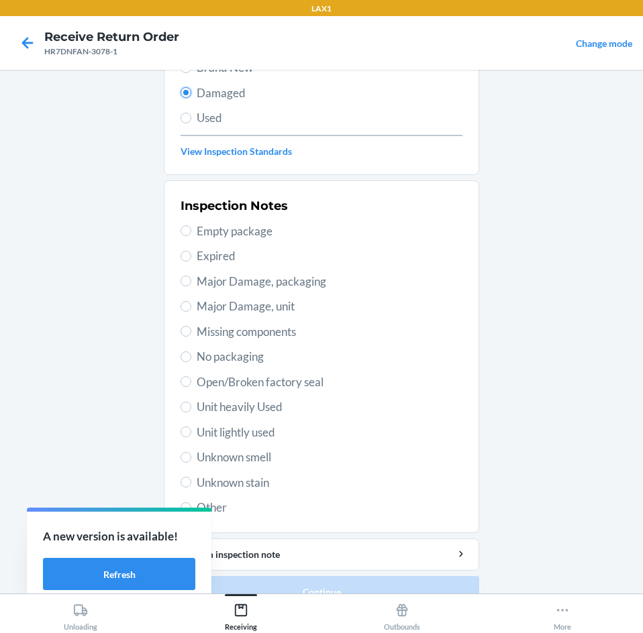
scroll to position [175, 0]
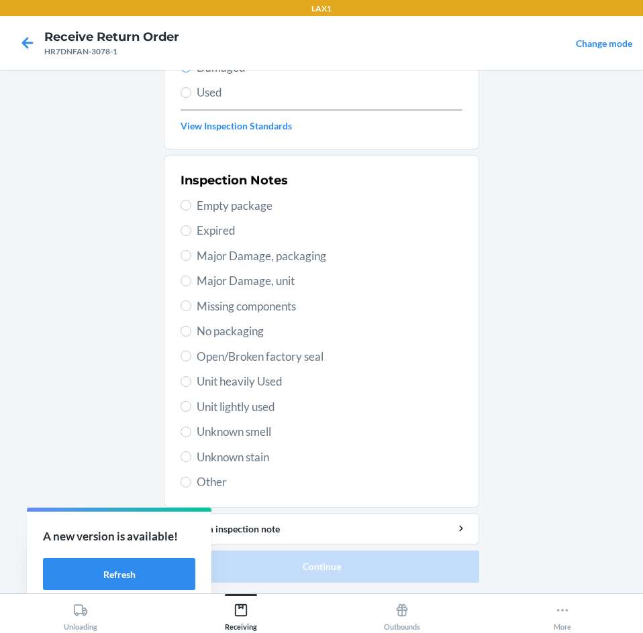
click at [259, 415] on span "Unit lightly used" at bounding box center [330, 406] width 266 height 17
click at [191, 412] on input "Unit lightly used" at bounding box center [185, 406] width 11 height 11
radio input "true"
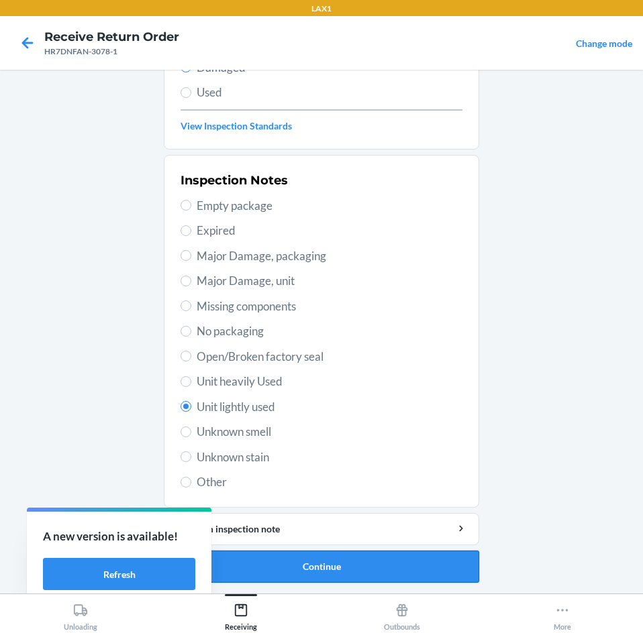
click at [301, 560] on button "Continue" at bounding box center [321, 567] width 315 height 32
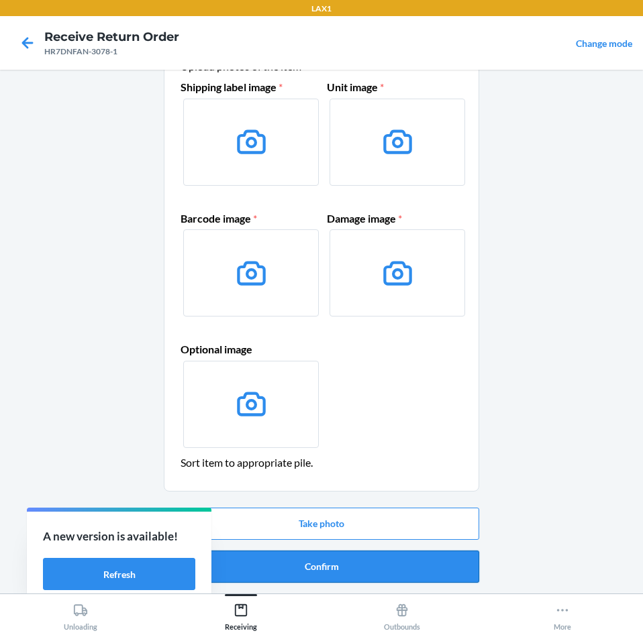
click at [312, 559] on button "Confirm" at bounding box center [321, 567] width 315 height 32
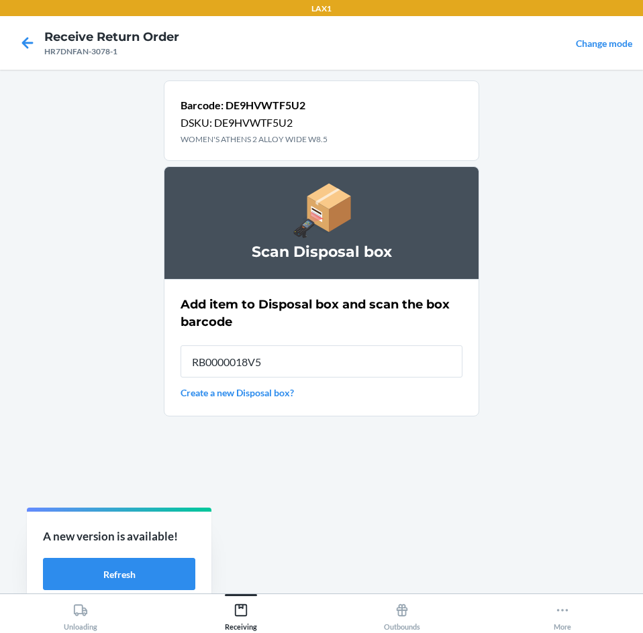
type input "RB0000018V5"
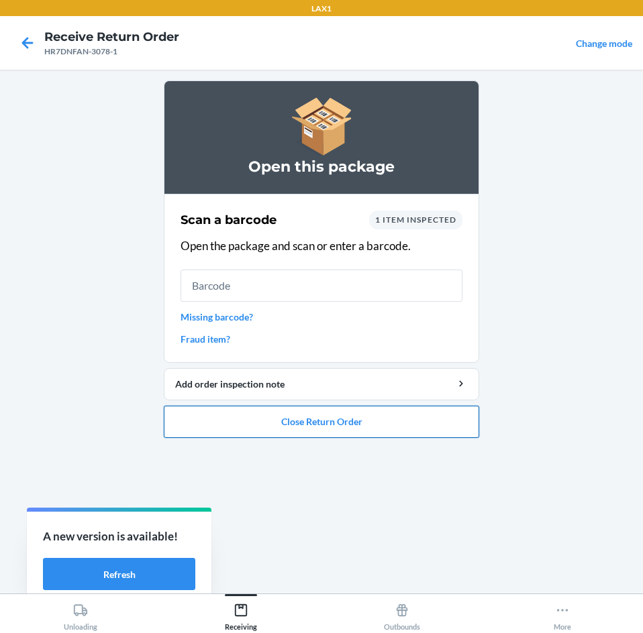
click at [278, 414] on button "Close Return Order" at bounding box center [321, 422] width 315 height 32
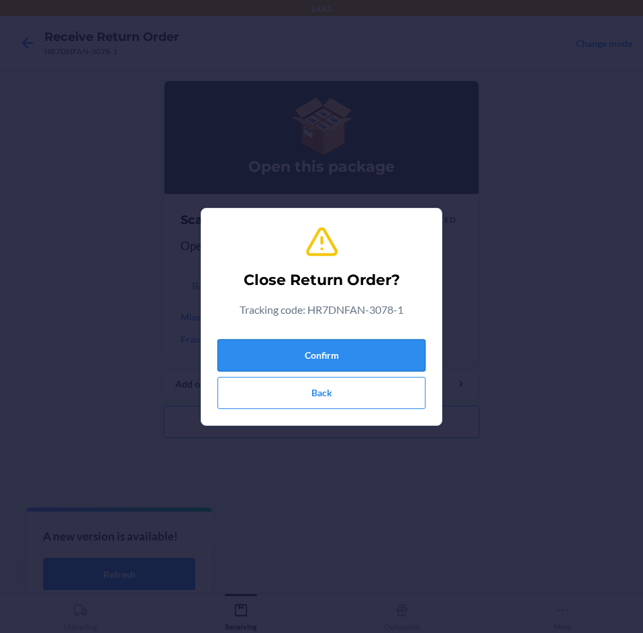
click at [327, 360] on button "Confirm" at bounding box center [321, 355] width 208 height 32
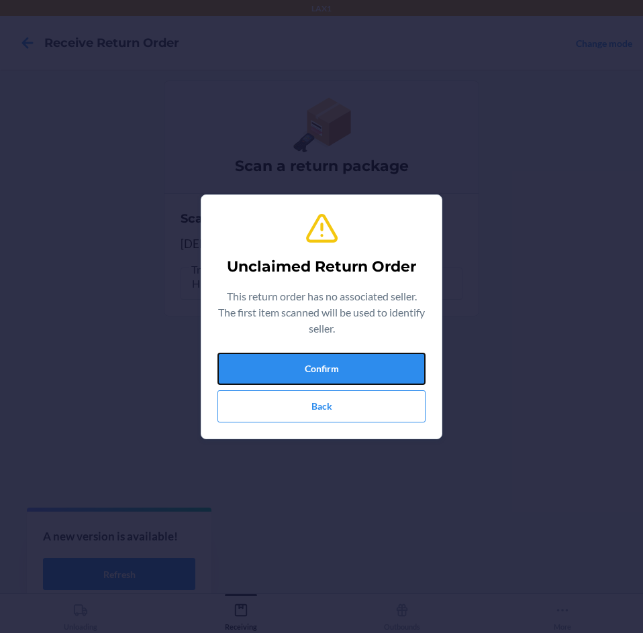
click at [327, 360] on button "Confirm" at bounding box center [321, 369] width 208 height 32
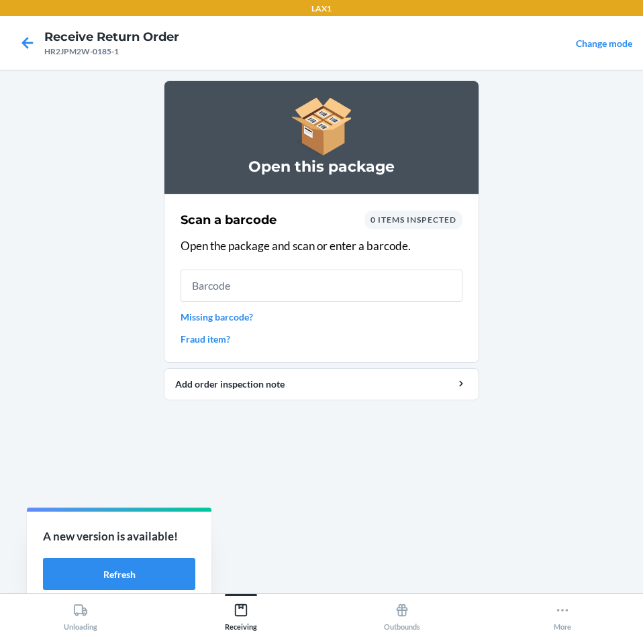
click at [360, 324] on div "Scan a barcode 0 items inspected Open the package and scan or enter a barcode. …" at bounding box center [321, 279] width 282 height 144
click at [247, 319] on link "Missing barcode?" at bounding box center [321, 317] width 282 height 14
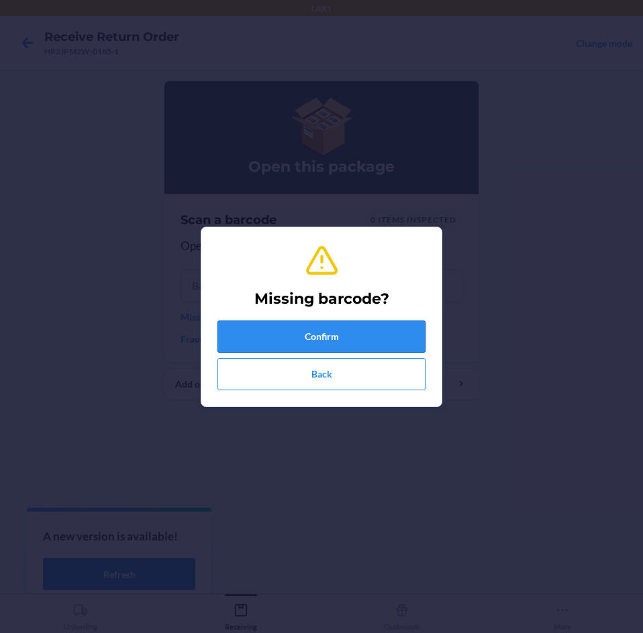
click at [258, 337] on button "Confirm" at bounding box center [321, 337] width 208 height 32
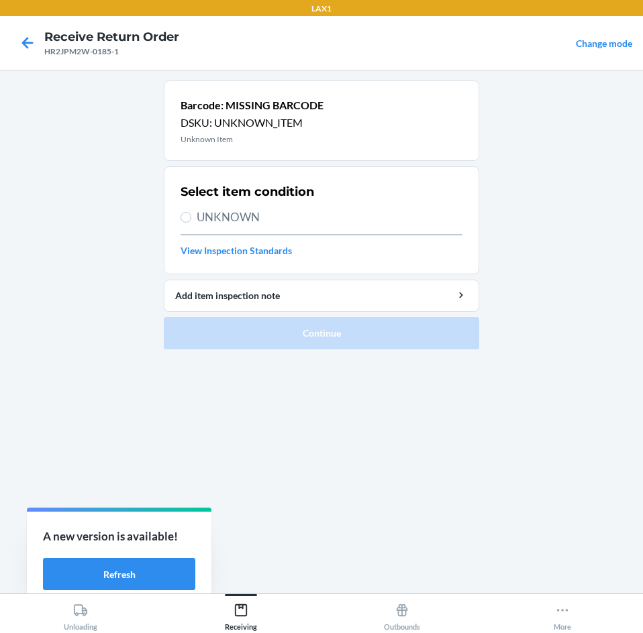
click at [238, 225] on span "UNKNOWN" at bounding box center [330, 217] width 266 height 17
click at [191, 223] on input "UNKNOWN" at bounding box center [185, 217] width 11 height 11
radio input "true"
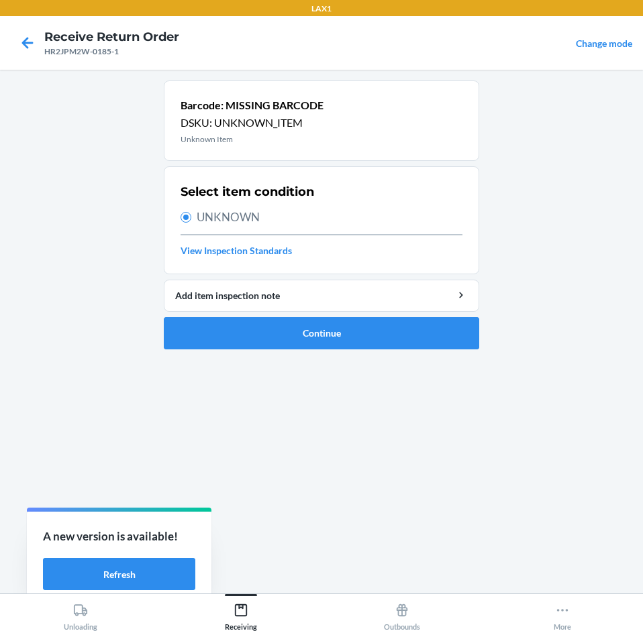
click at [278, 254] on link "View Inspection Standards" at bounding box center [321, 250] width 282 height 14
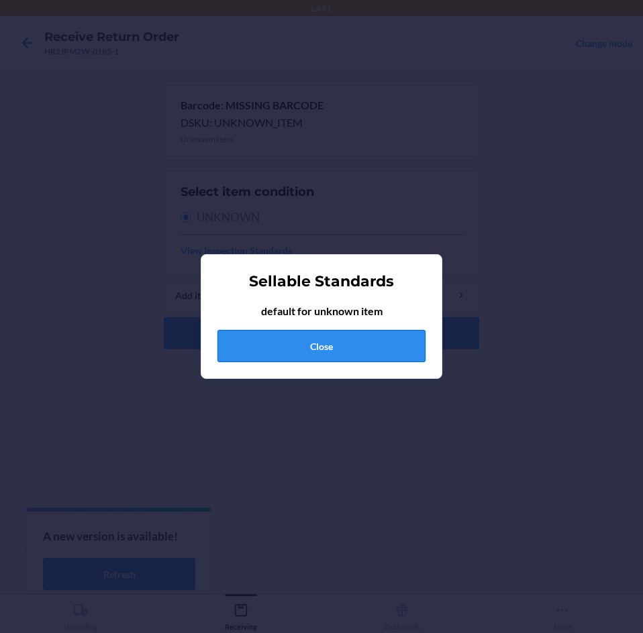
click at [303, 339] on button "Close" at bounding box center [321, 346] width 208 height 32
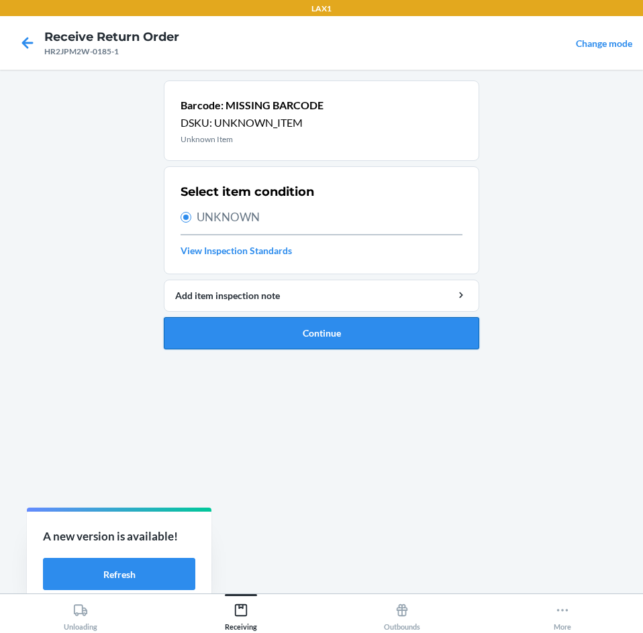
click at [287, 331] on button "Continue" at bounding box center [321, 333] width 315 height 32
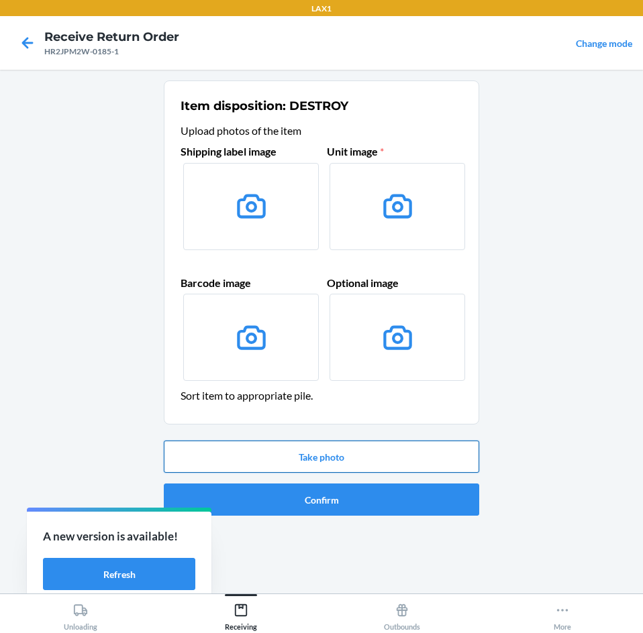
click at [326, 459] on button "Take photo" at bounding box center [321, 457] width 315 height 32
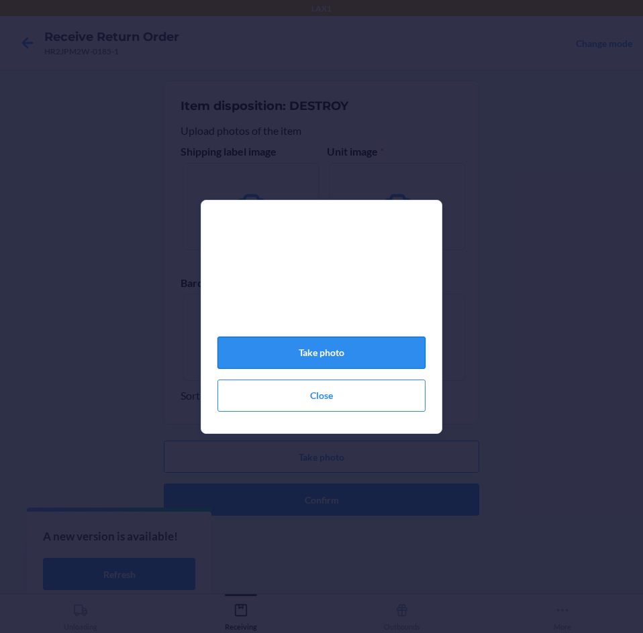
click at [368, 364] on button "Take photo" at bounding box center [321, 353] width 208 height 32
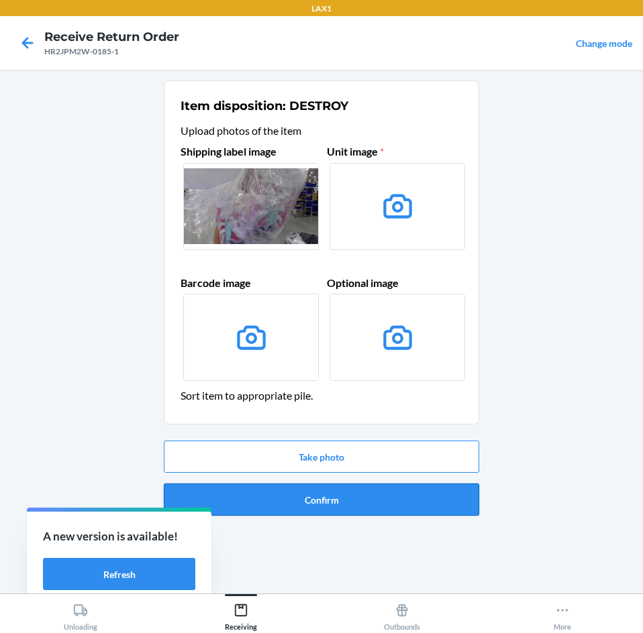
click at [339, 506] on button "Confirm" at bounding box center [321, 500] width 315 height 32
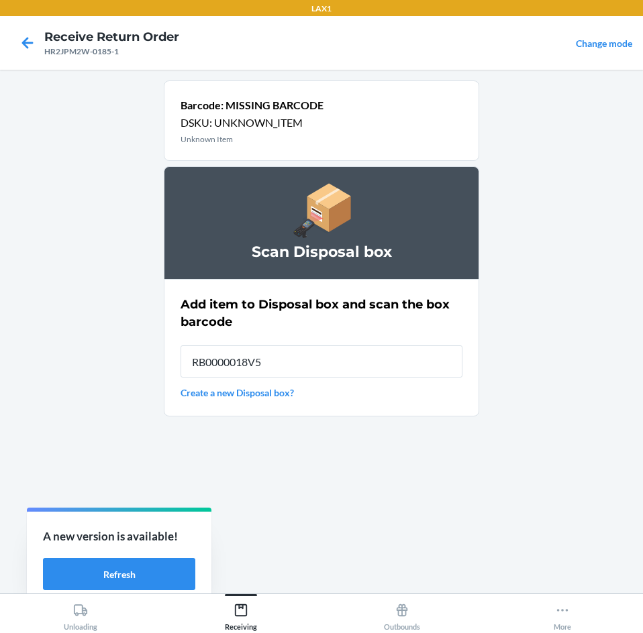
type input "RB0000018V5"
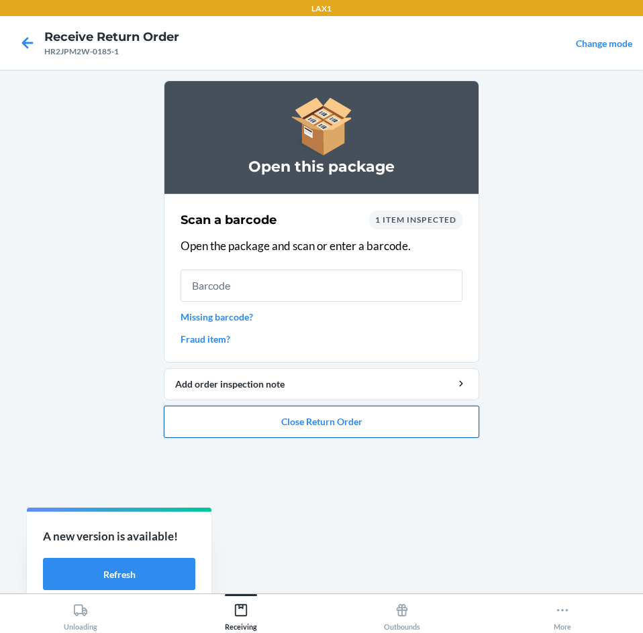
click at [343, 433] on button "Close Return Order" at bounding box center [321, 422] width 315 height 32
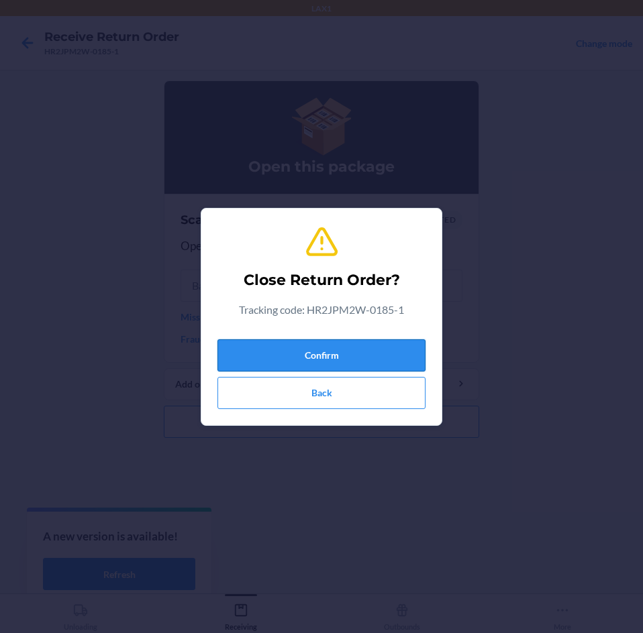
click at [358, 353] on button "Confirm" at bounding box center [321, 355] width 208 height 32
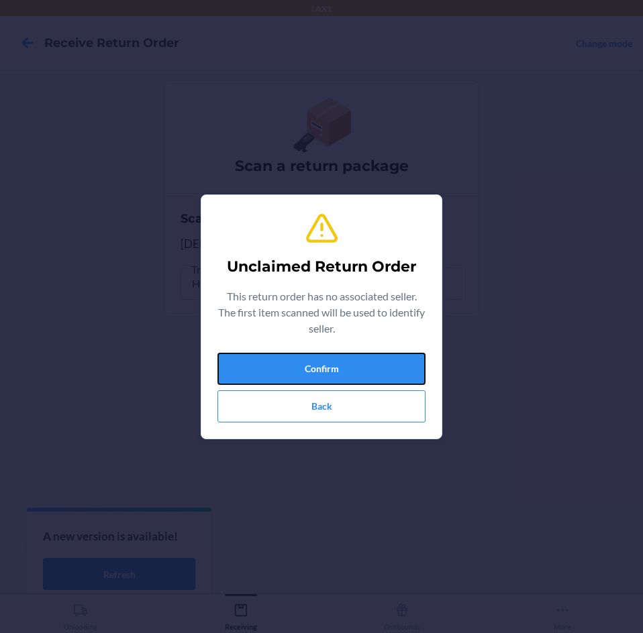
click at [358, 353] on button "Confirm" at bounding box center [321, 369] width 208 height 32
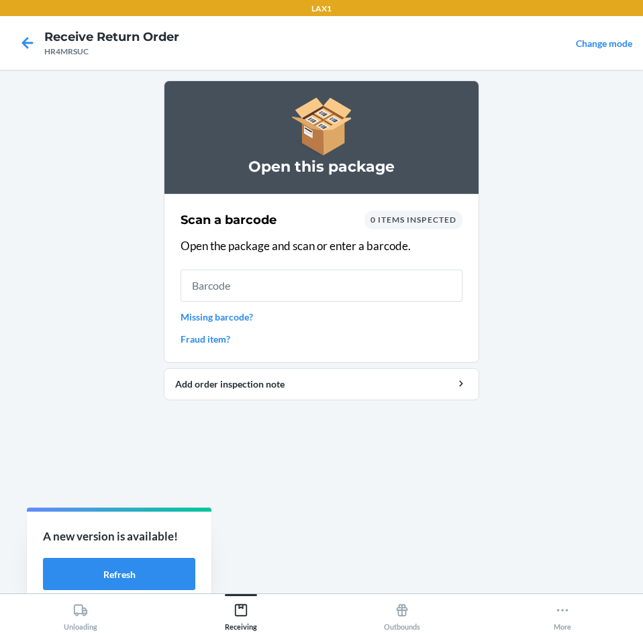
click at [244, 320] on link "Missing barcode?" at bounding box center [321, 317] width 282 height 14
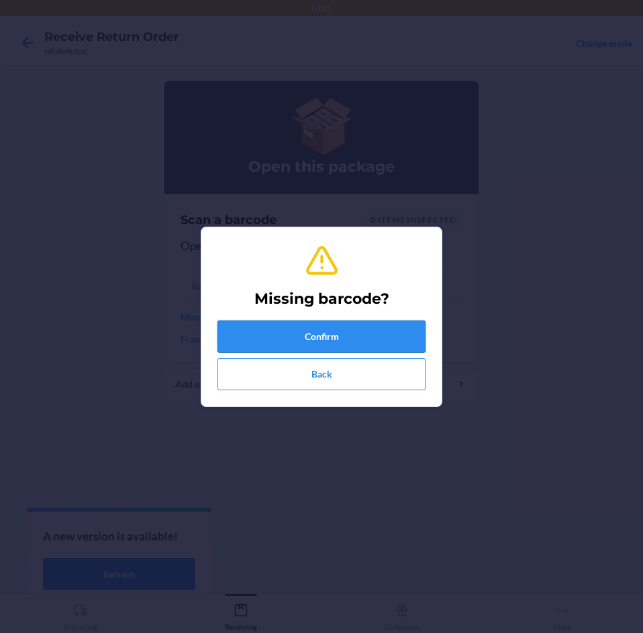
click at [246, 321] on button "Confirm" at bounding box center [321, 337] width 208 height 32
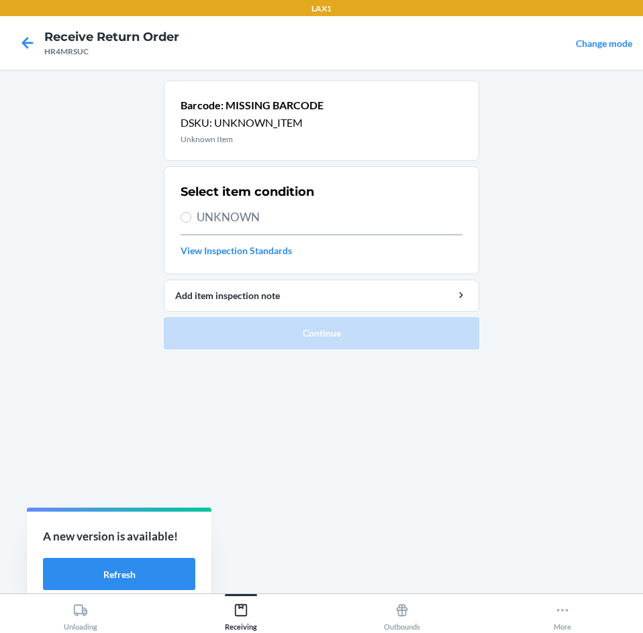
click at [288, 243] on link "View Inspection Standards" at bounding box center [321, 250] width 282 height 14
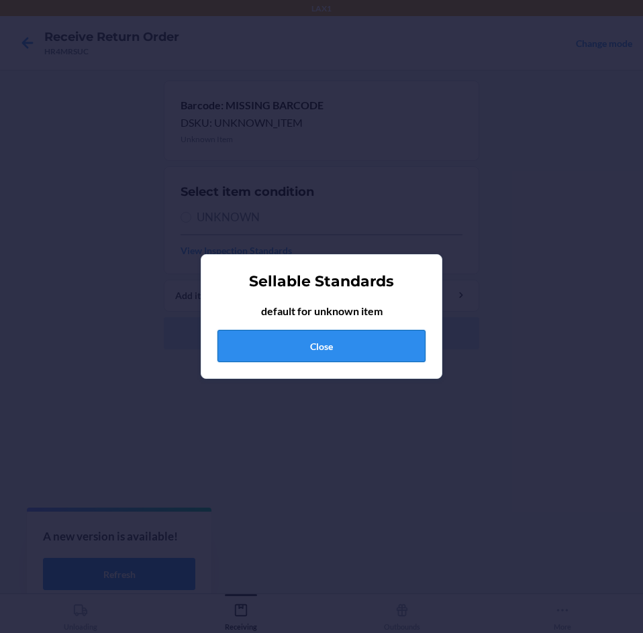
click at [288, 356] on button "Close" at bounding box center [321, 346] width 208 height 32
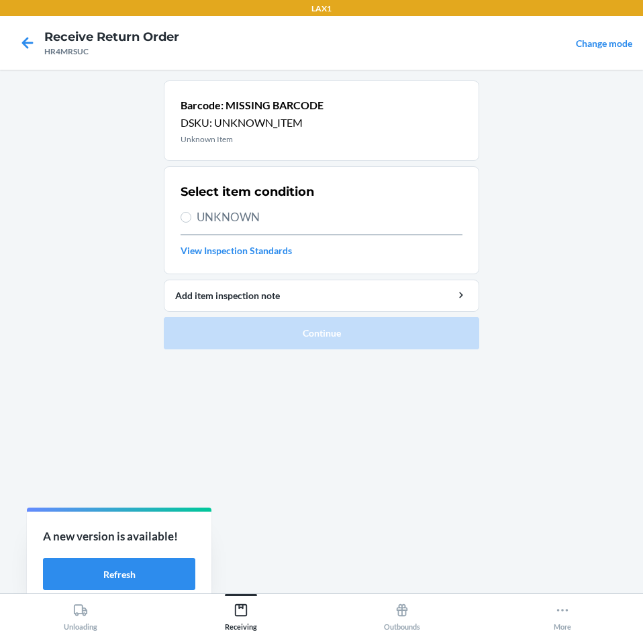
click at [314, 219] on span "UNKNOWN" at bounding box center [330, 217] width 266 height 17
click at [191, 219] on input "UNKNOWN" at bounding box center [185, 217] width 11 height 11
radio input "true"
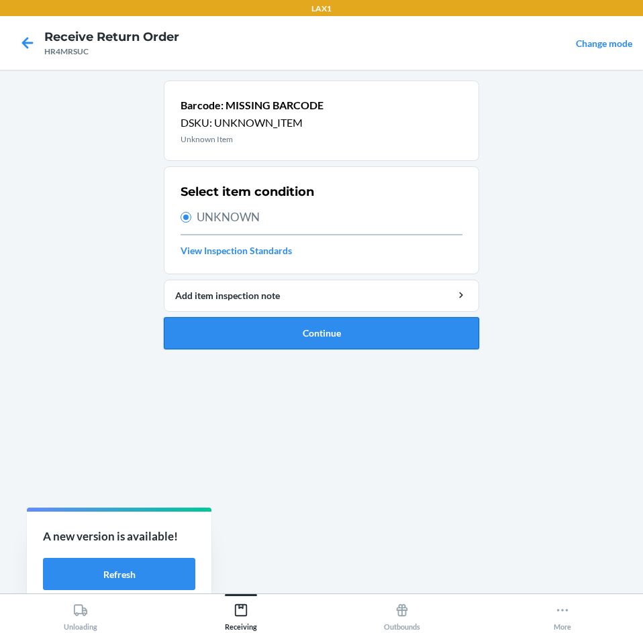
click at [314, 331] on button "Continue" at bounding box center [321, 333] width 315 height 32
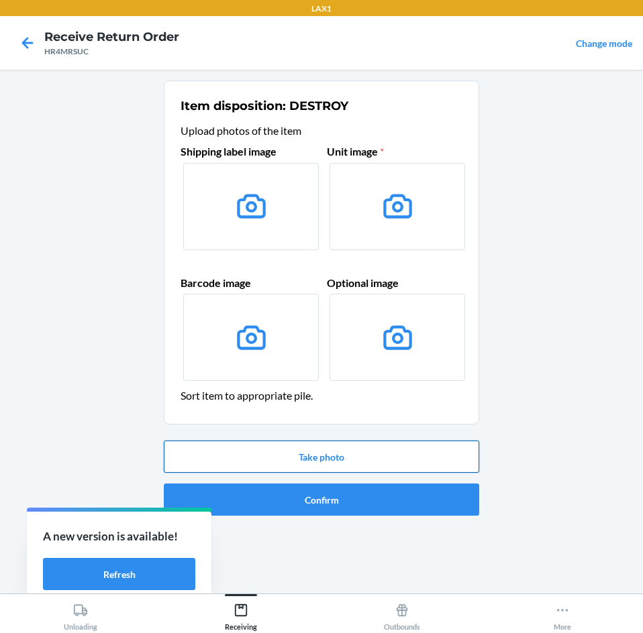
click at [343, 470] on button "Take photo" at bounding box center [321, 457] width 315 height 32
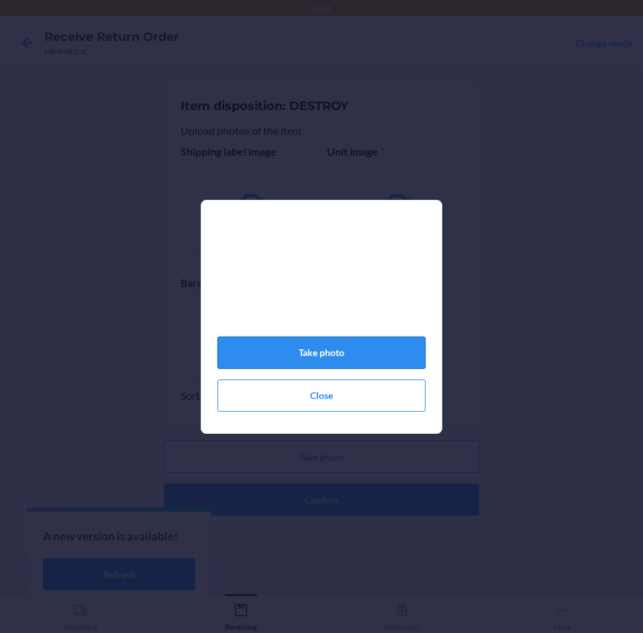
click at [219, 362] on button "Take photo" at bounding box center [321, 353] width 208 height 32
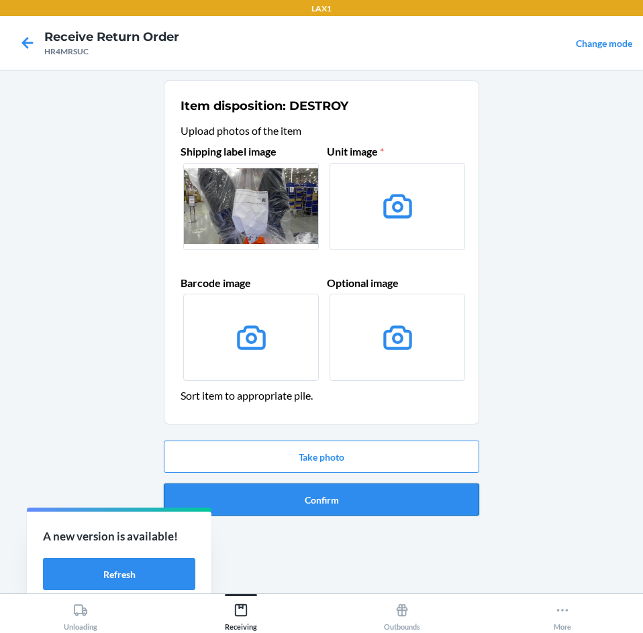
click at [426, 510] on button "Confirm" at bounding box center [321, 500] width 315 height 32
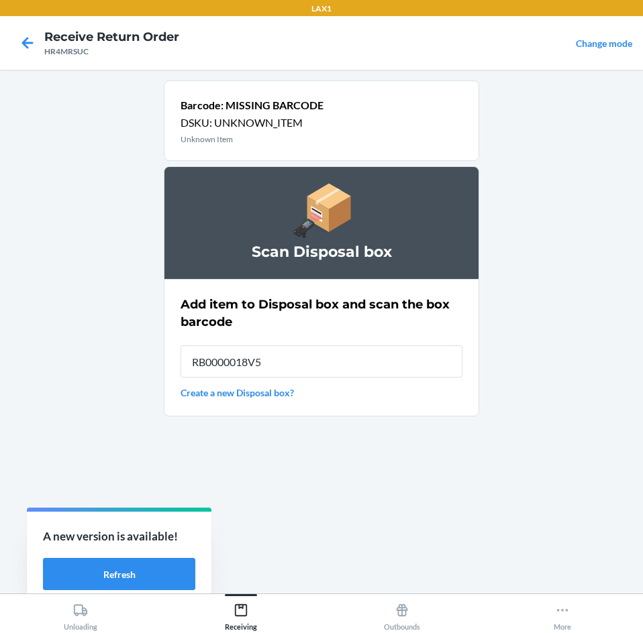
type input "RB0000018V5"
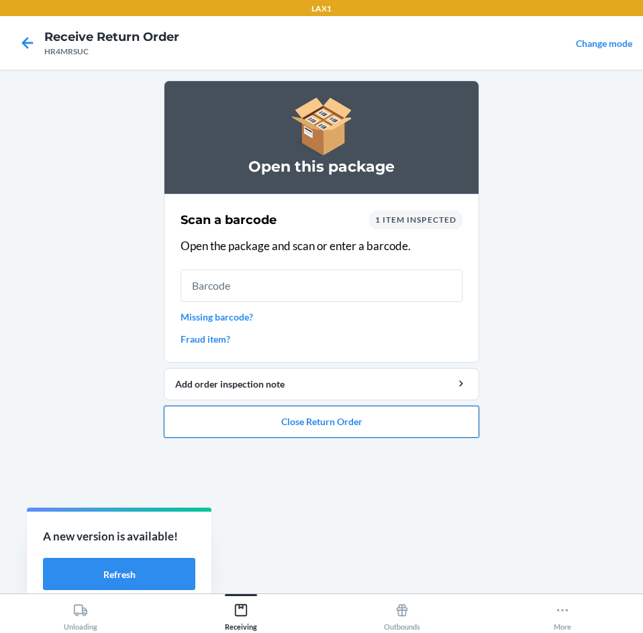
click at [296, 419] on button "Close Return Order" at bounding box center [321, 422] width 315 height 32
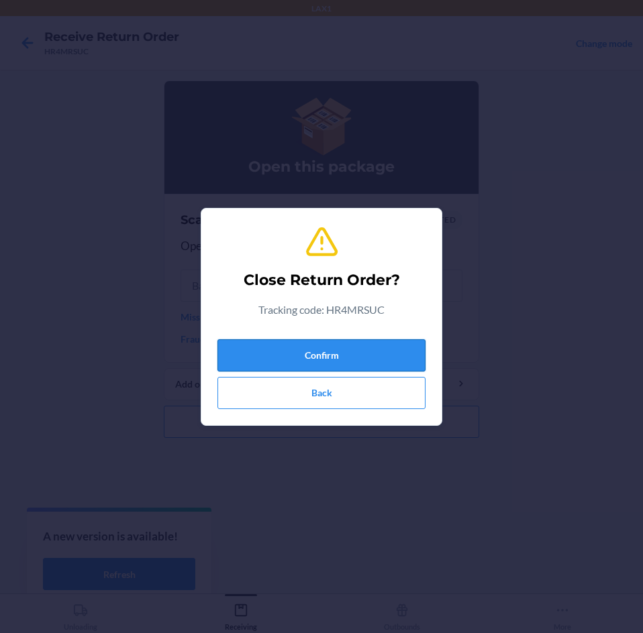
click at [347, 345] on button "Confirm" at bounding box center [321, 355] width 208 height 32
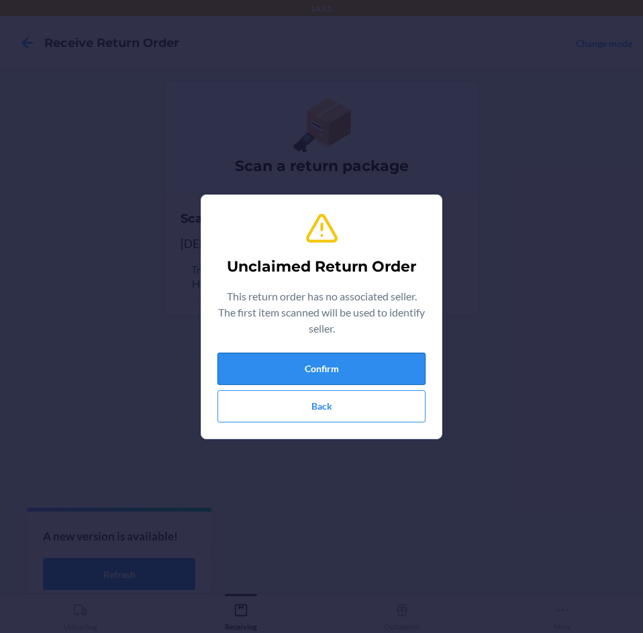
click at [350, 353] on button "Confirm" at bounding box center [321, 369] width 208 height 32
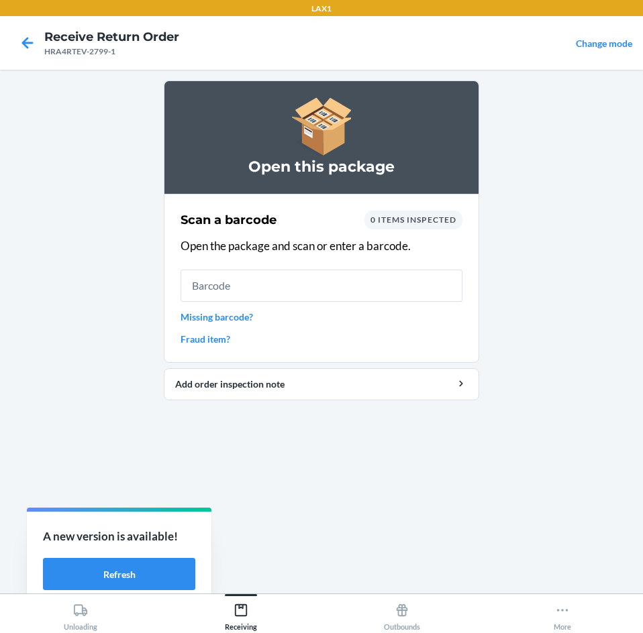
click at [248, 310] on link "Missing barcode?" at bounding box center [321, 317] width 282 height 14
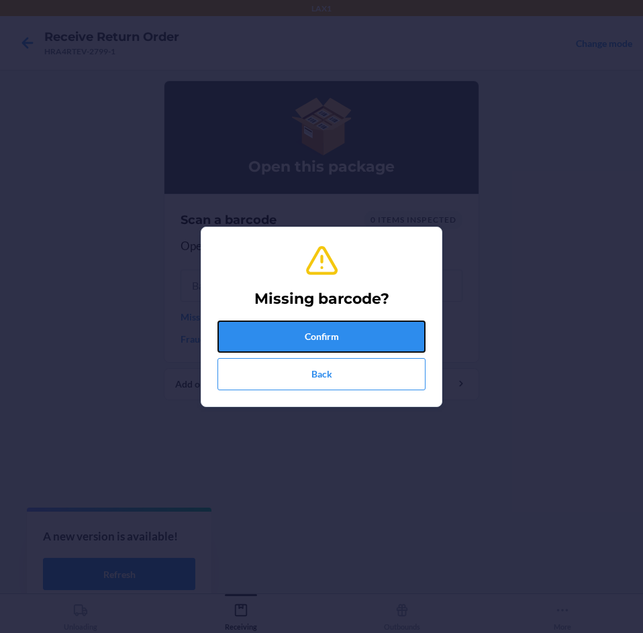
click at [260, 328] on button "Confirm" at bounding box center [321, 337] width 208 height 32
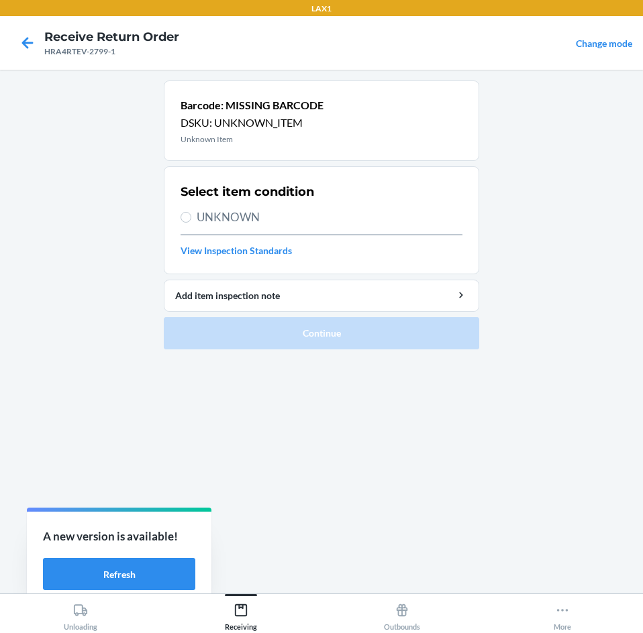
click at [337, 213] on span "UNKNOWN" at bounding box center [330, 217] width 266 height 17
click at [191, 213] on input "UNKNOWN" at bounding box center [185, 217] width 11 height 11
radio input "true"
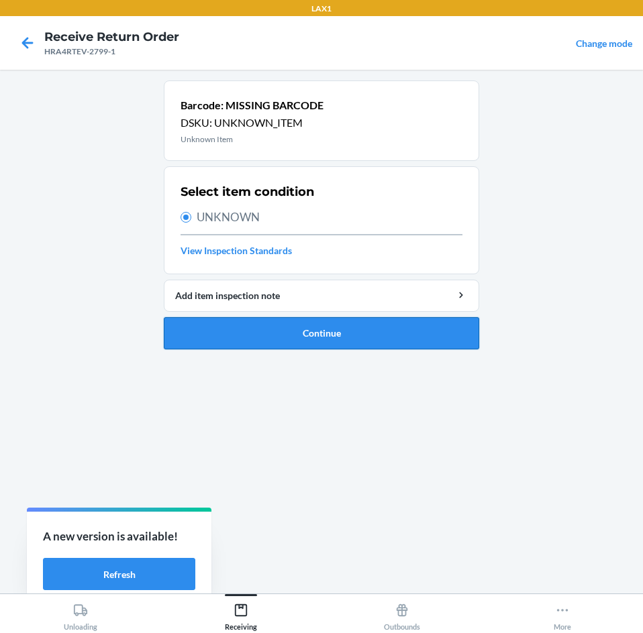
click at [337, 349] on button "Continue" at bounding box center [321, 333] width 315 height 32
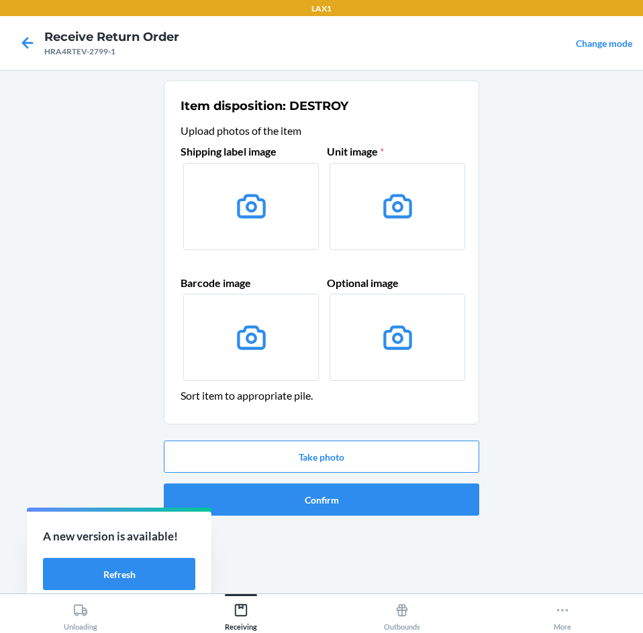
click at [351, 474] on div "Take photo Confirm" at bounding box center [321, 478] width 315 height 86
click at [356, 470] on button "Take photo" at bounding box center [321, 457] width 315 height 32
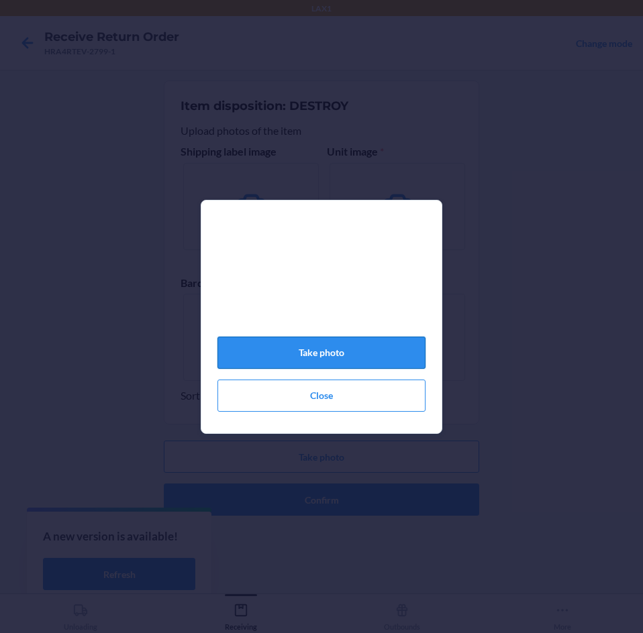
click at [360, 357] on button "Take photo" at bounding box center [321, 353] width 208 height 32
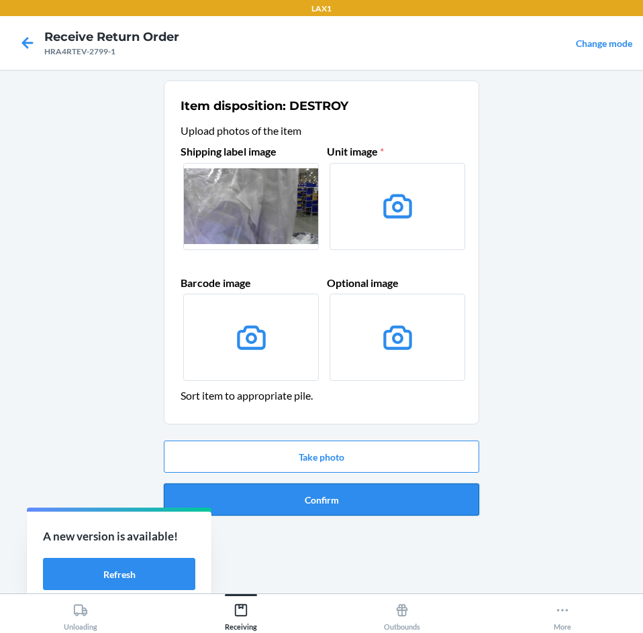
click at [327, 499] on button "Confirm" at bounding box center [321, 500] width 315 height 32
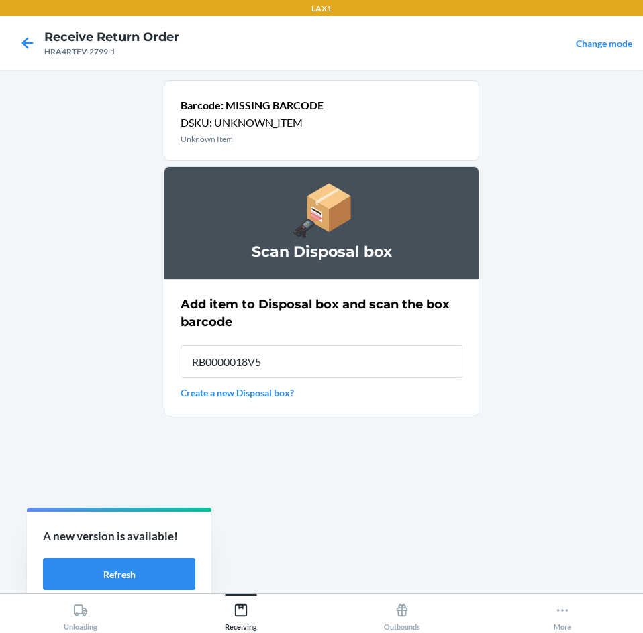
type input "RB0000018V5"
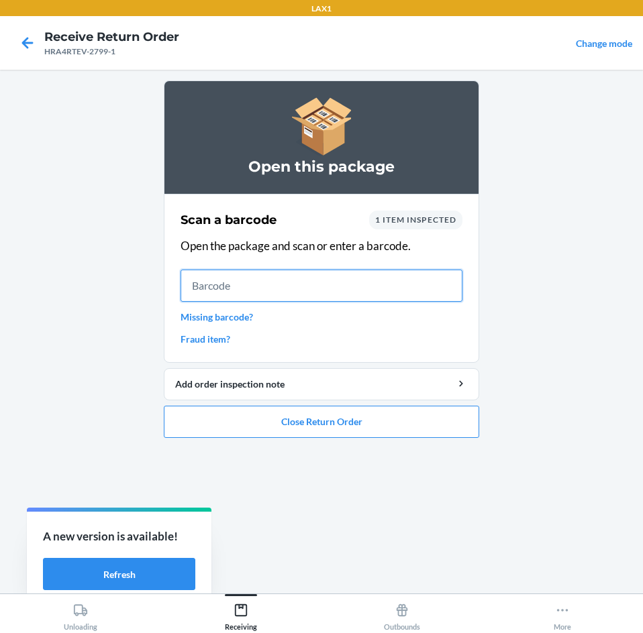
click at [263, 289] on input "text" at bounding box center [321, 286] width 282 height 32
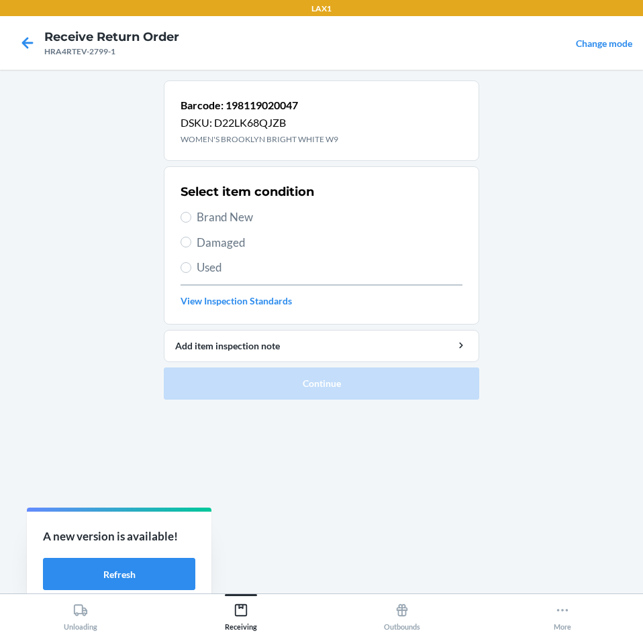
click at [191, 239] on label "Damaged" at bounding box center [321, 242] width 282 height 17
click at [191, 239] on input "Damaged" at bounding box center [185, 242] width 11 height 11
radio input "true"
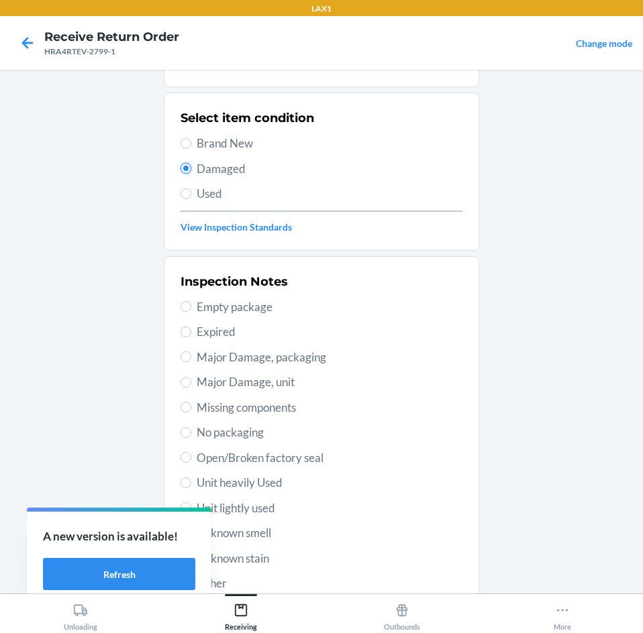
scroll to position [175, 0]
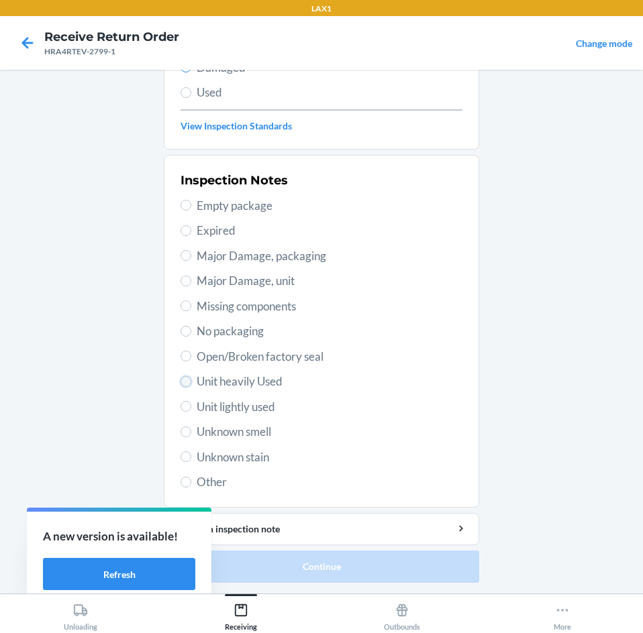
click at [180, 383] on input "Unit heavily Used" at bounding box center [185, 381] width 11 height 11
radio input "true"
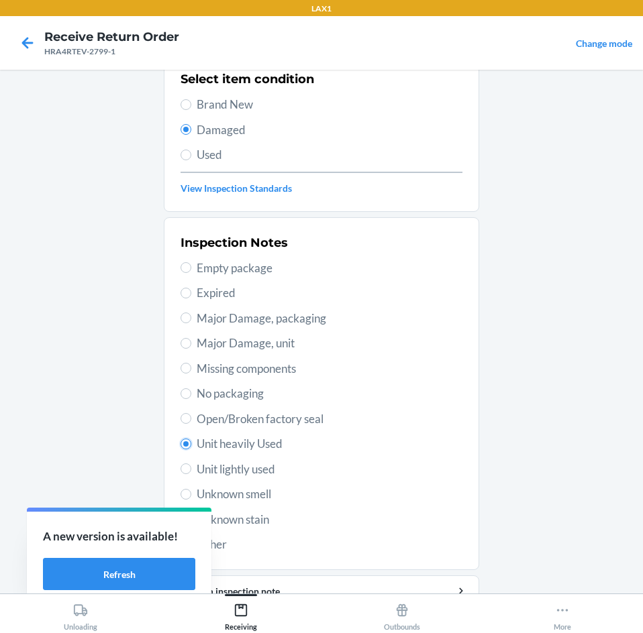
scroll to position [108, 0]
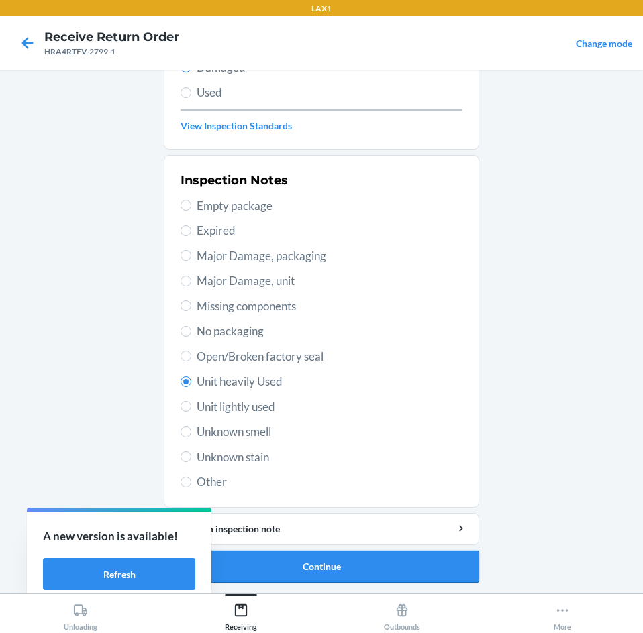
click at [362, 571] on button "Continue" at bounding box center [321, 567] width 315 height 32
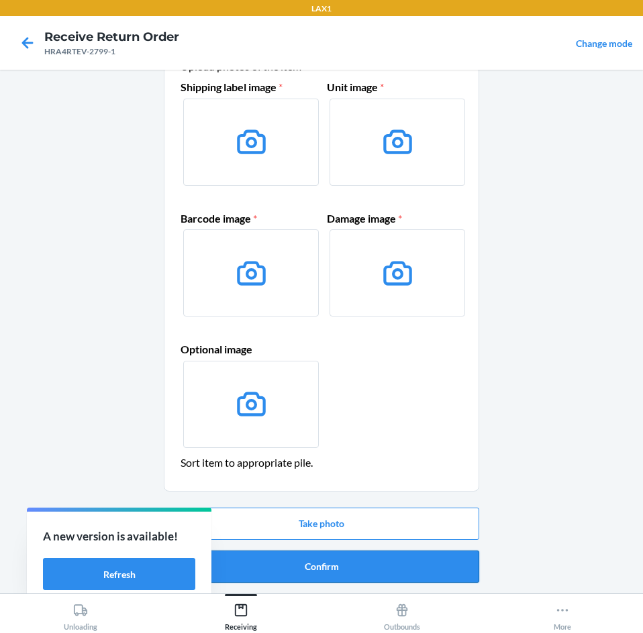
click at [364, 567] on button "Confirm" at bounding box center [321, 567] width 315 height 32
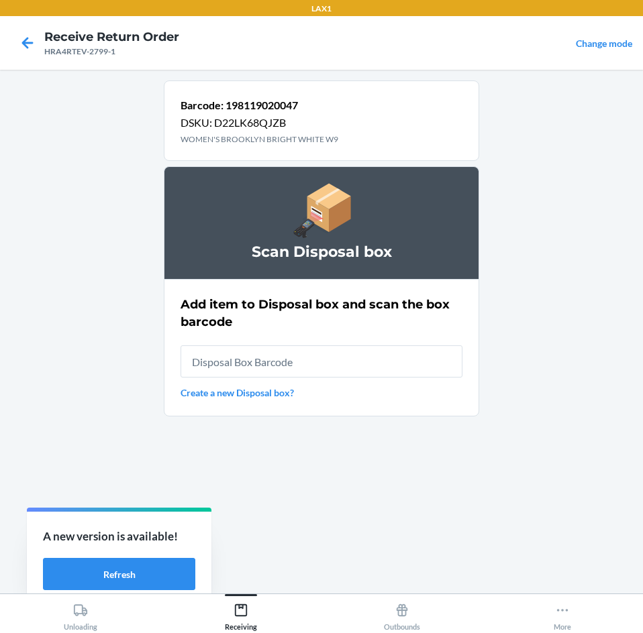
click at [340, 360] on input "text" at bounding box center [321, 361] width 282 height 32
type input "RB0000018V5"
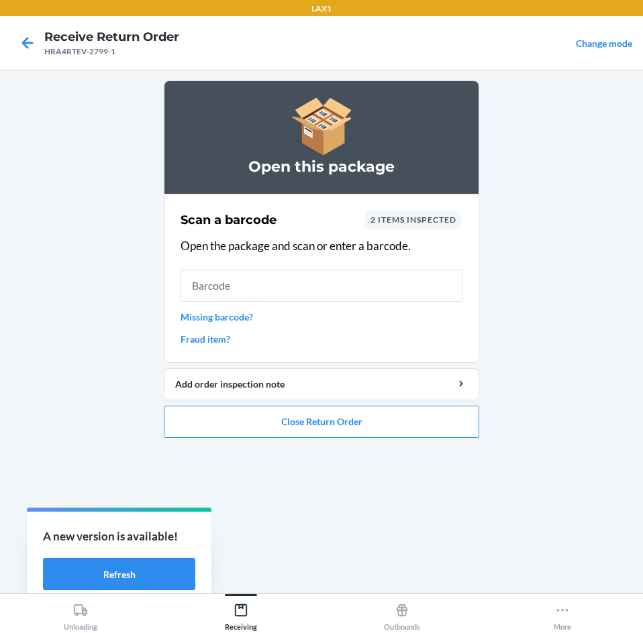
click at [206, 319] on link "Missing barcode?" at bounding box center [321, 317] width 282 height 14
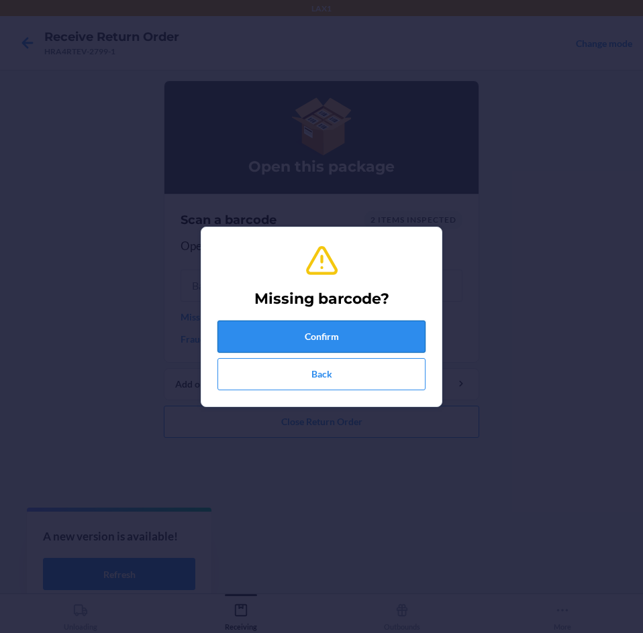
click at [320, 335] on button "Confirm" at bounding box center [321, 337] width 208 height 32
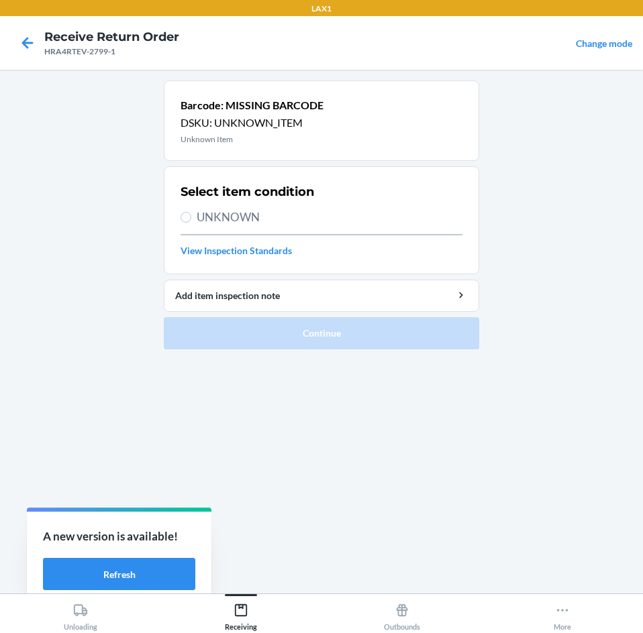
click at [197, 215] on span "UNKNOWN" at bounding box center [330, 217] width 266 height 17
click at [191, 215] on input "UNKNOWN" at bounding box center [185, 217] width 11 height 11
radio input "true"
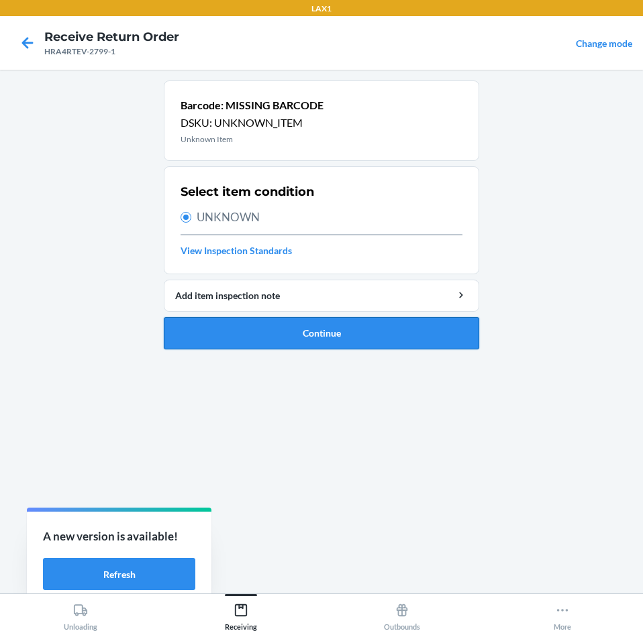
click at [362, 343] on button "Continue" at bounding box center [321, 333] width 315 height 32
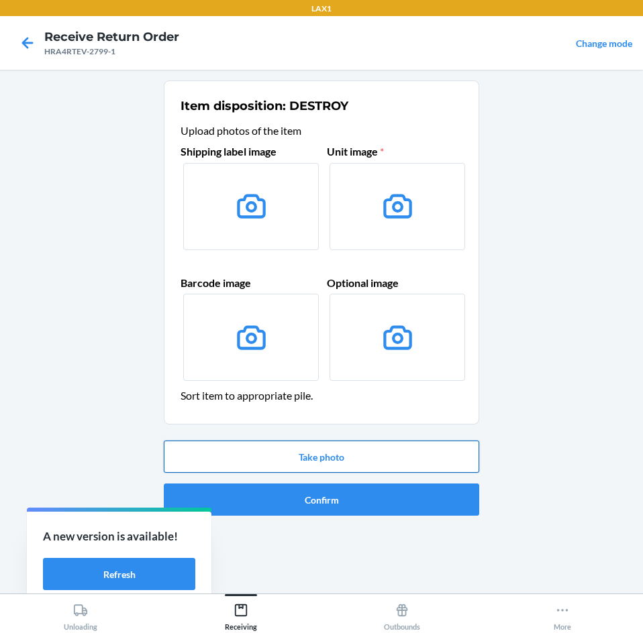
click at [363, 450] on button "Take photo" at bounding box center [321, 457] width 315 height 32
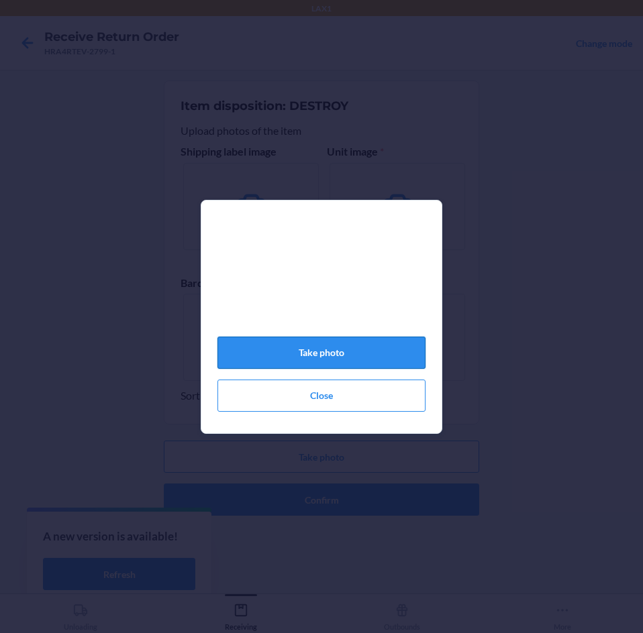
click at [340, 360] on button "Take photo" at bounding box center [321, 353] width 208 height 32
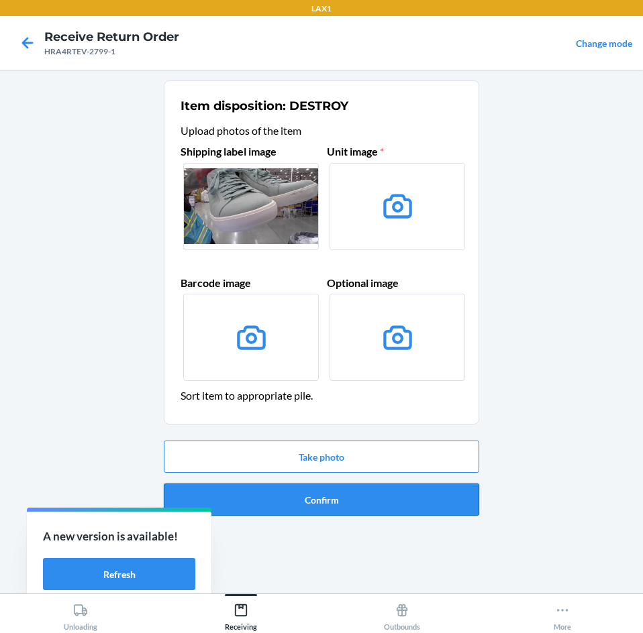
click at [348, 506] on button "Confirm" at bounding box center [321, 500] width 315 height 32
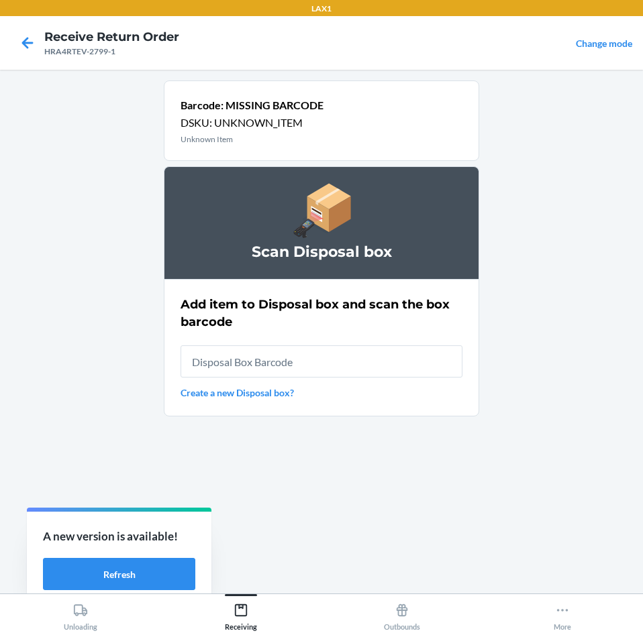
click at [350, 351] on input "text" at bounding box center [321, 361] width 282 height 32
type input "RB0000018V5"
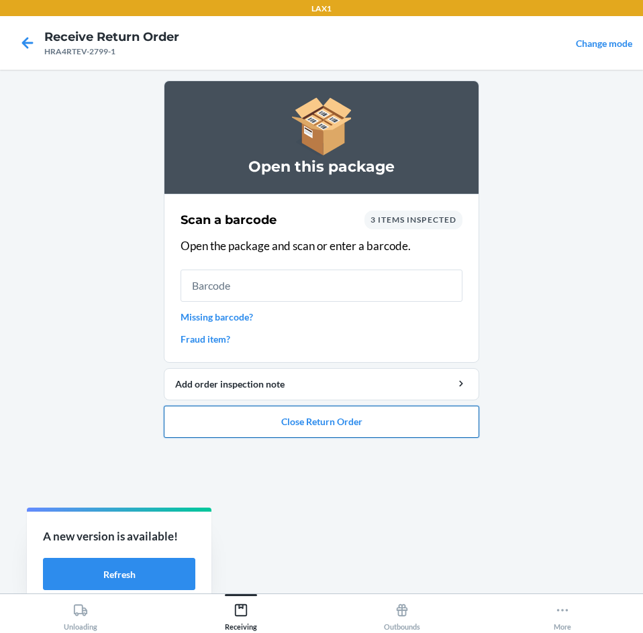
click at [375, 431] on button "Close Return Order" at bounding box center [321, 422] width 315 height 32
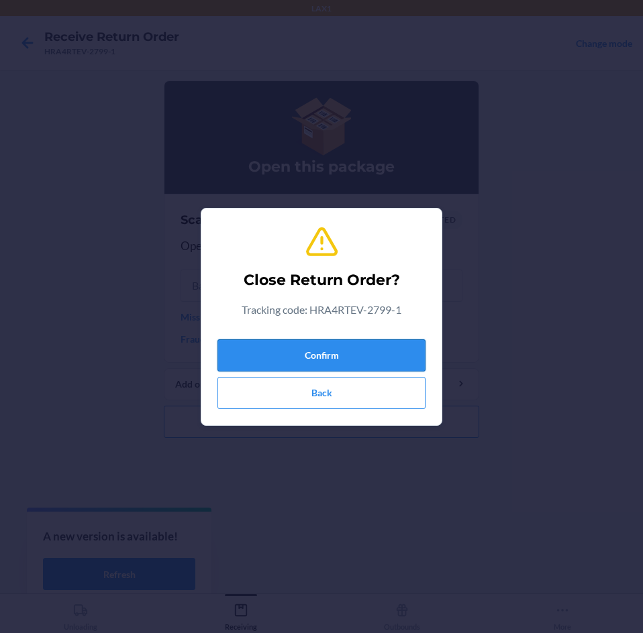
click at [403, 363] on button "Confirm" at bounding box center [321, 355] width 208 height 32
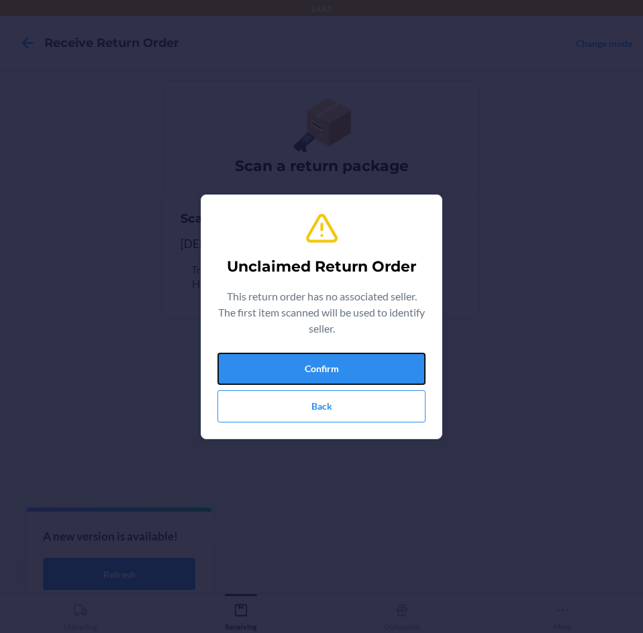
click at [403, 363] on button "Confirm" at bounding box center [321, 369] width 208 height 32
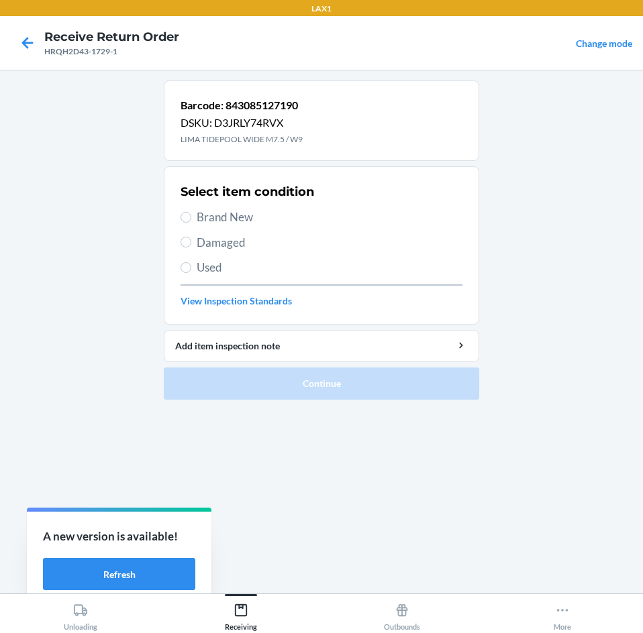
click at [268, 244] on span "Damaged" at bounding box center [330, 242] width 266 height 17
click at [191, 244] on input "Damaged" at bounding box center [185, 242] width 11 height 11
radio input "true"
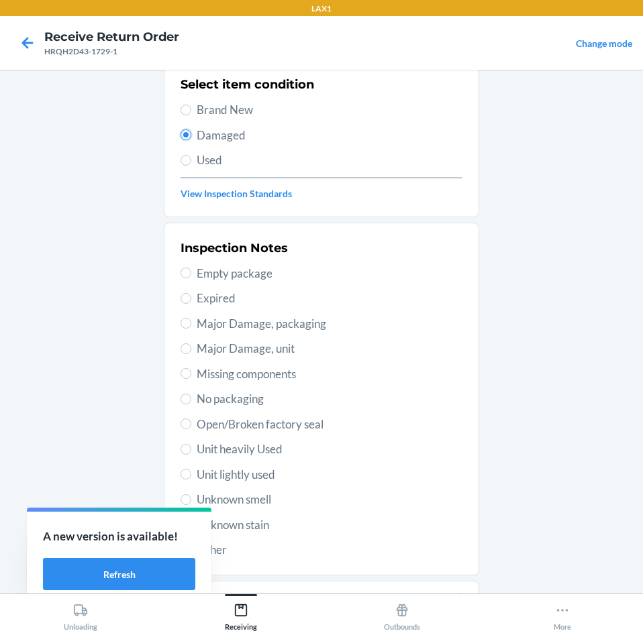
scroll to position [108, 0]
click at [268, 478] on span "Unit lightly used" at bounding box center [330, 474] width 266 height 17
click at [191, 478] on input "Unit lightly used" at bounding box center [185, 473] width 11 height 11
radio input "true"
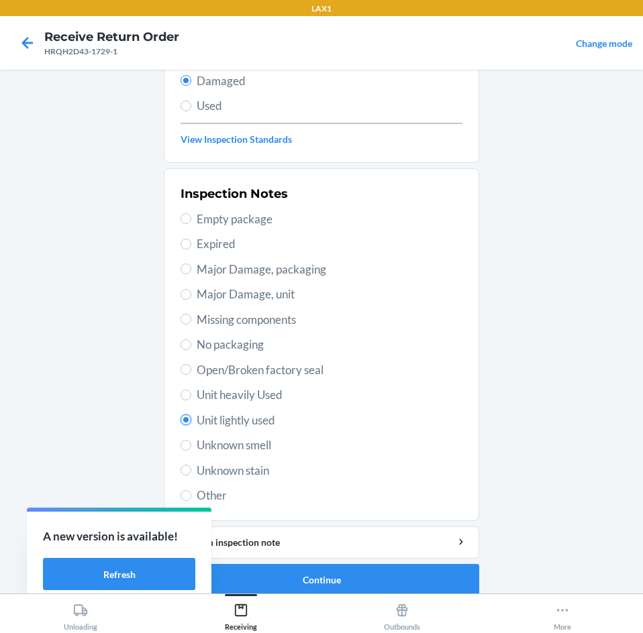
scroll to position [175, 0]
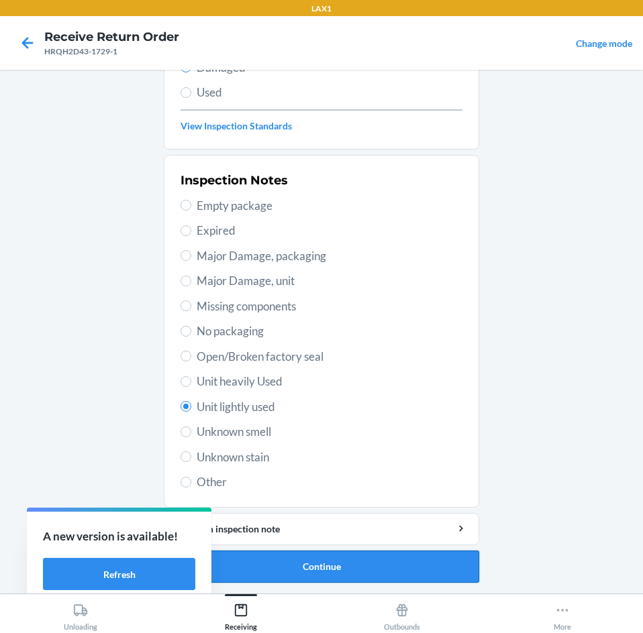
click at [377, 562] on button "Continue" at bounding box center [321, 567] width 315 height 32
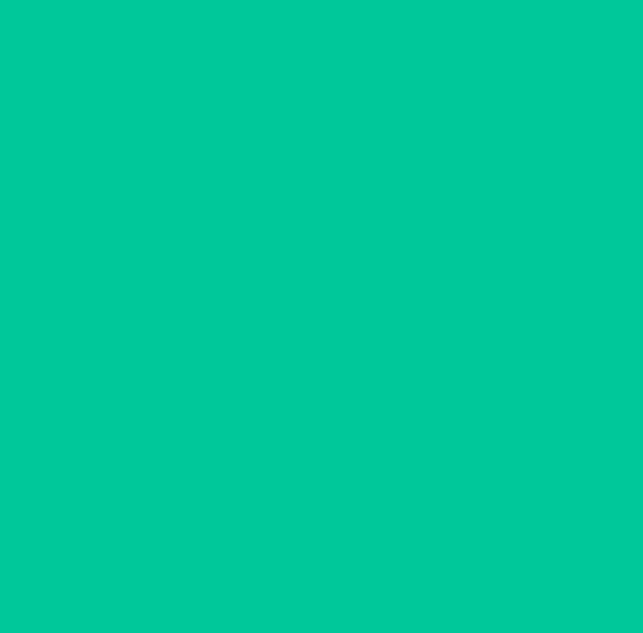
scroll to position [64, 0]
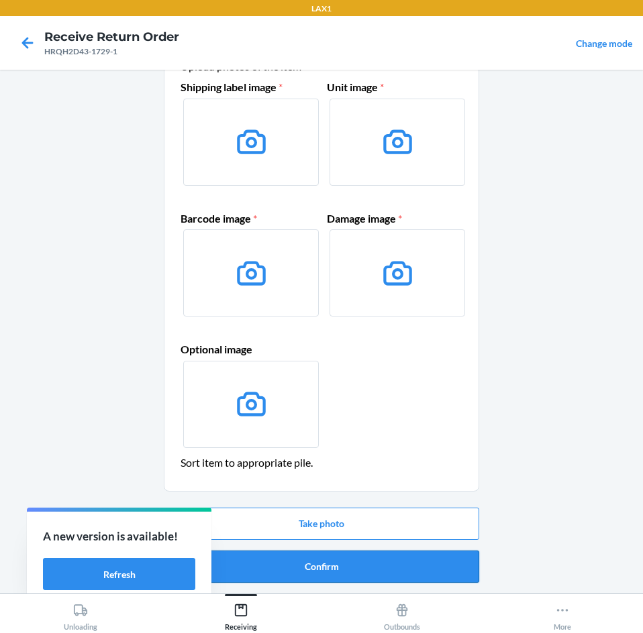
click at [360, 551] on button "Confirm" at bounding box center [321, 567] width 315 height 32
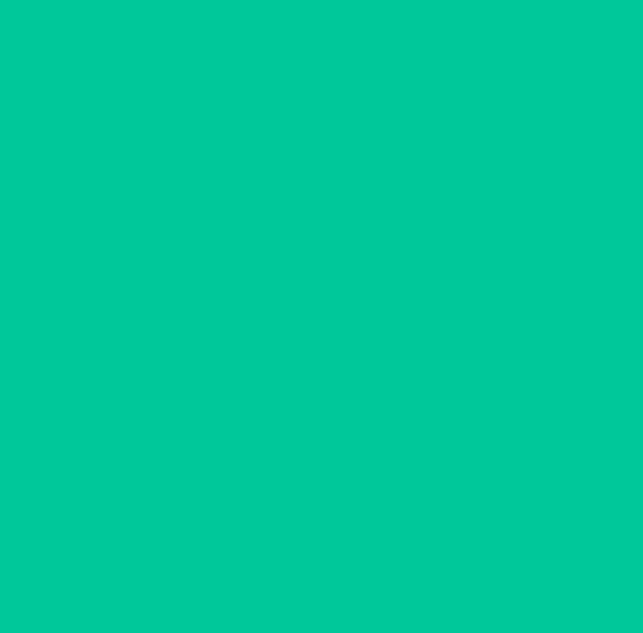
scroll to position [0, 0]
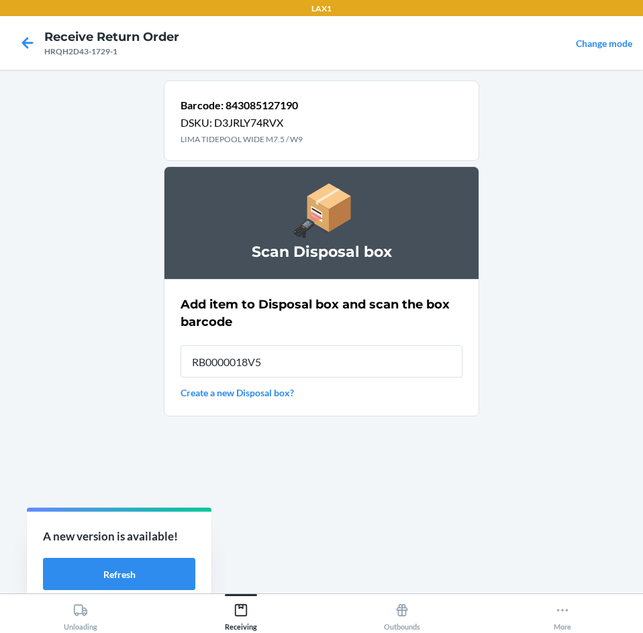
type input "RB0000018V5"
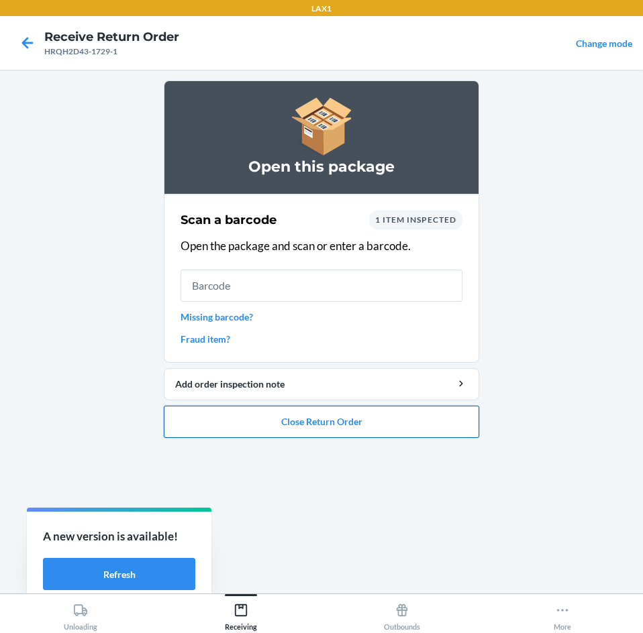
click at [343, 413] on button "Close Return Order" at bounding box center [321, 422] width 315 height 32
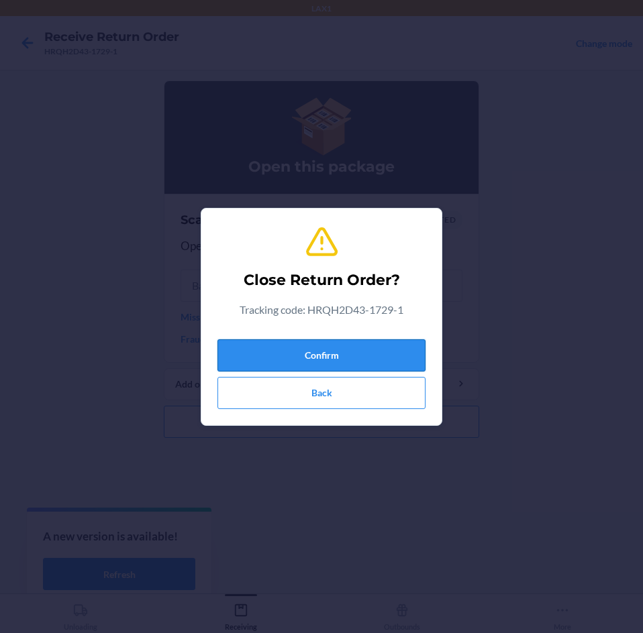
drag, startPoint x: 357, startPoint y: 325, endPoint x: 357, endPoint y: 339, distance: 14.1
click at [357, 327] on div "Close Return Order? Tracking code: HRQH2D43-1729-1 Confirm Back" at bounding box center [321, 316] width 208 height 195
click at [356, 340] on button "Confirm" at bounding box center [321, 355] width 208 height 32
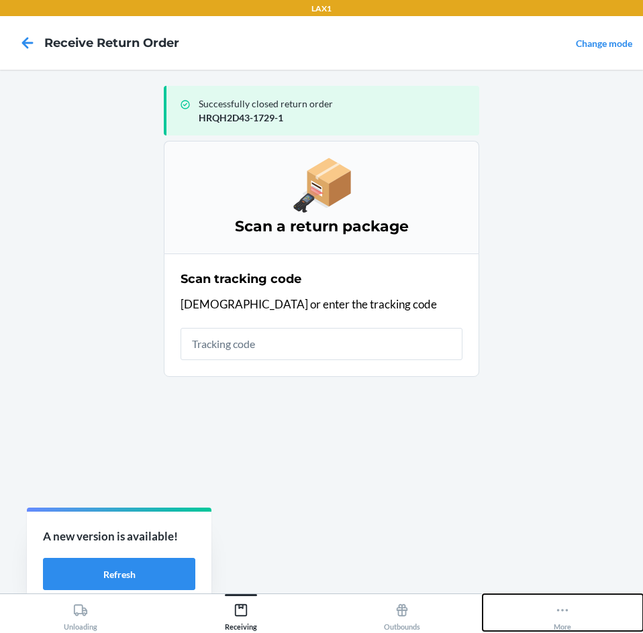
click at [567, 612] on icon at bounding box center [562, 610] width 15 height 15
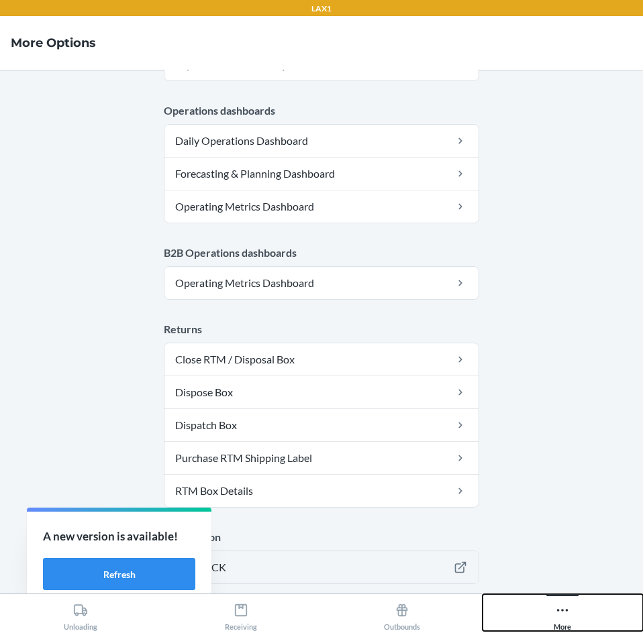
scroll to position [656, 0]
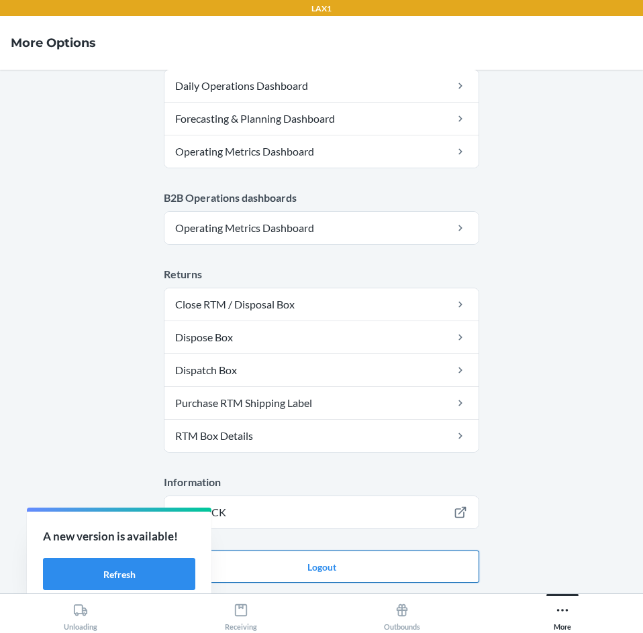
click at [323, 574] on button "Logout" at bounding box center [321, 567] width 315 height 32
